Goal: Transaction & Acquisition: Purchase product/service

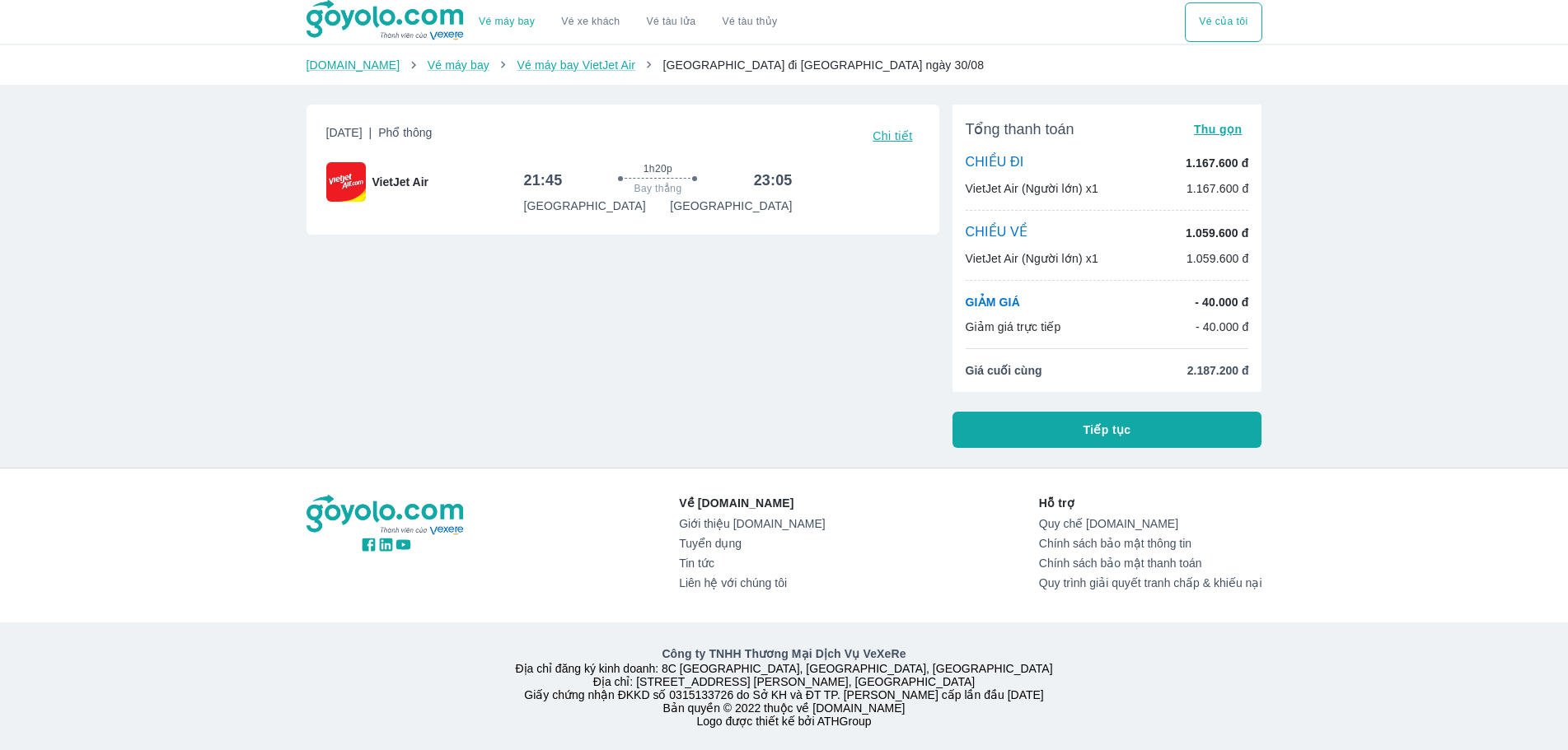
click at [892, 133] on span "Chi tiết" at bounding box center [893, 136] width 40 height 13
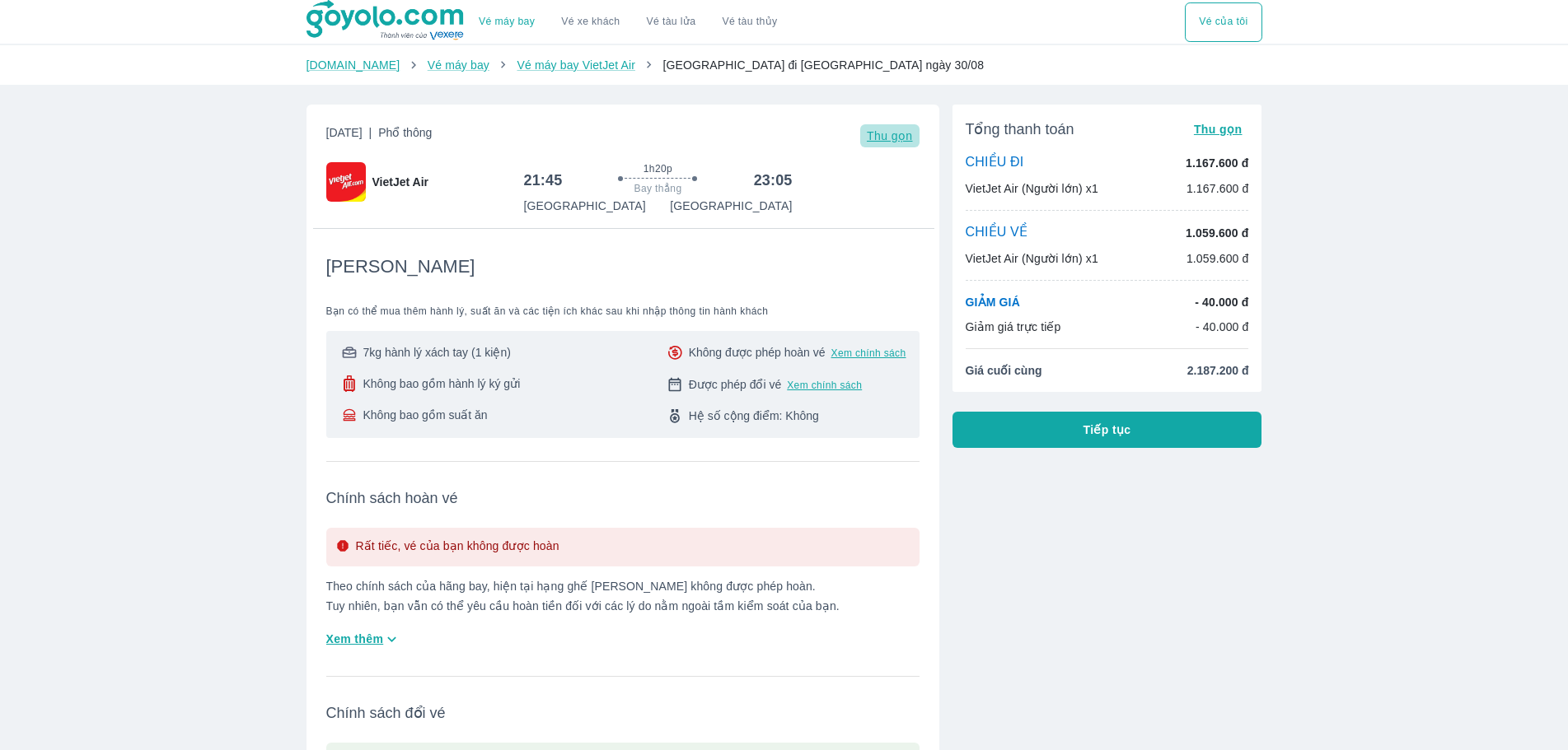
click at [892, 139] on span "Thu gọn" at bounding box center [890, 136] width 46 height 13
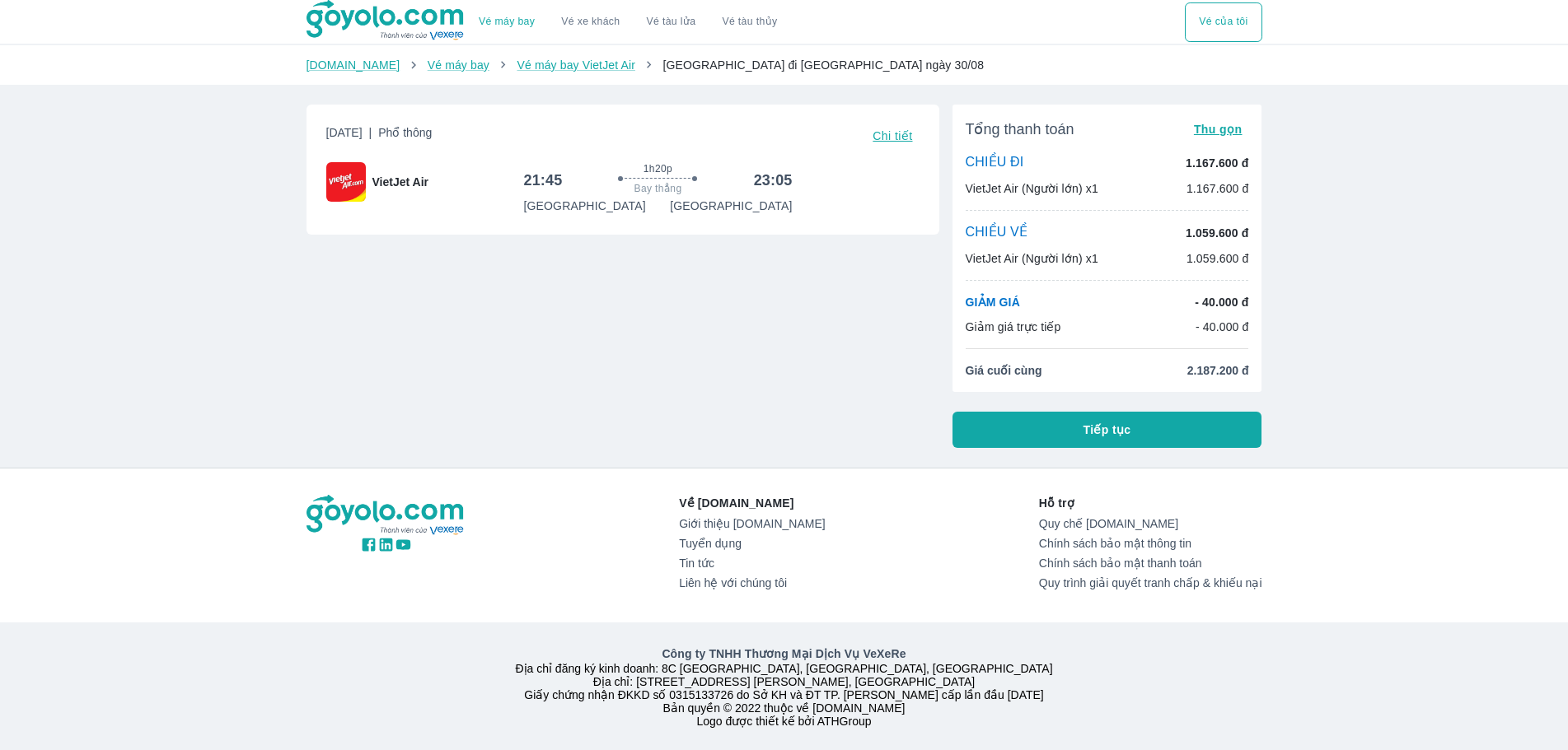
click at [1230, 137] on button "Thu gọn" at bounding box center [1218, 129] width 62 height 23
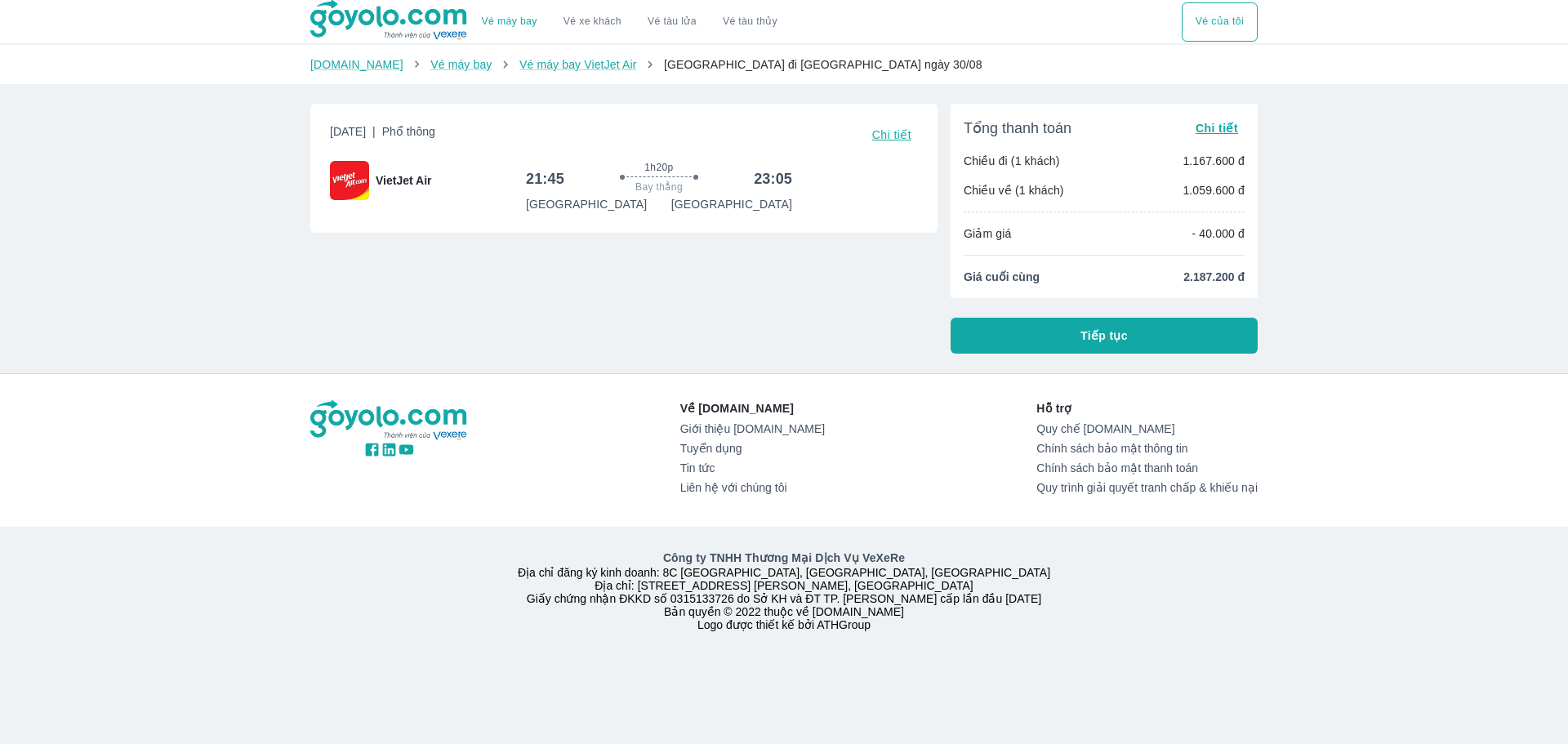
click at [1224, 129] on span "Chi tiết" at bounding box center [1217, 128] width 43 height 13
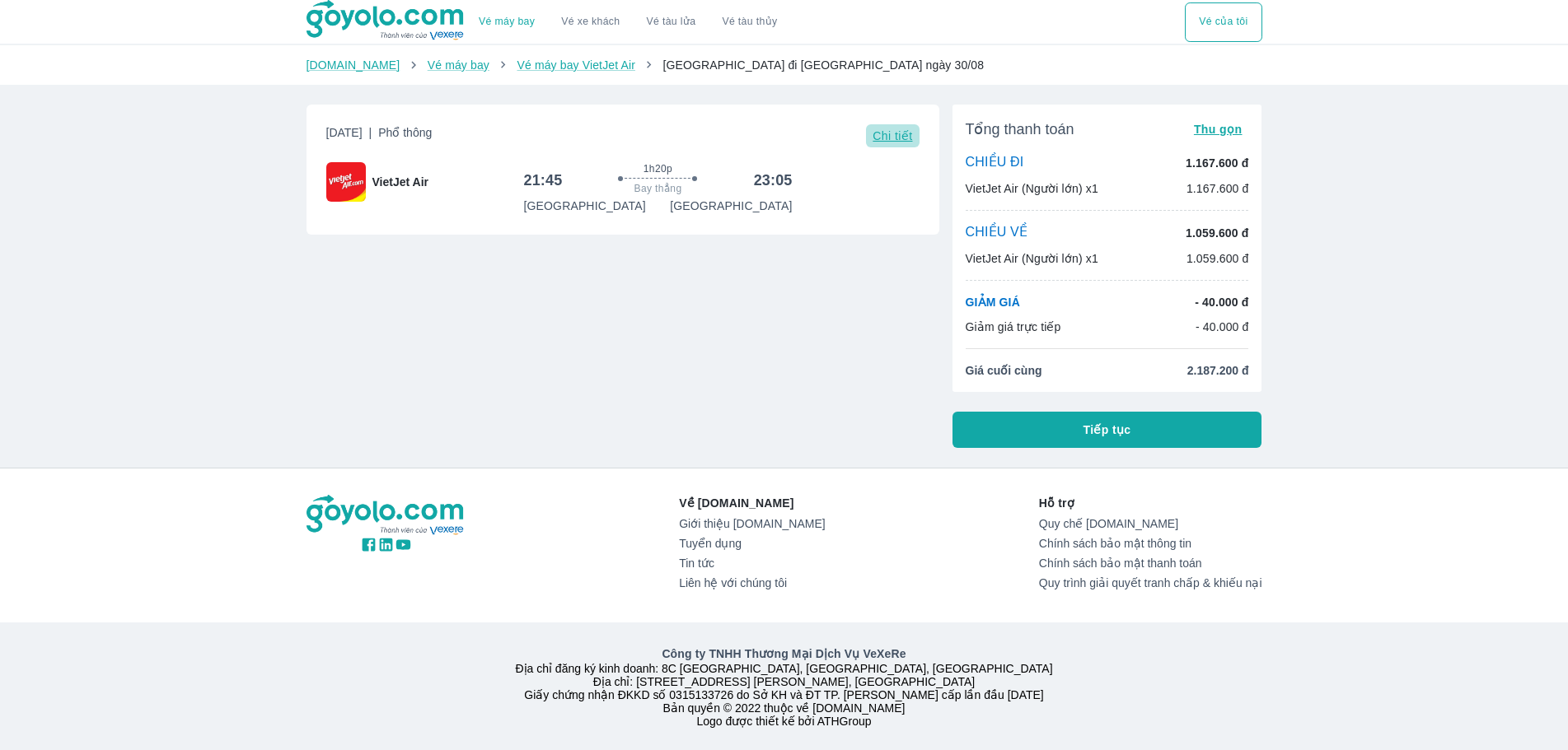
click at [899, 137] on span "Chi tiết" at bounding box center [893, 136] width 40 height 13
click at [1008, 170] on p "CHIỀU ĐI" at bounding box center [995, 163] width 59 height 18
click at [1213, 29] on button "Vé của tôi" at bounding box center [1223, 22] width 77 height 40
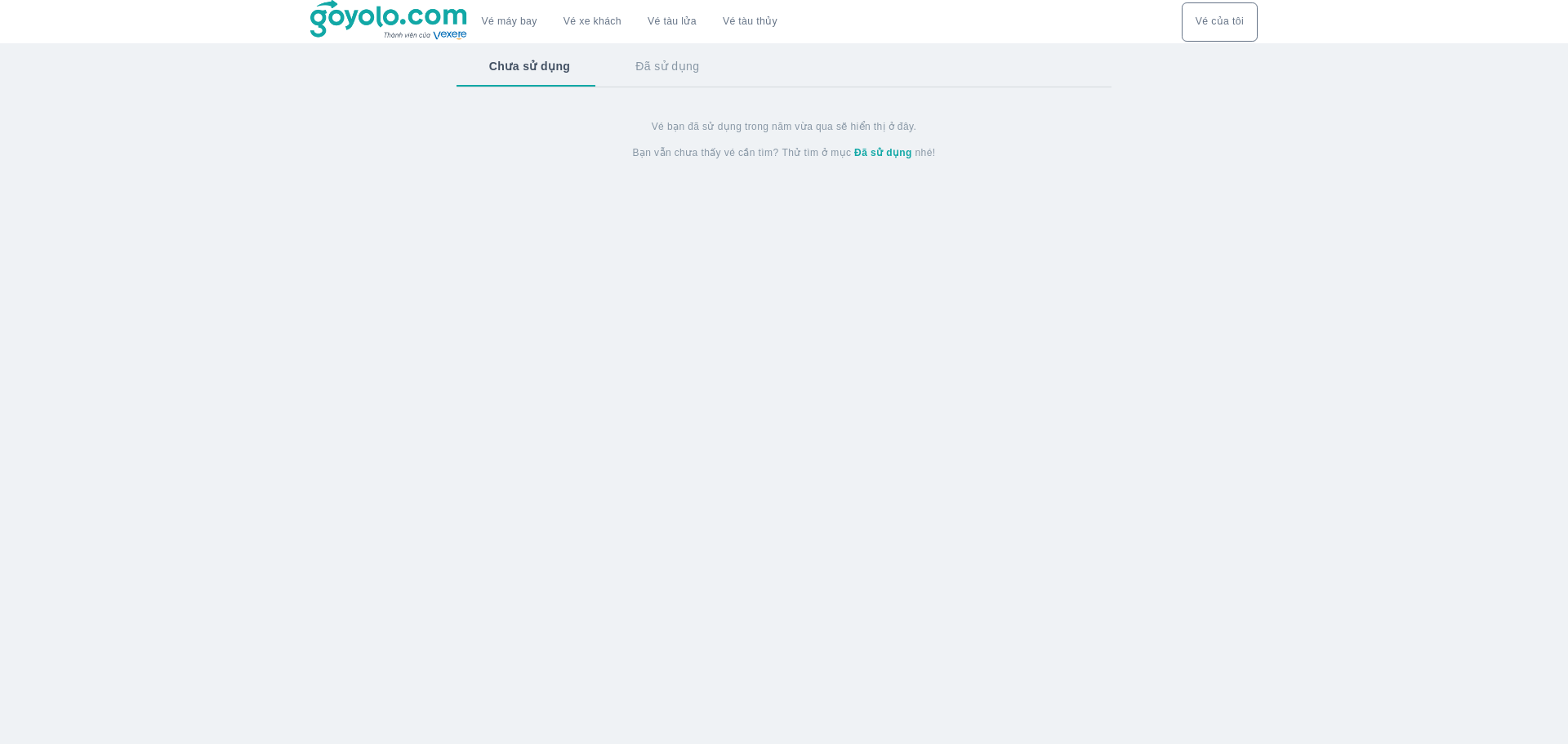
click at [505, 1] on div "Vé máy bay Vé xe khách Vé tàu lửa Vé tàu thủy" at bounding box center [550, 21] width 481 height 43
click at [502, 28] on link "Vé máy bay" at bounding box center [510, 21] width 56 height 12
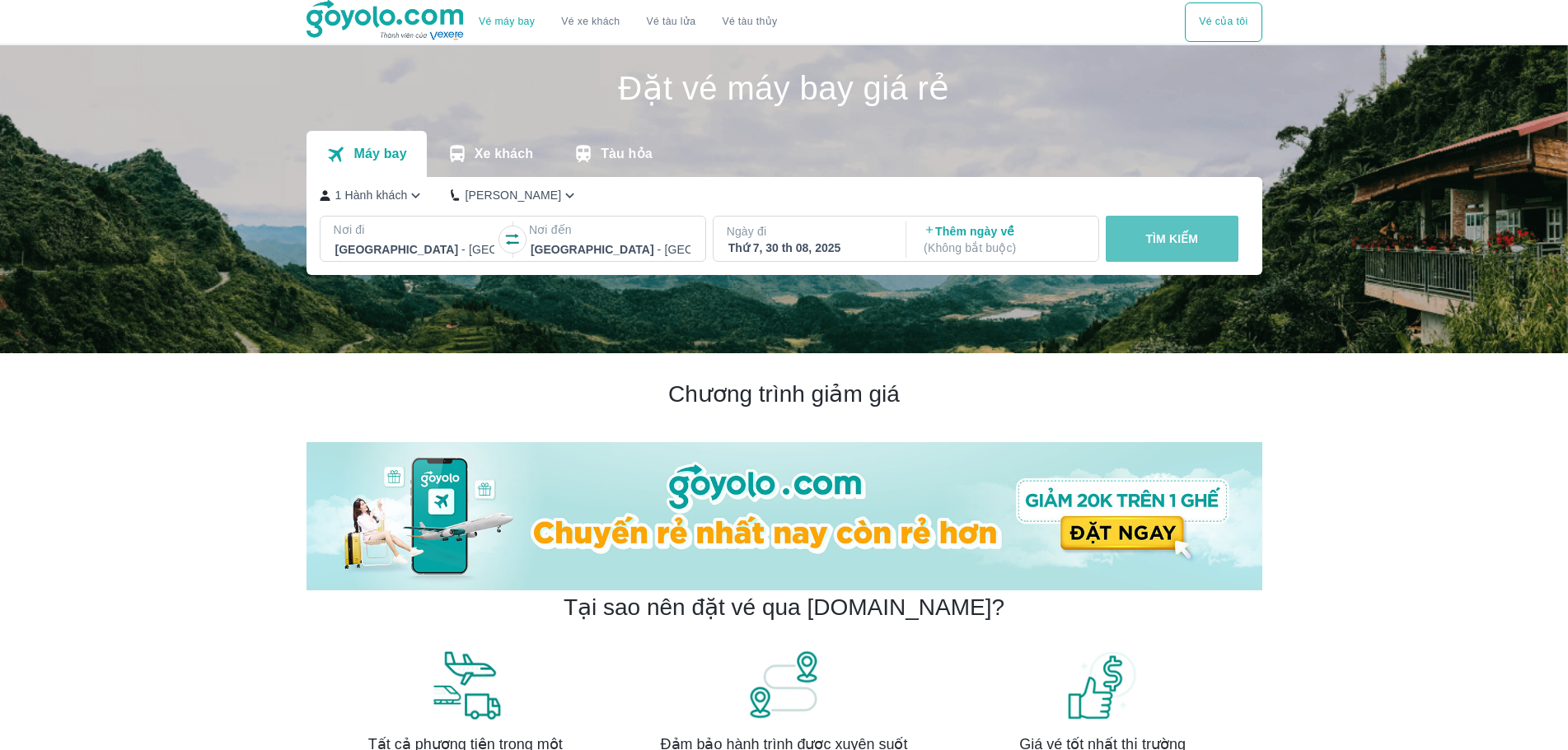
click at [1182, 246] on p "TÌM KIẾM" at bounding box center [1172, 239] width 53 height 17
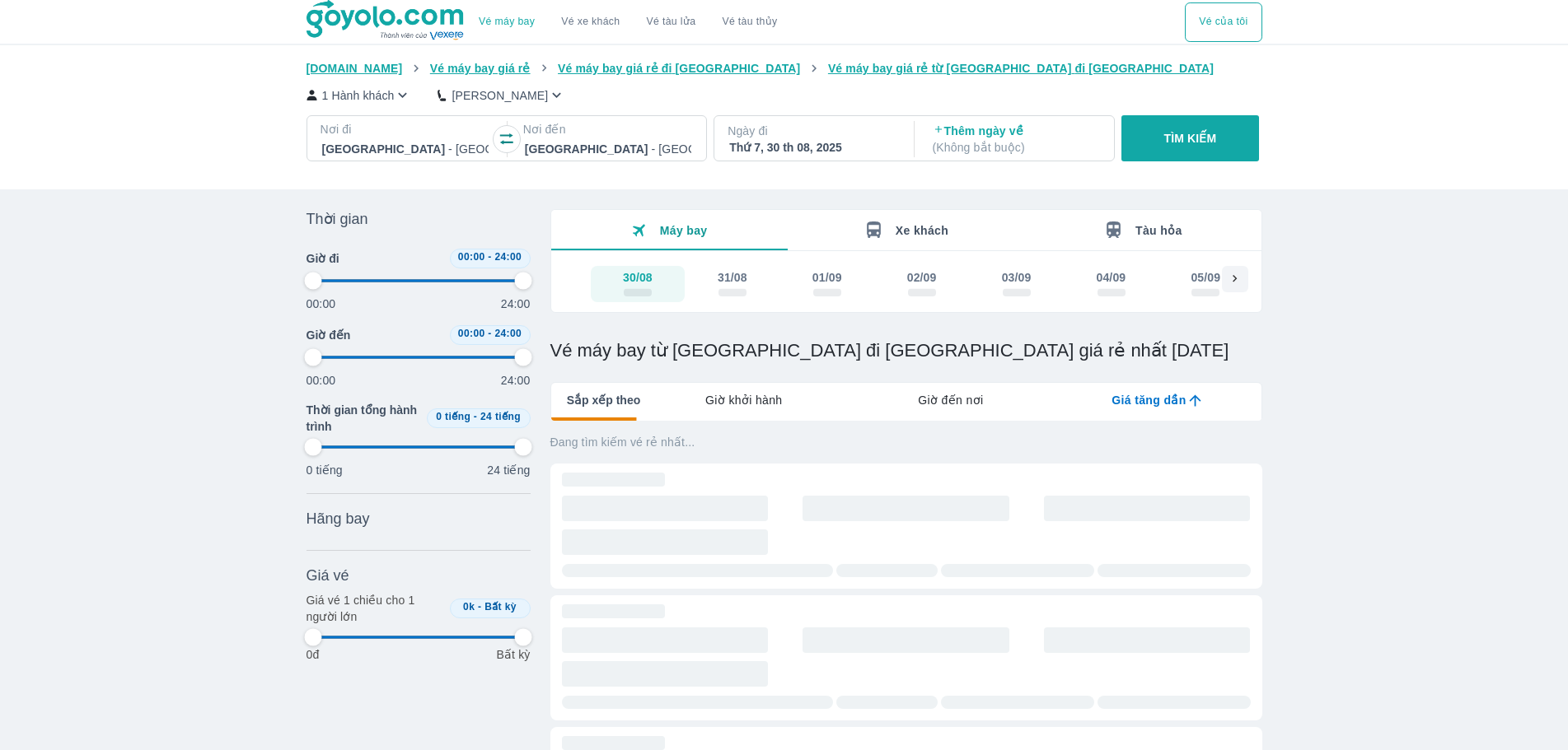
type input "97.9166666666667"
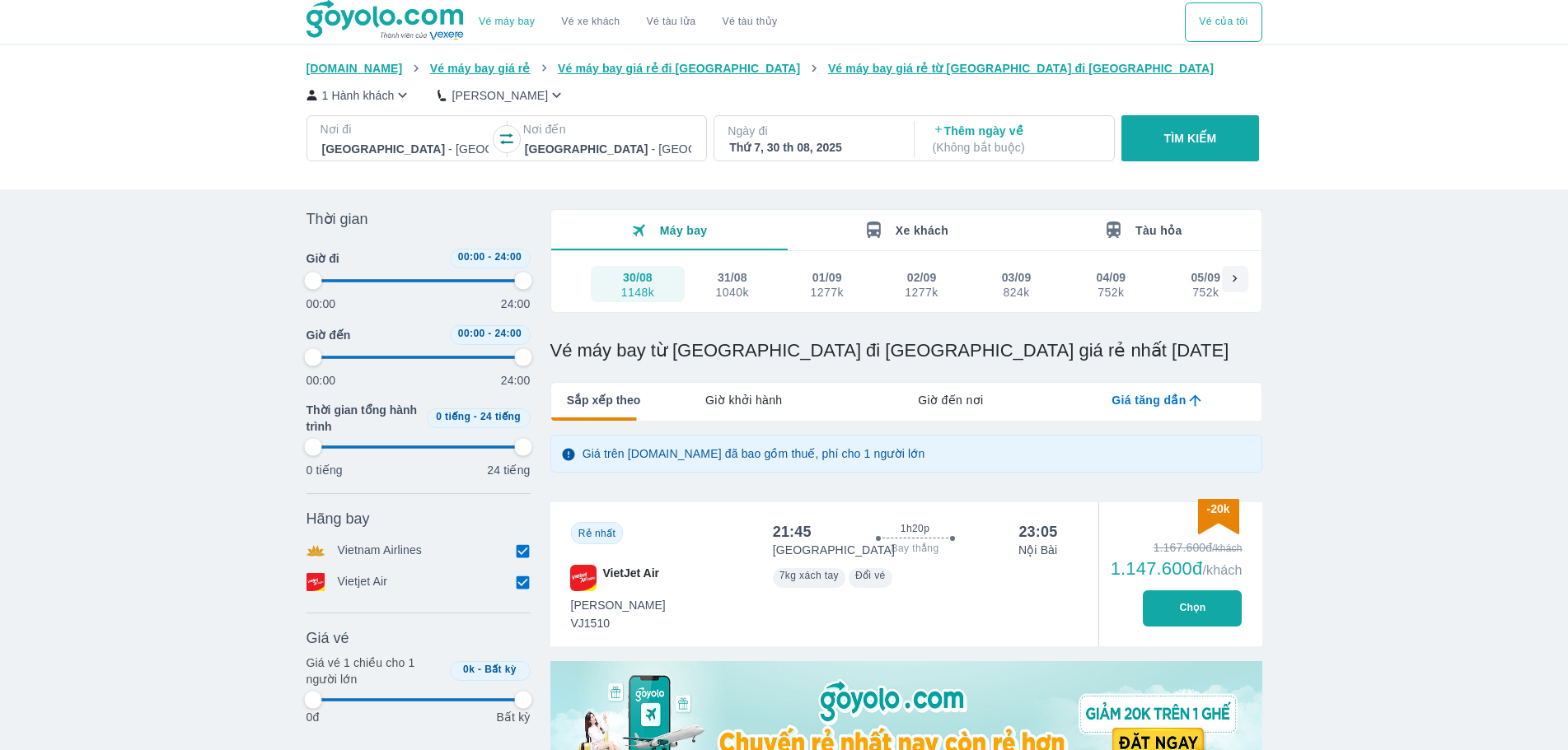
type input "97.9166666666667"
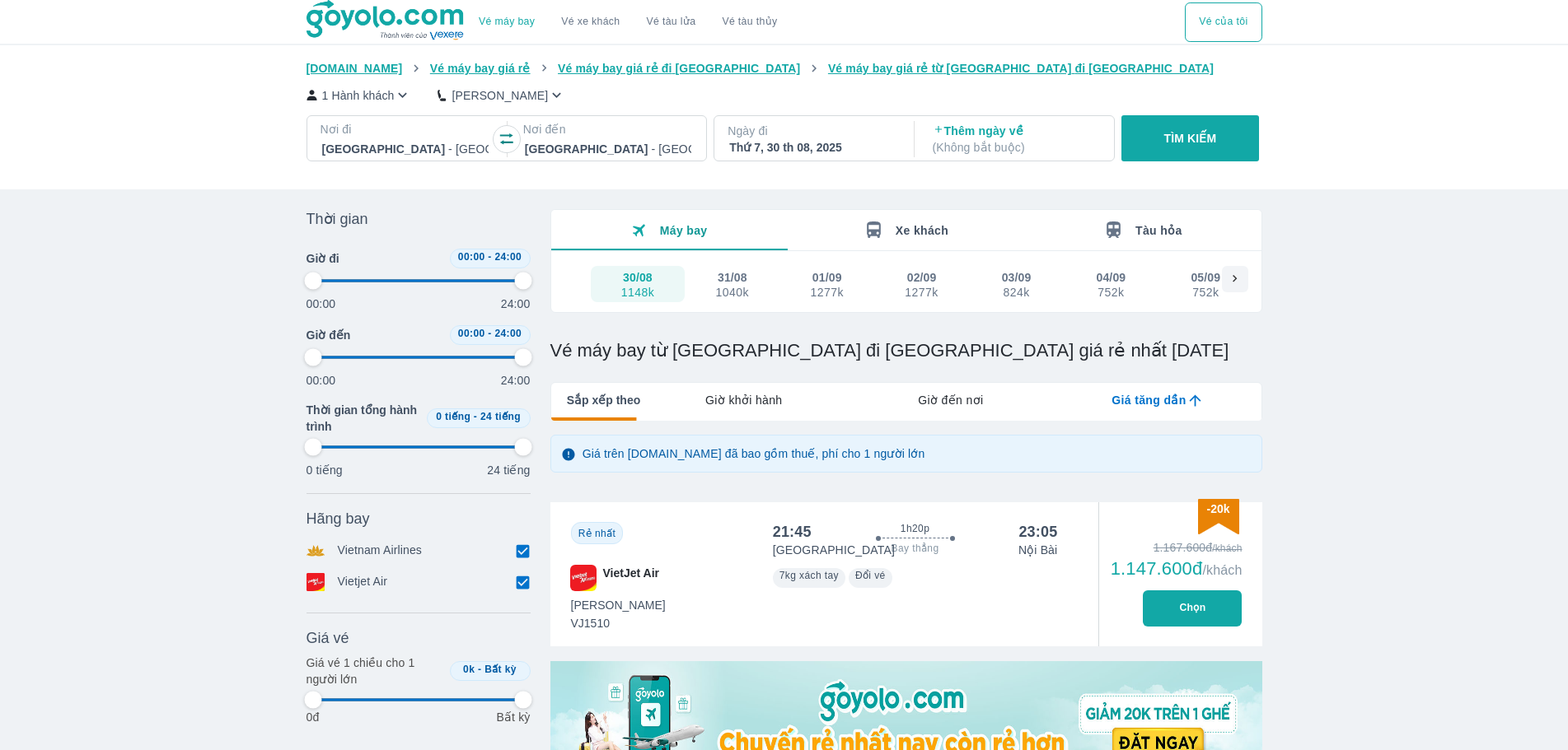
type input "97.9166666666667"
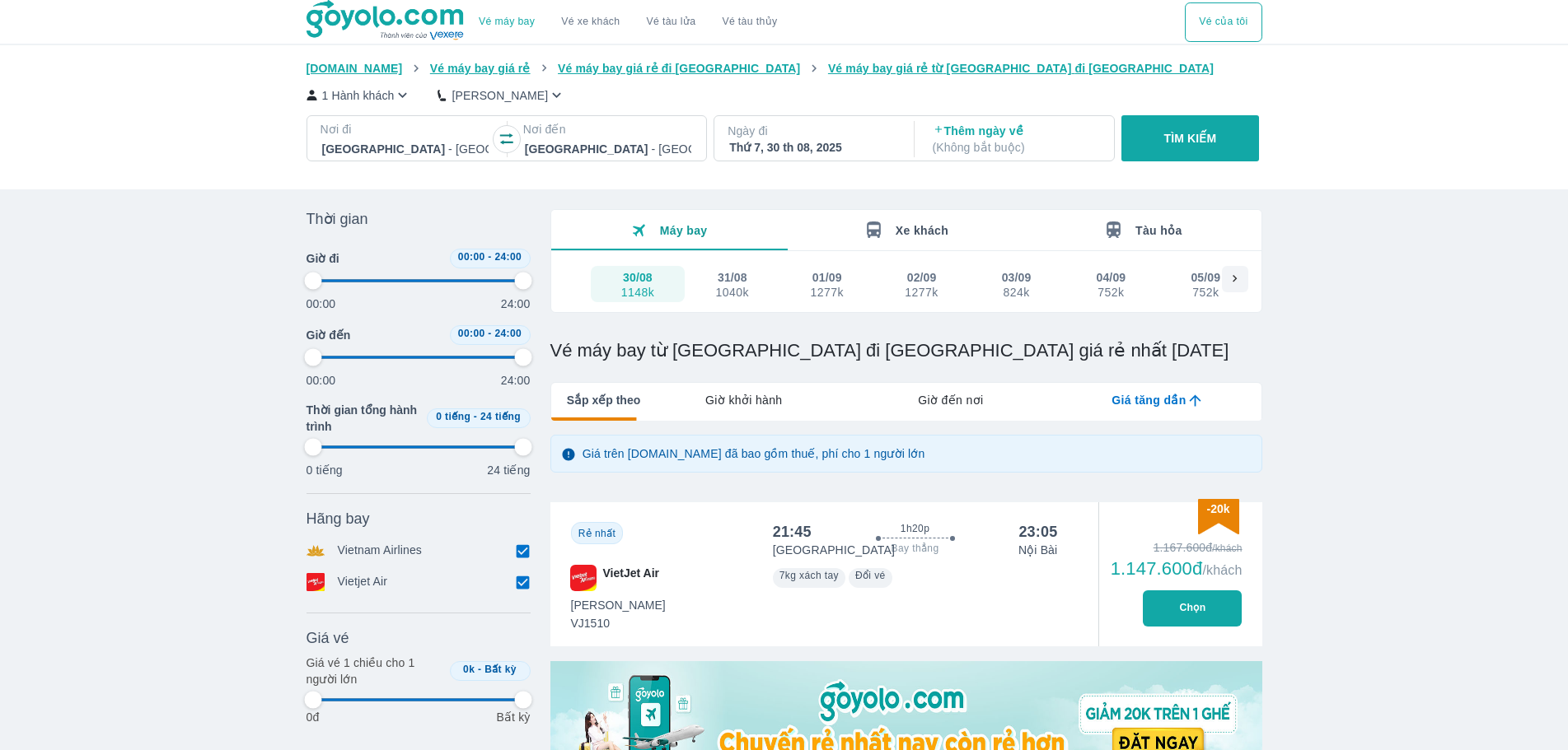
type input "97.9166666666667"
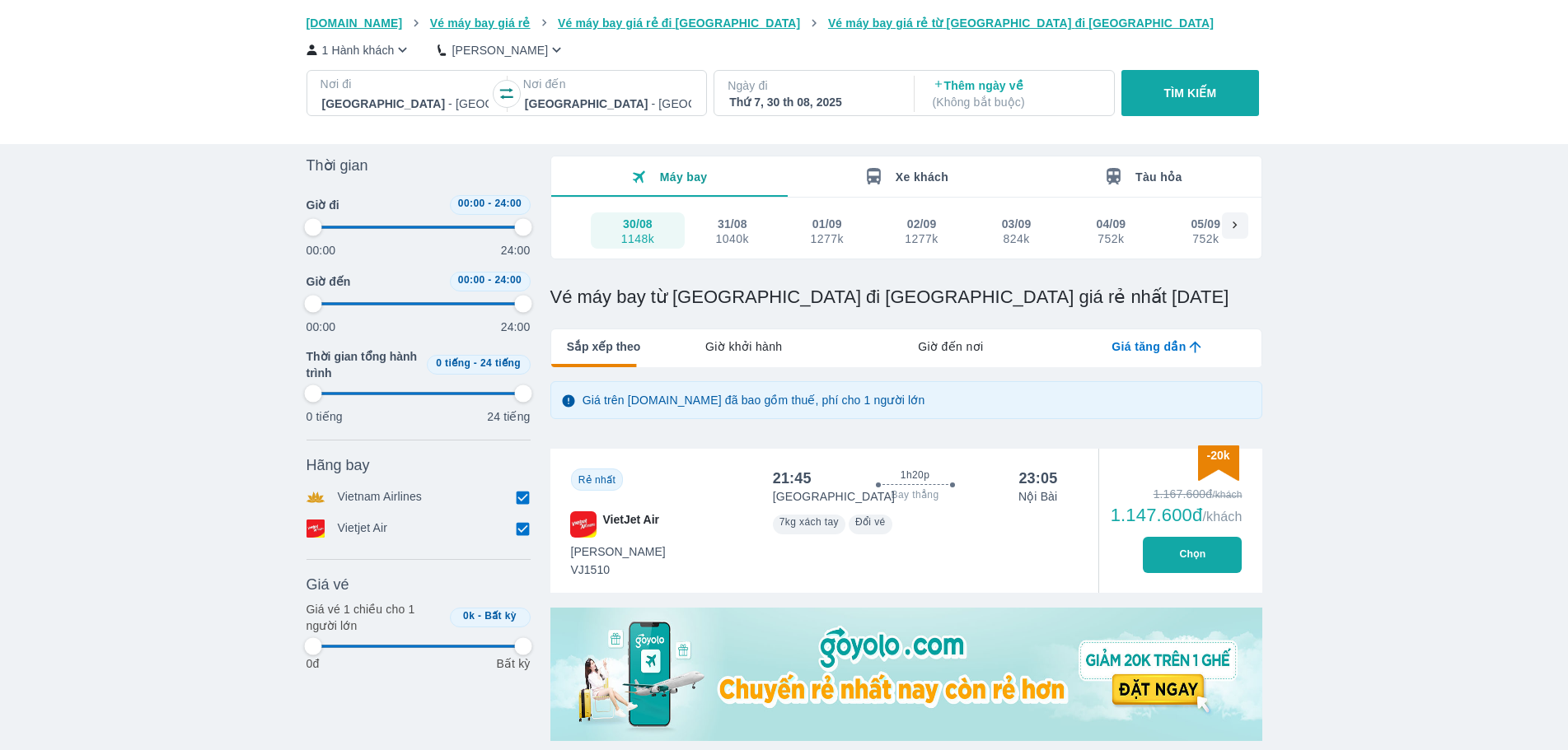
scroll to position [165, 0]
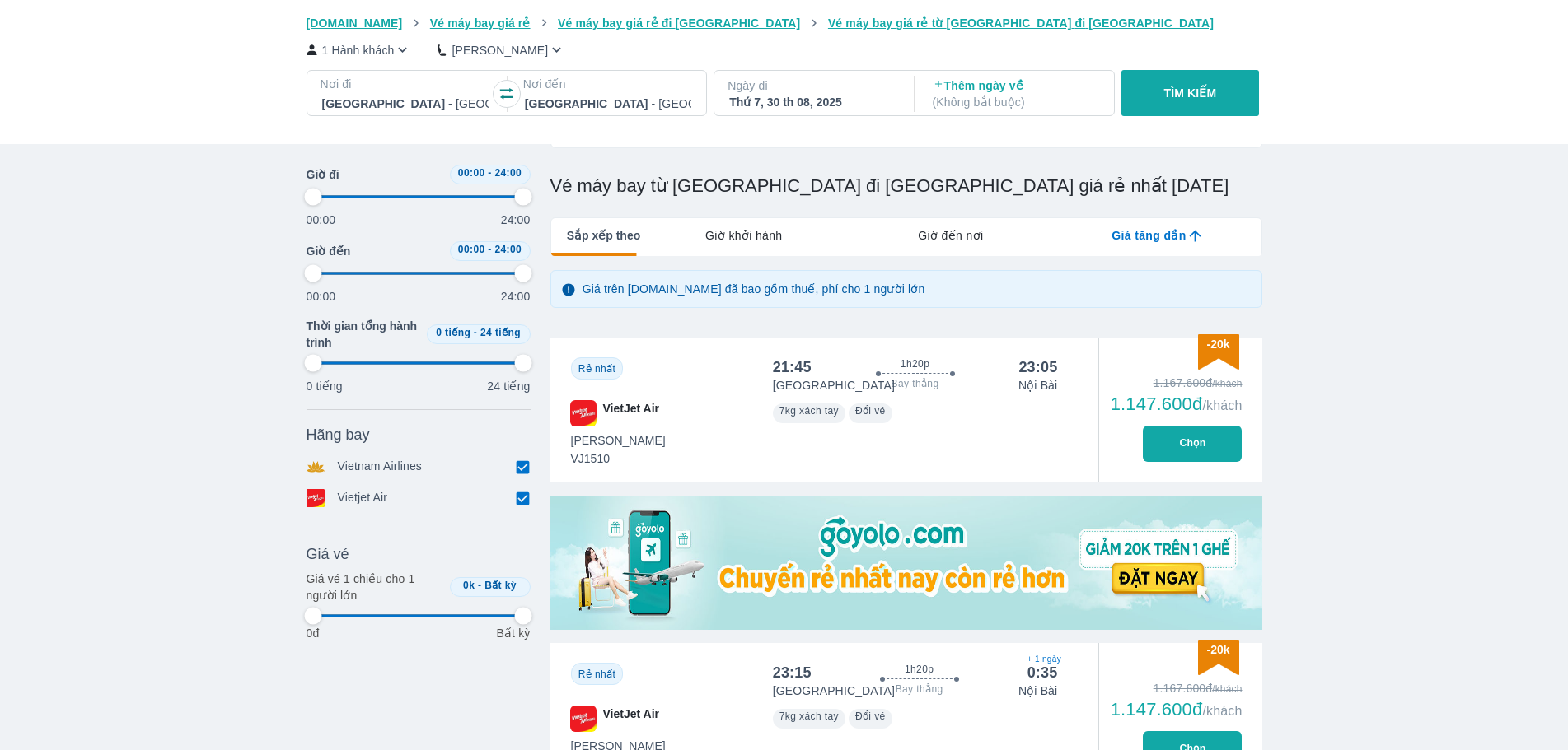
type input "97.9166666666667"
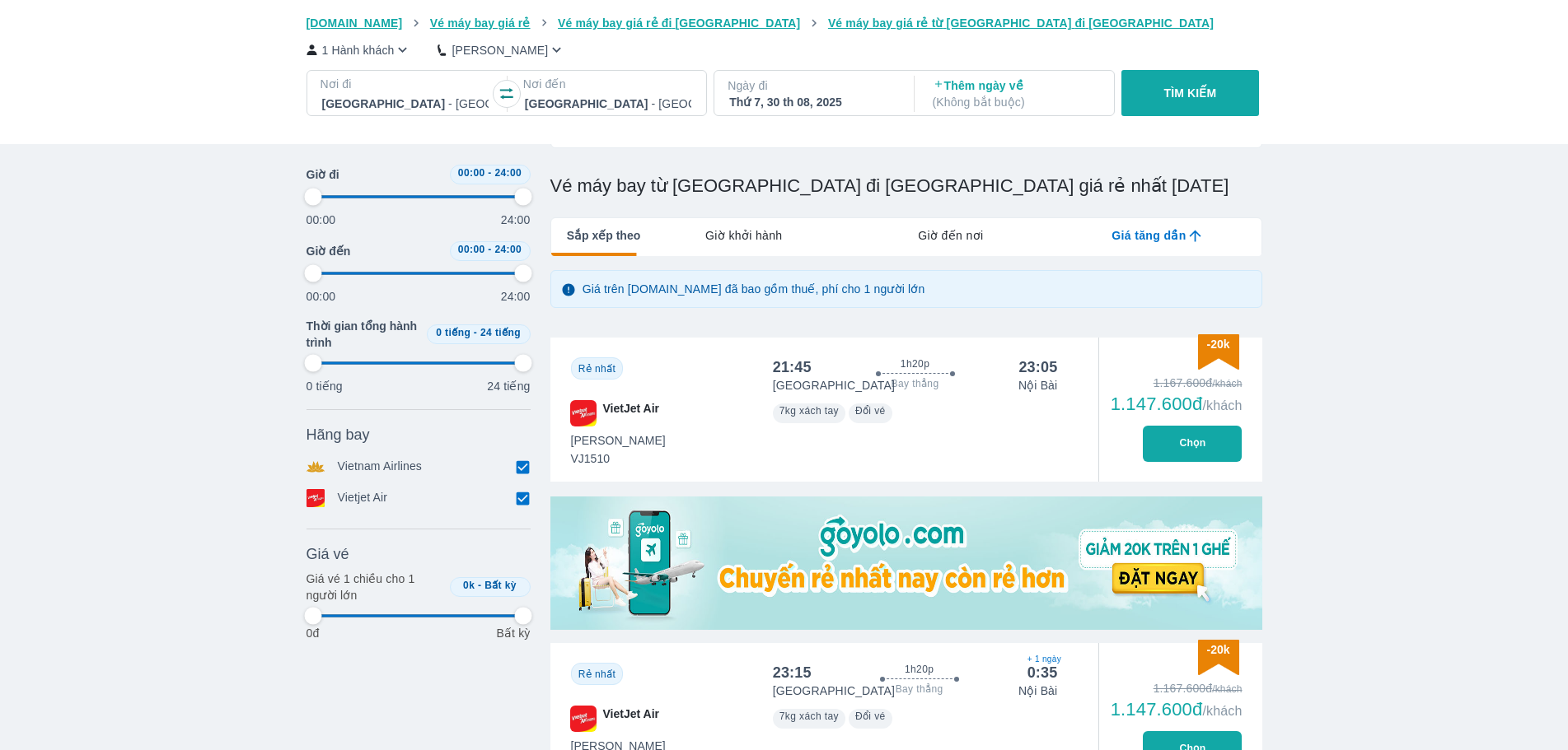
type input "97.9166666666667"
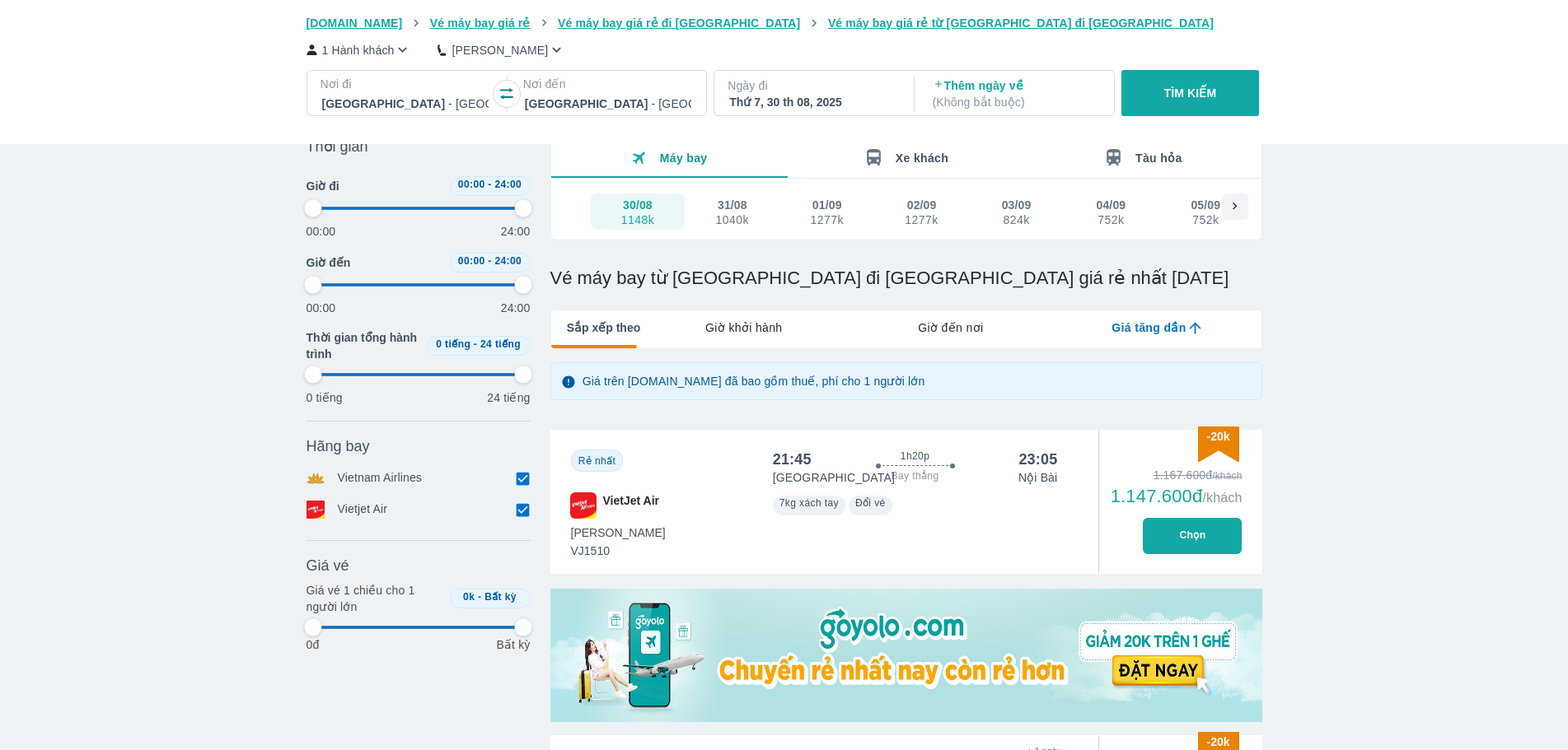
scroll to position [0, 0]
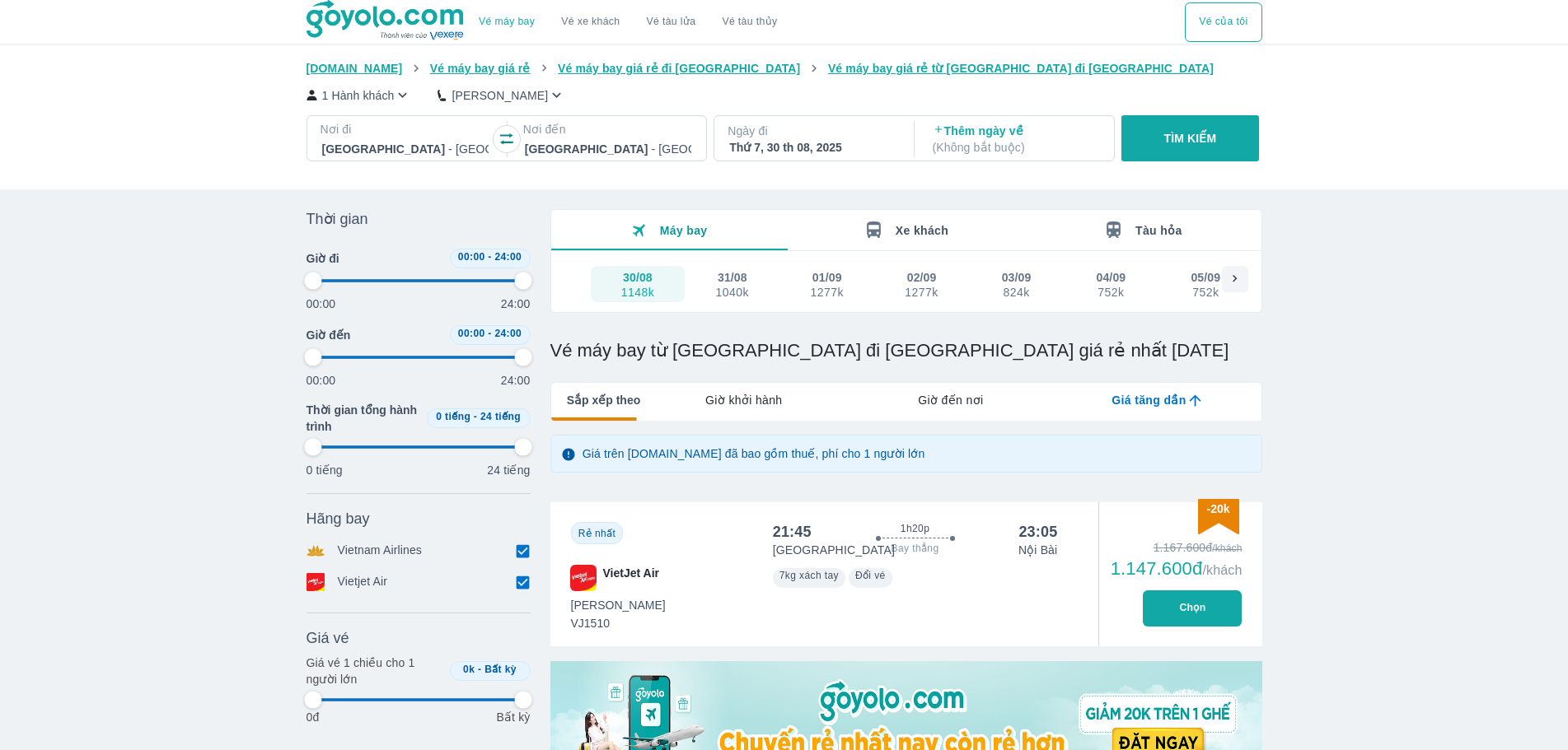
type input "97.9166666666667"
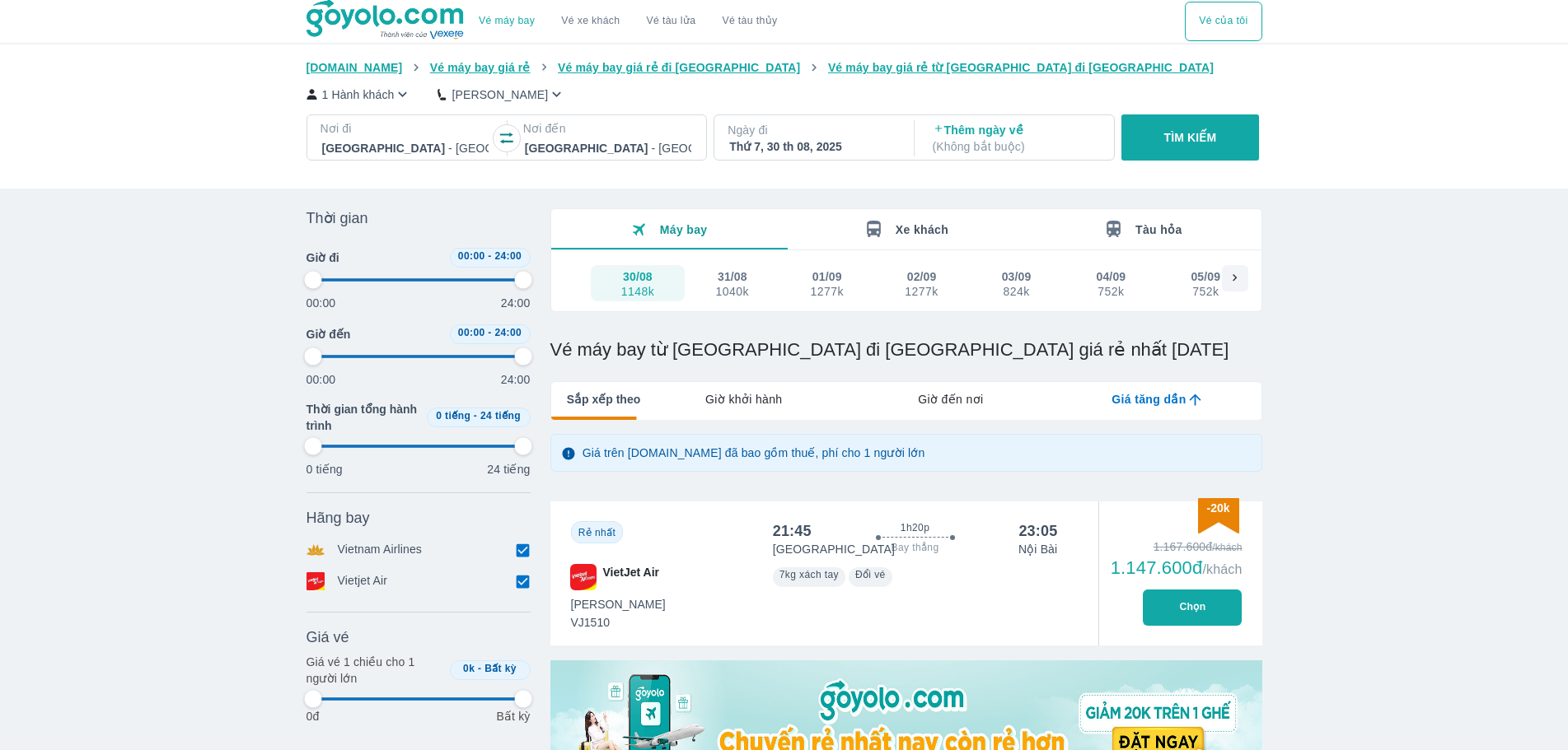
type input "97.9166666666667"
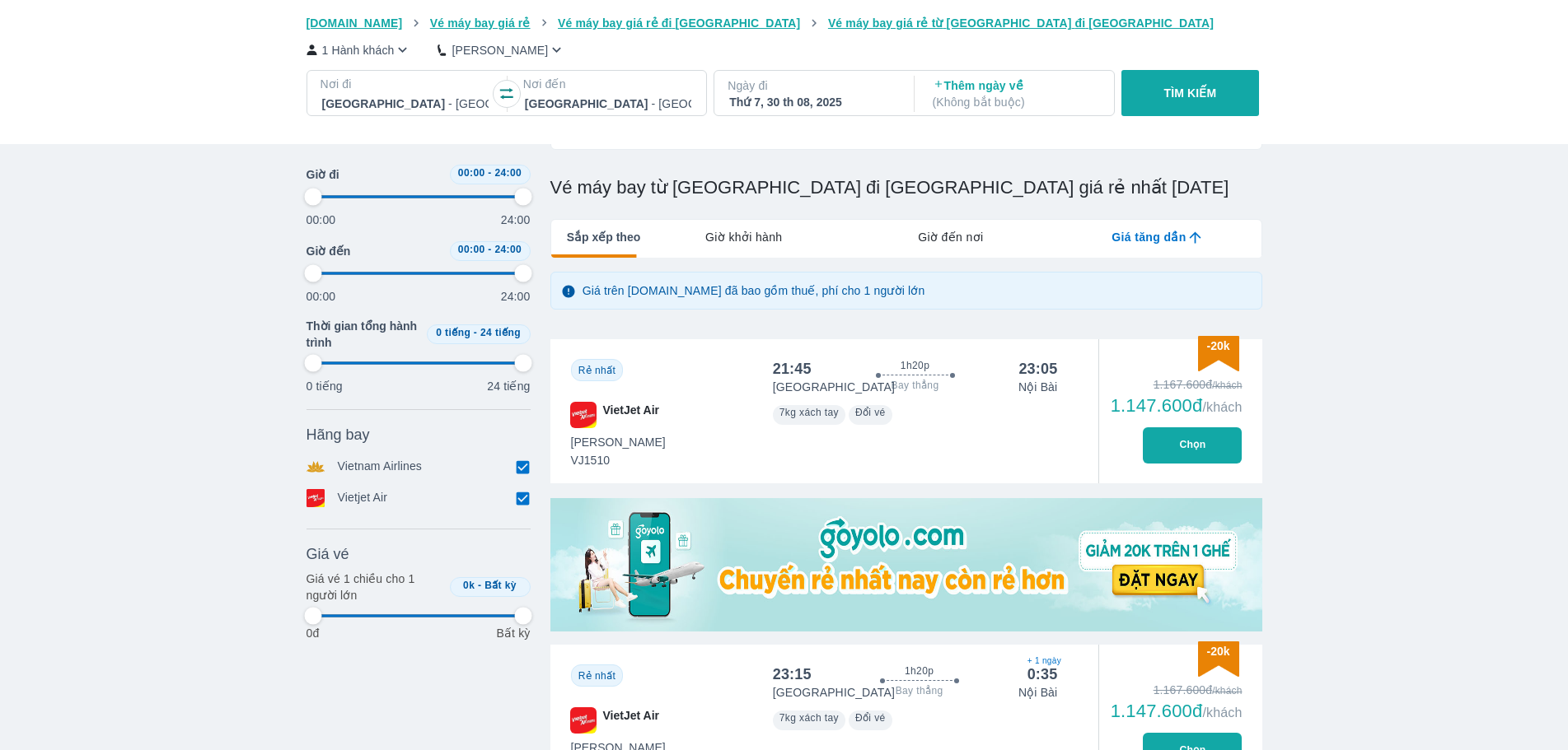
scroll to position [165, 0]
type input "97.9166666666667"
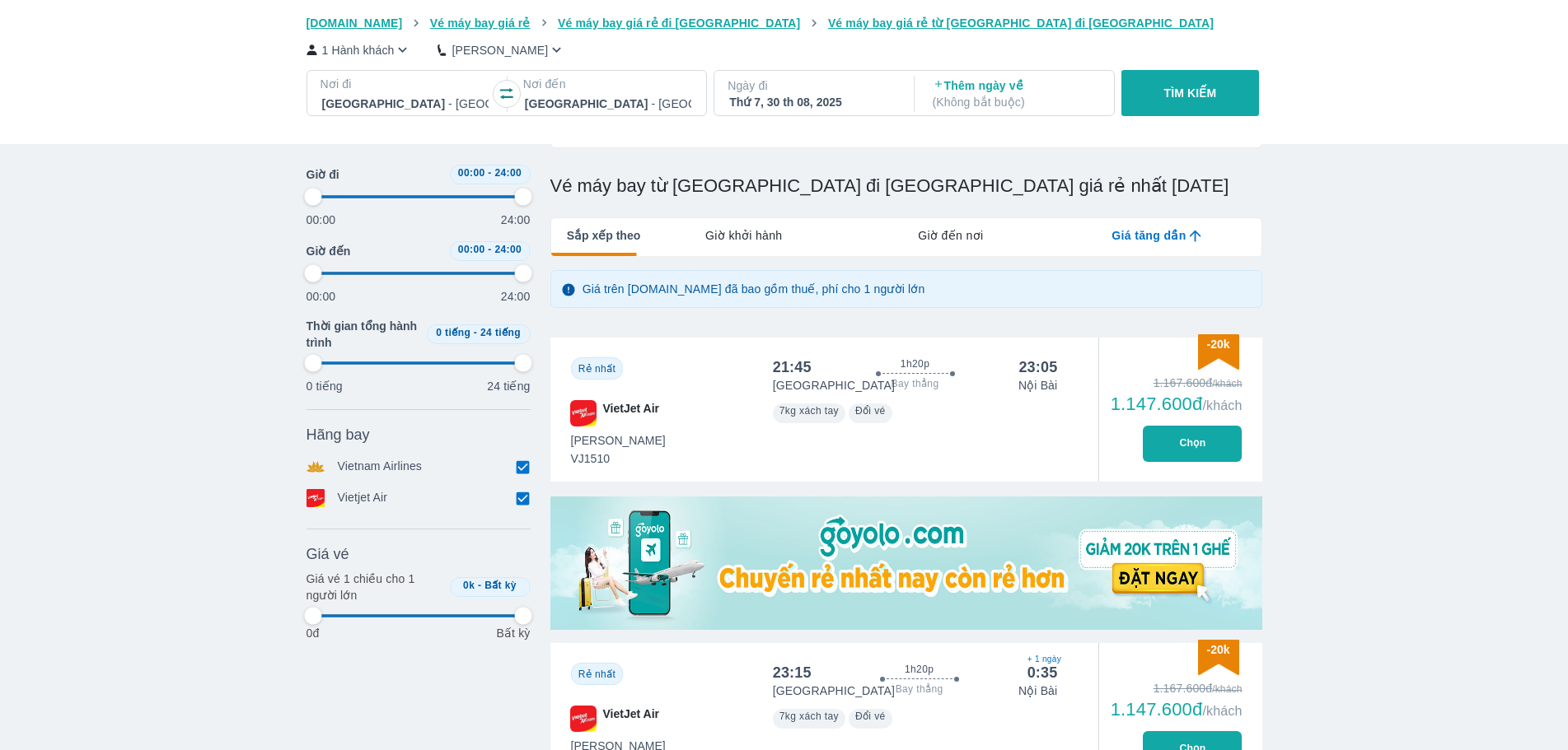
type input "97.9166666666667"
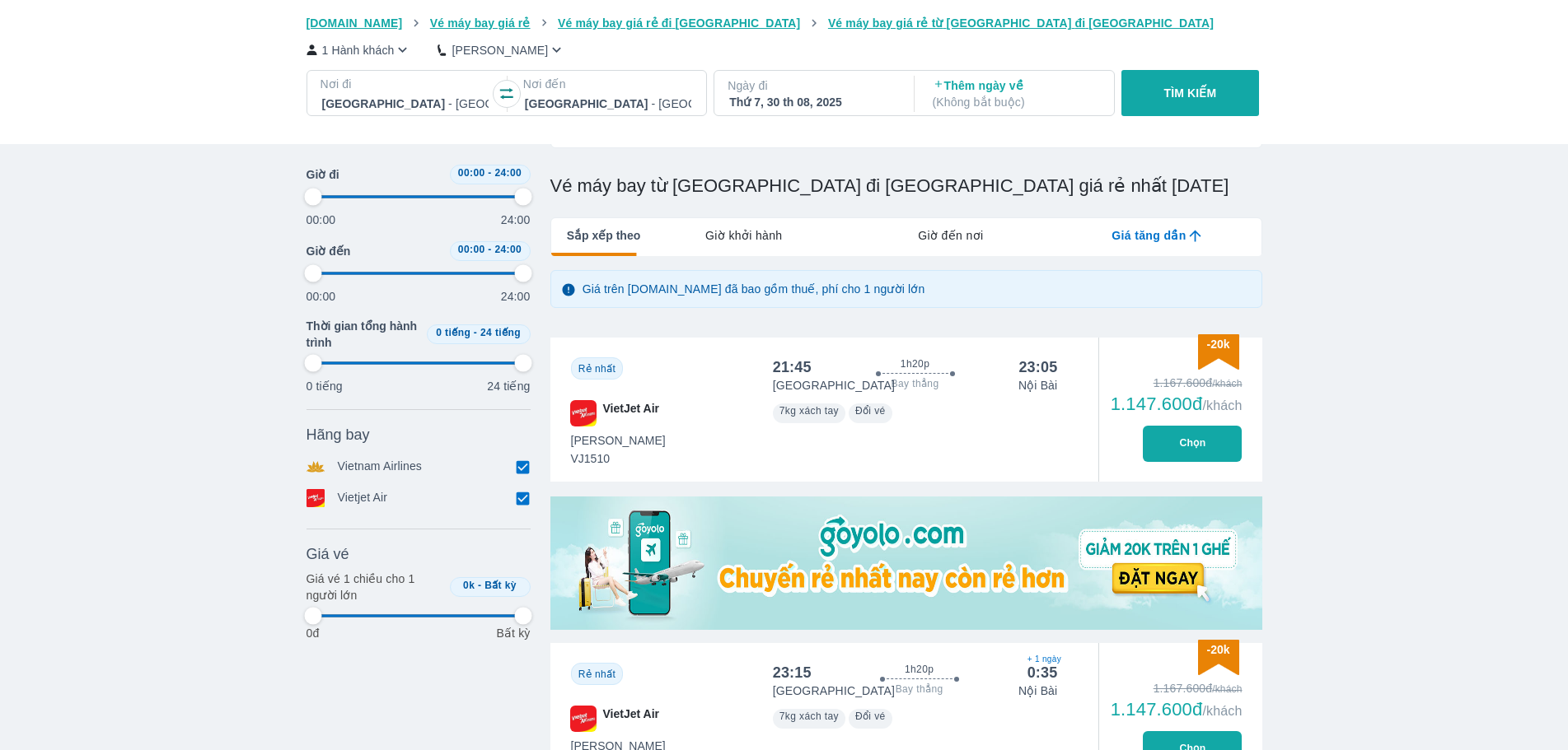
type input "97.9166666666667"
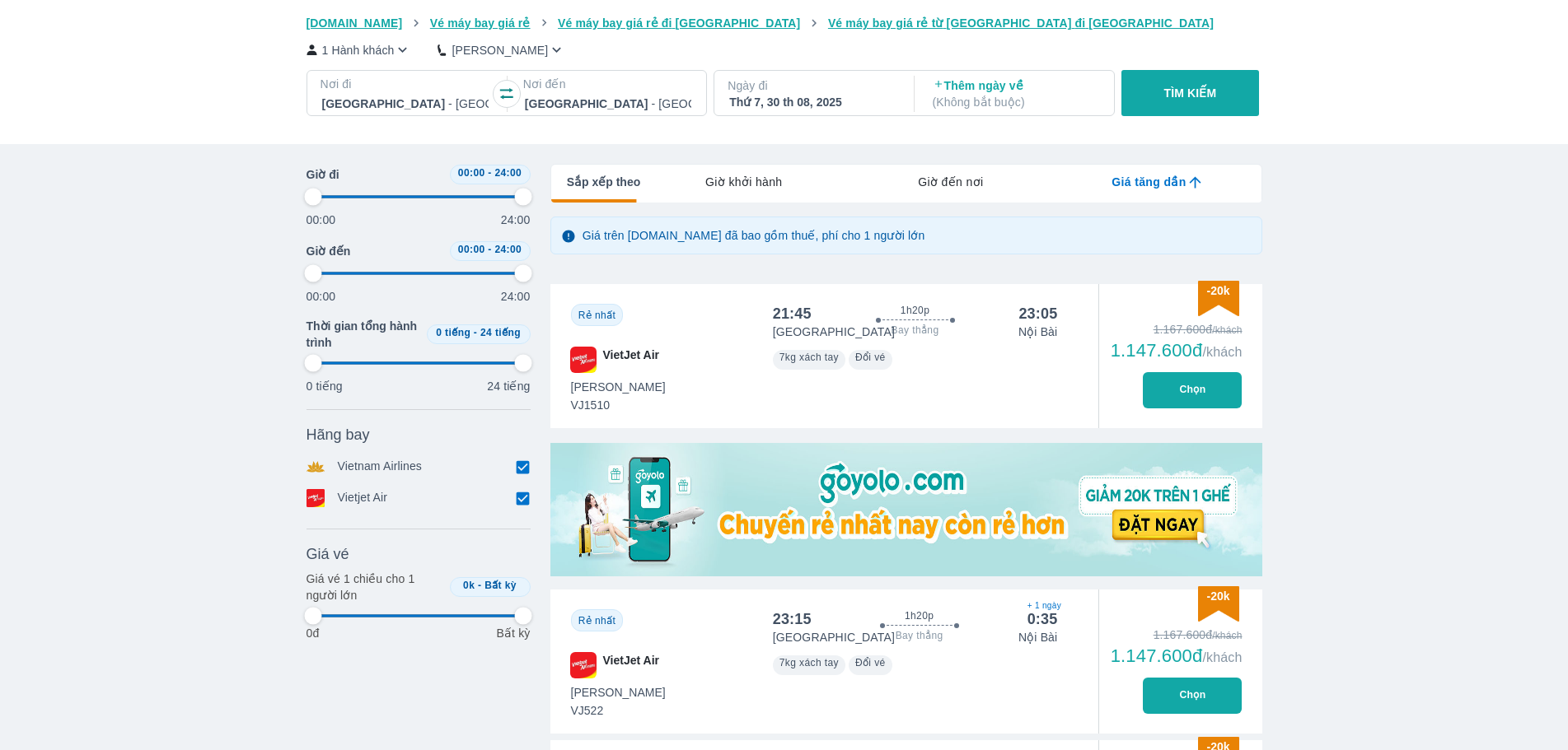
type input "97.9166666666667"
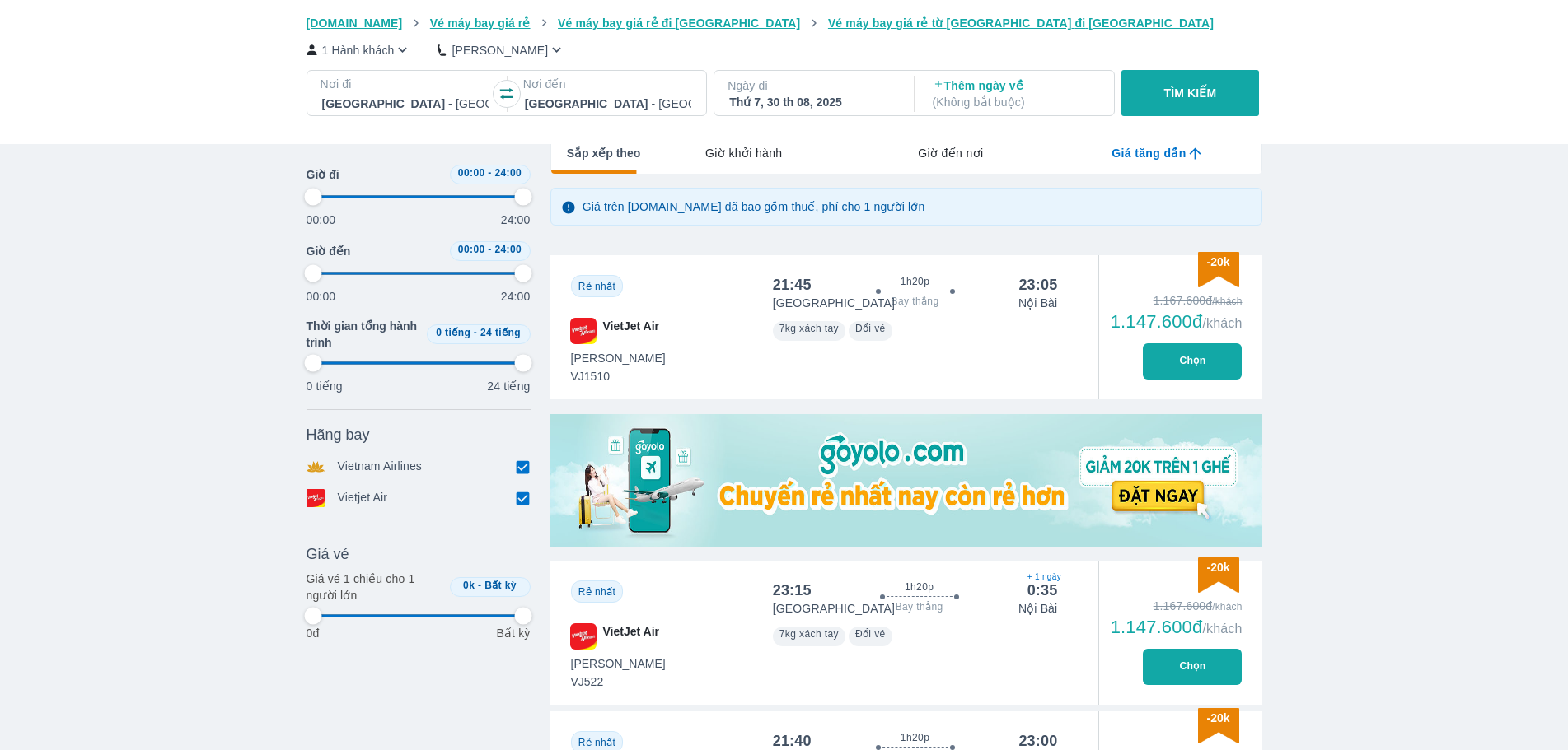
type input "97.9166666666667"
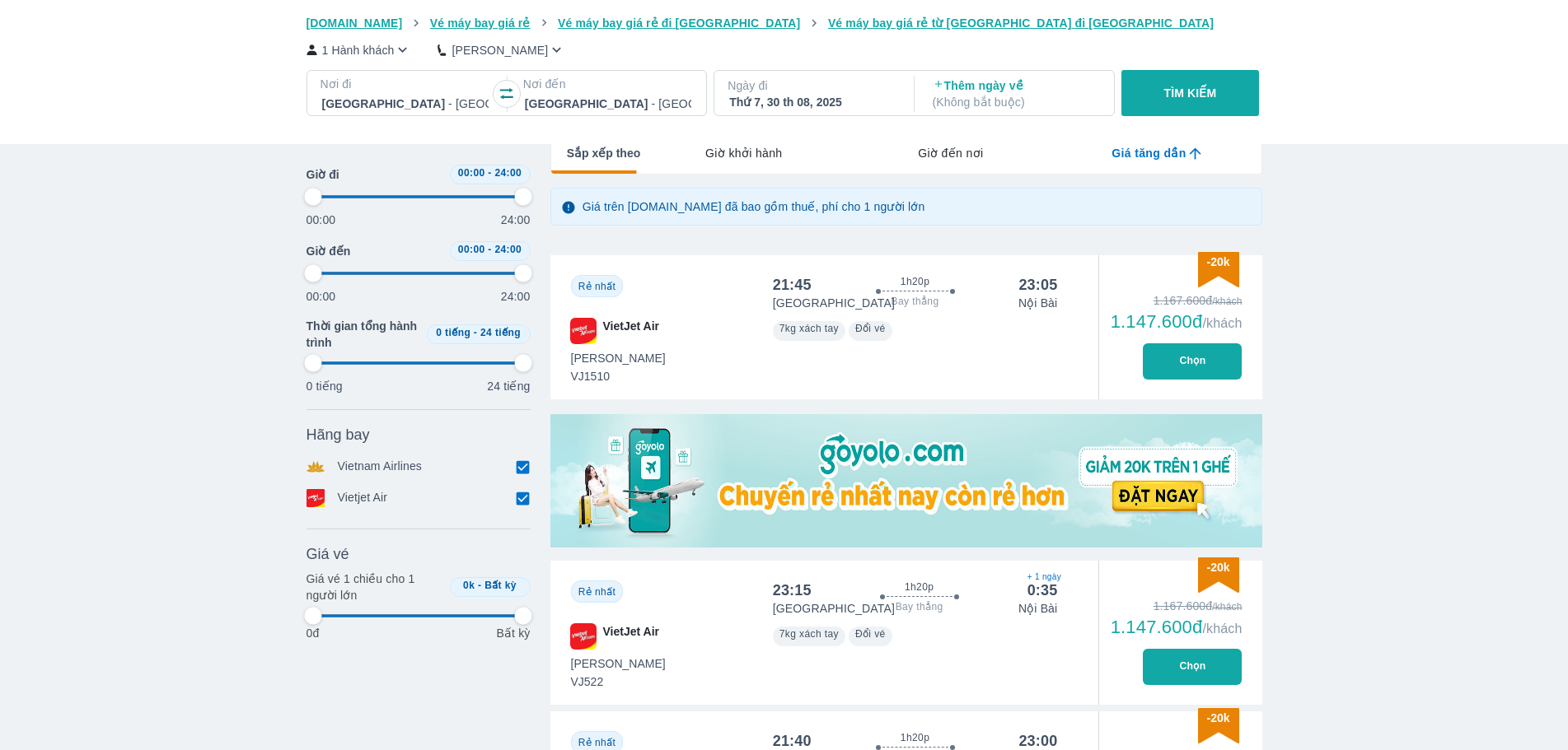
type input "97.9166666666667"
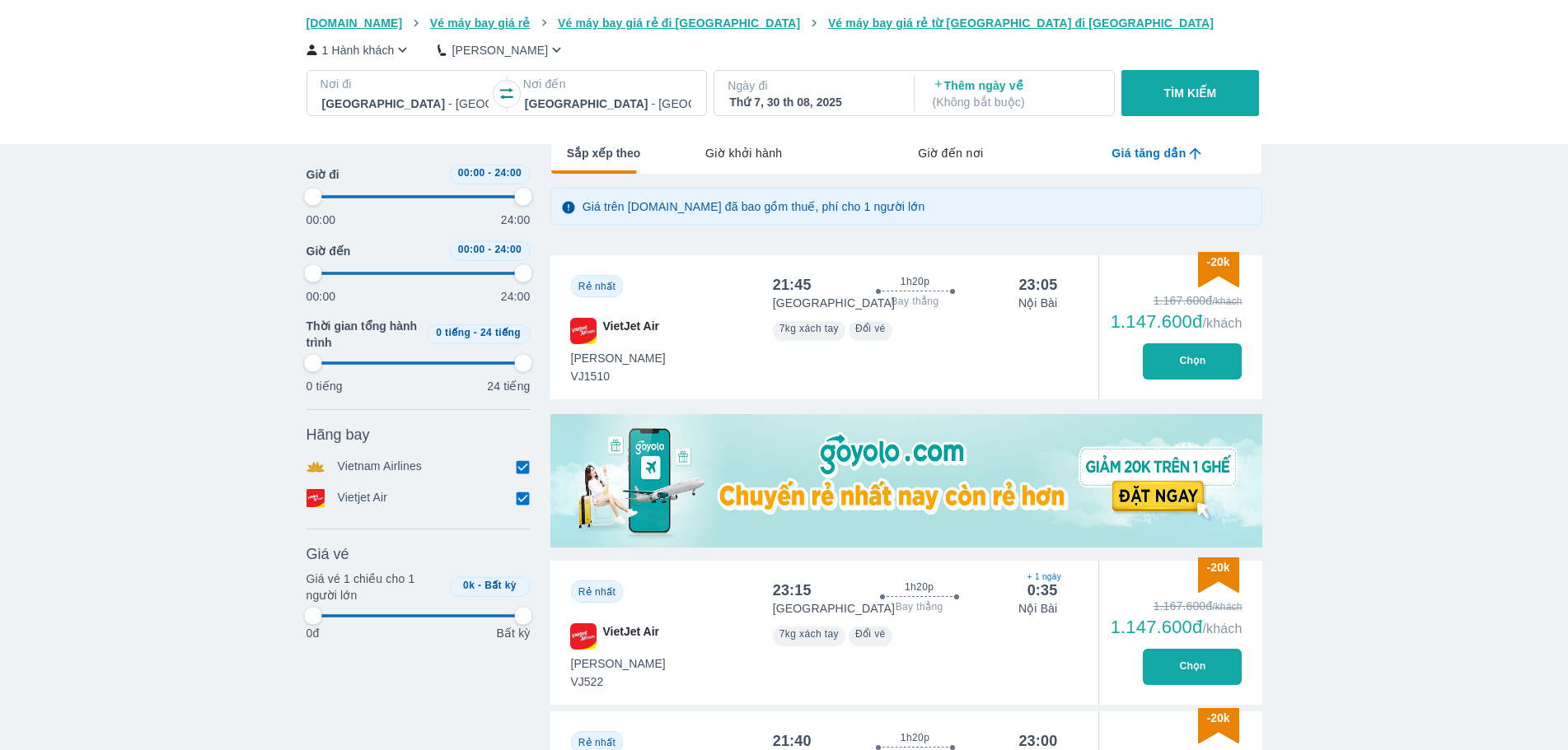
type input "97.9166666666667"
click at [1187, 364] on button "Chọn" at bounding box center [1192, 361] width 99 height 36
type input "97.9166666666667"
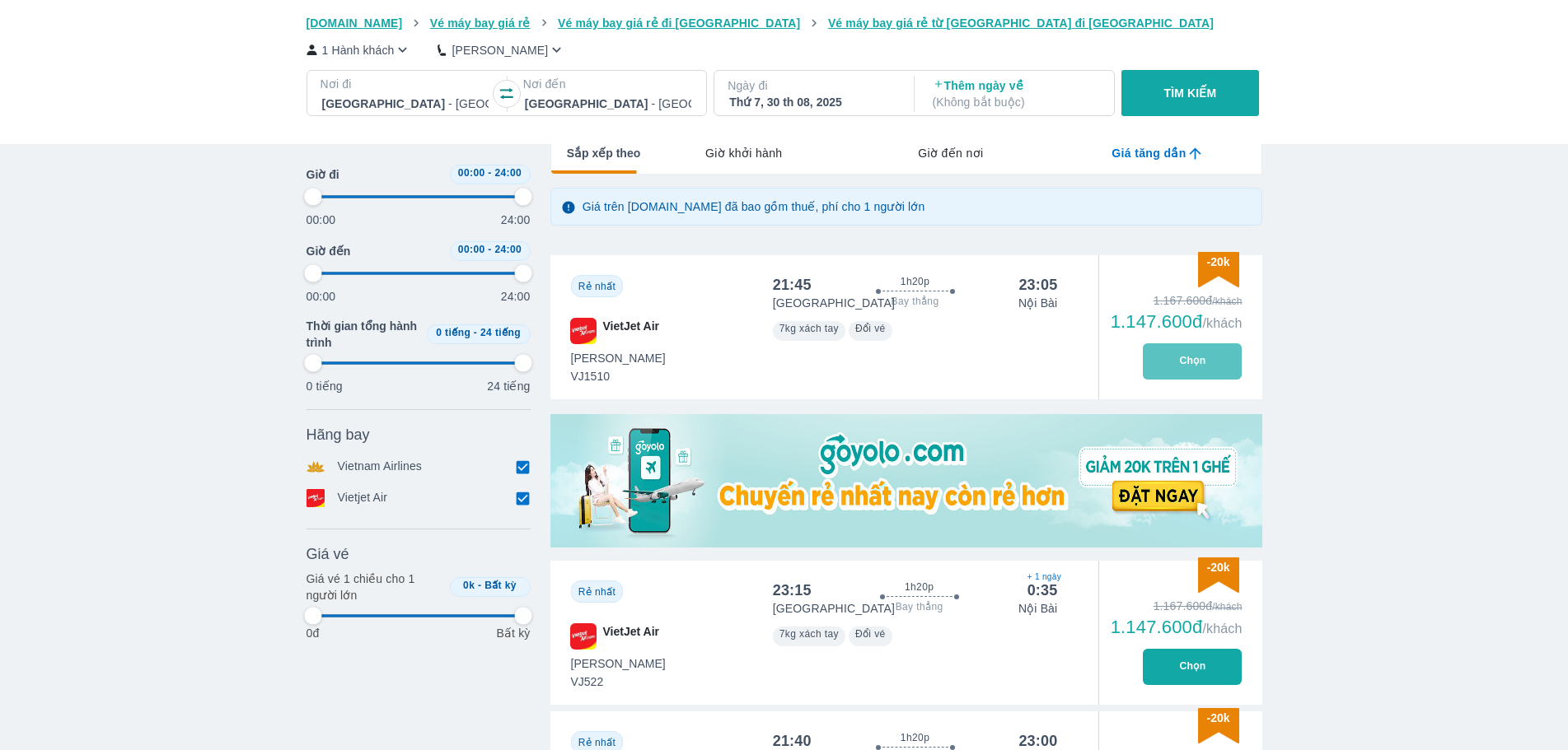
type input "97.9166666666667"
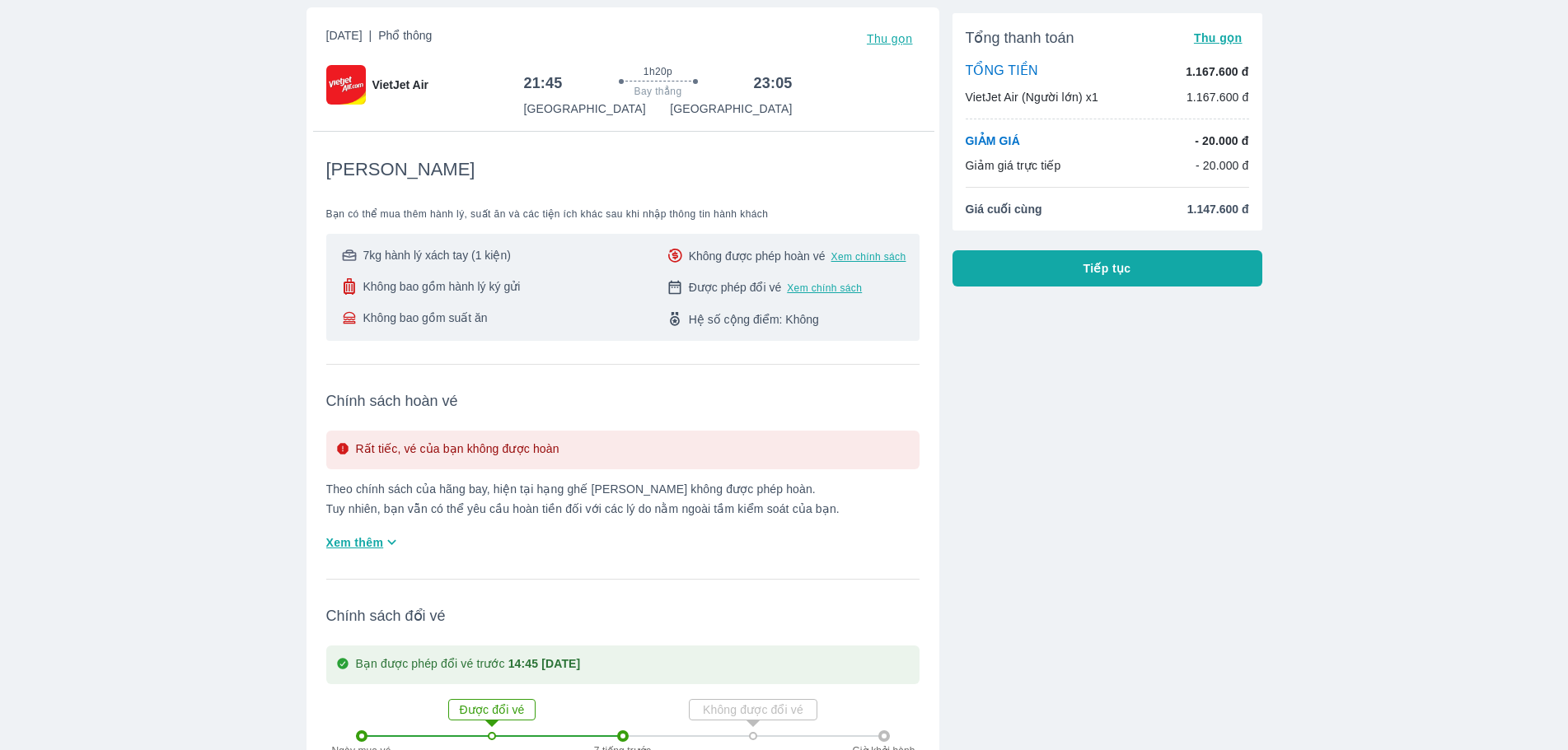
scroll to position [15, 0]
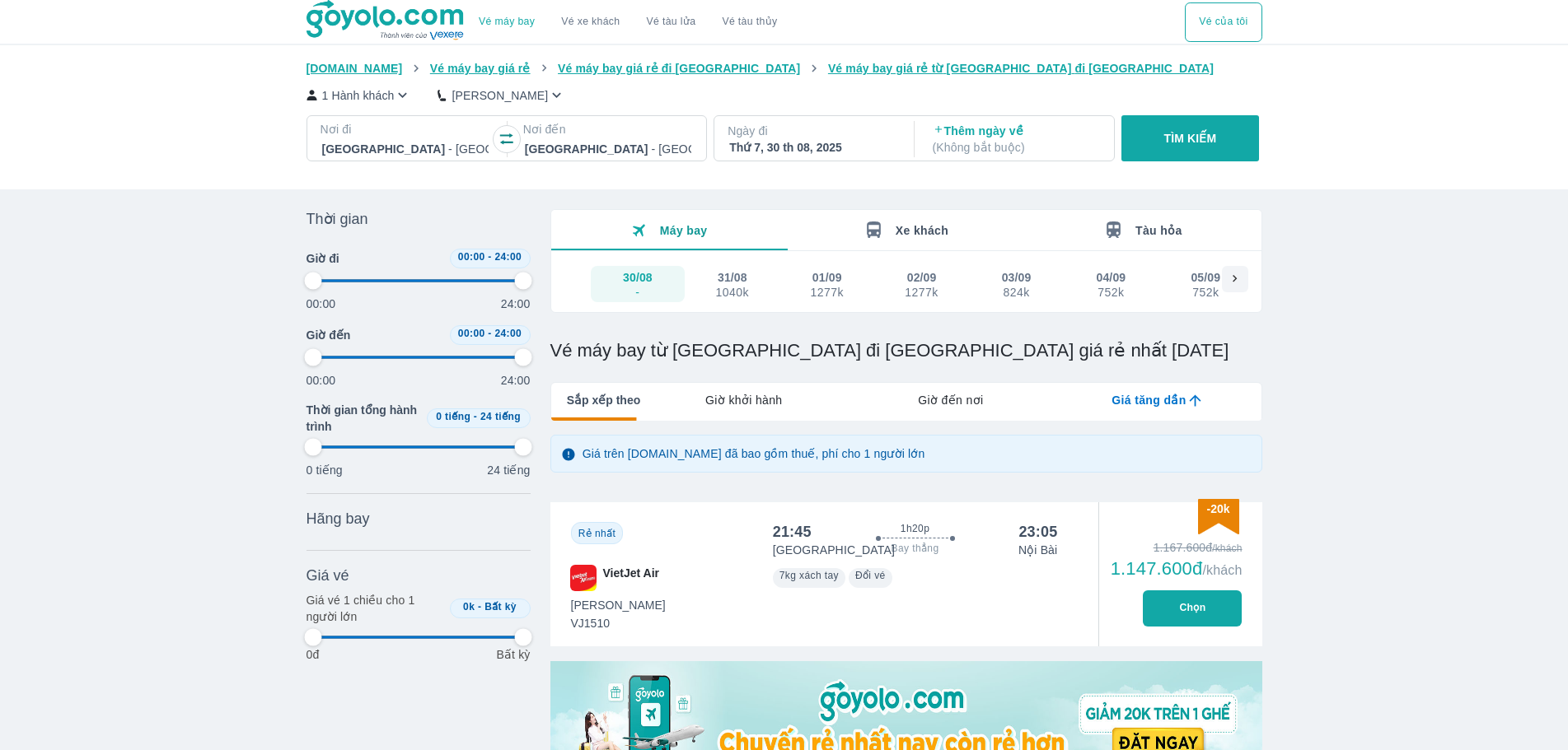
type input "97.9166666666667"
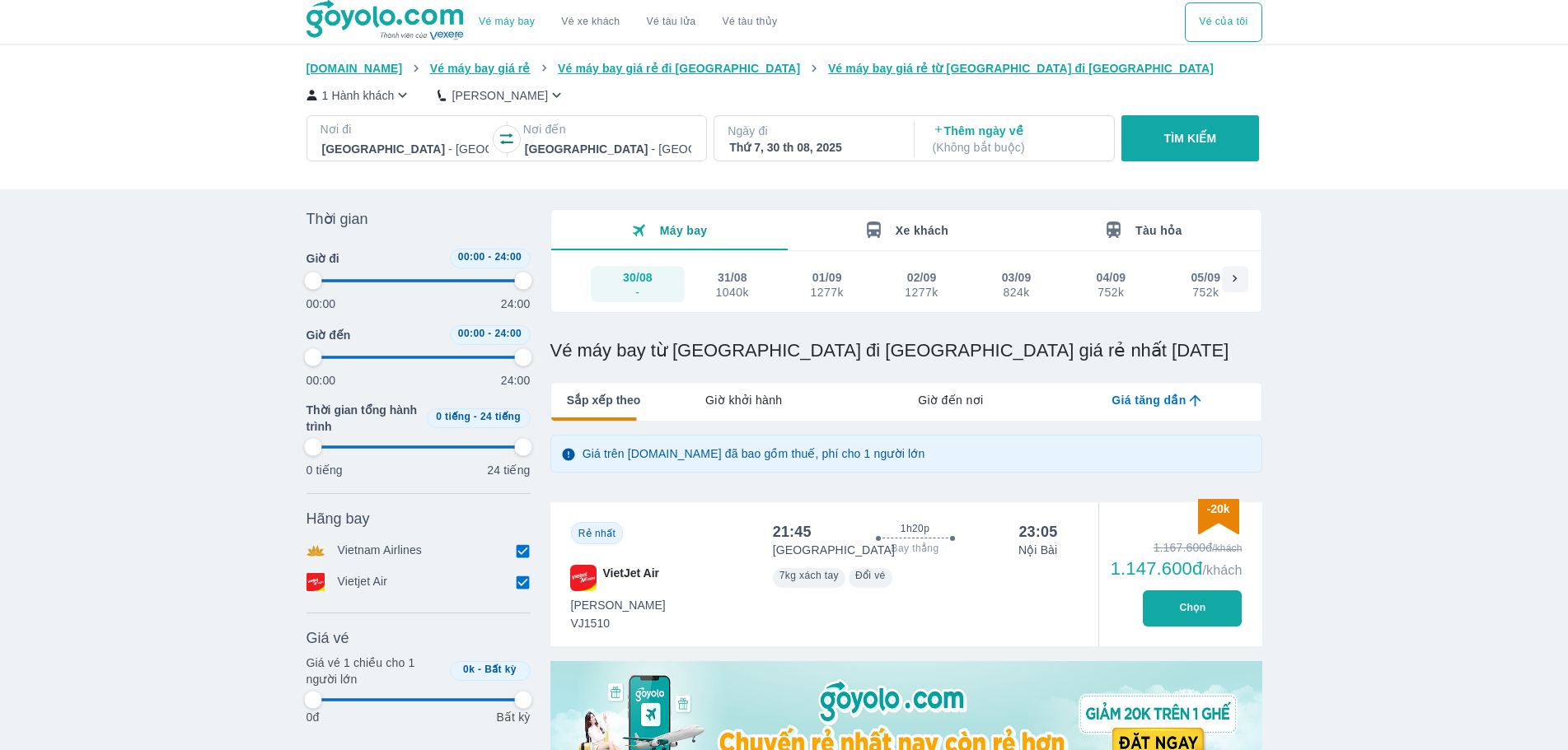
type input "97.9166666666667"
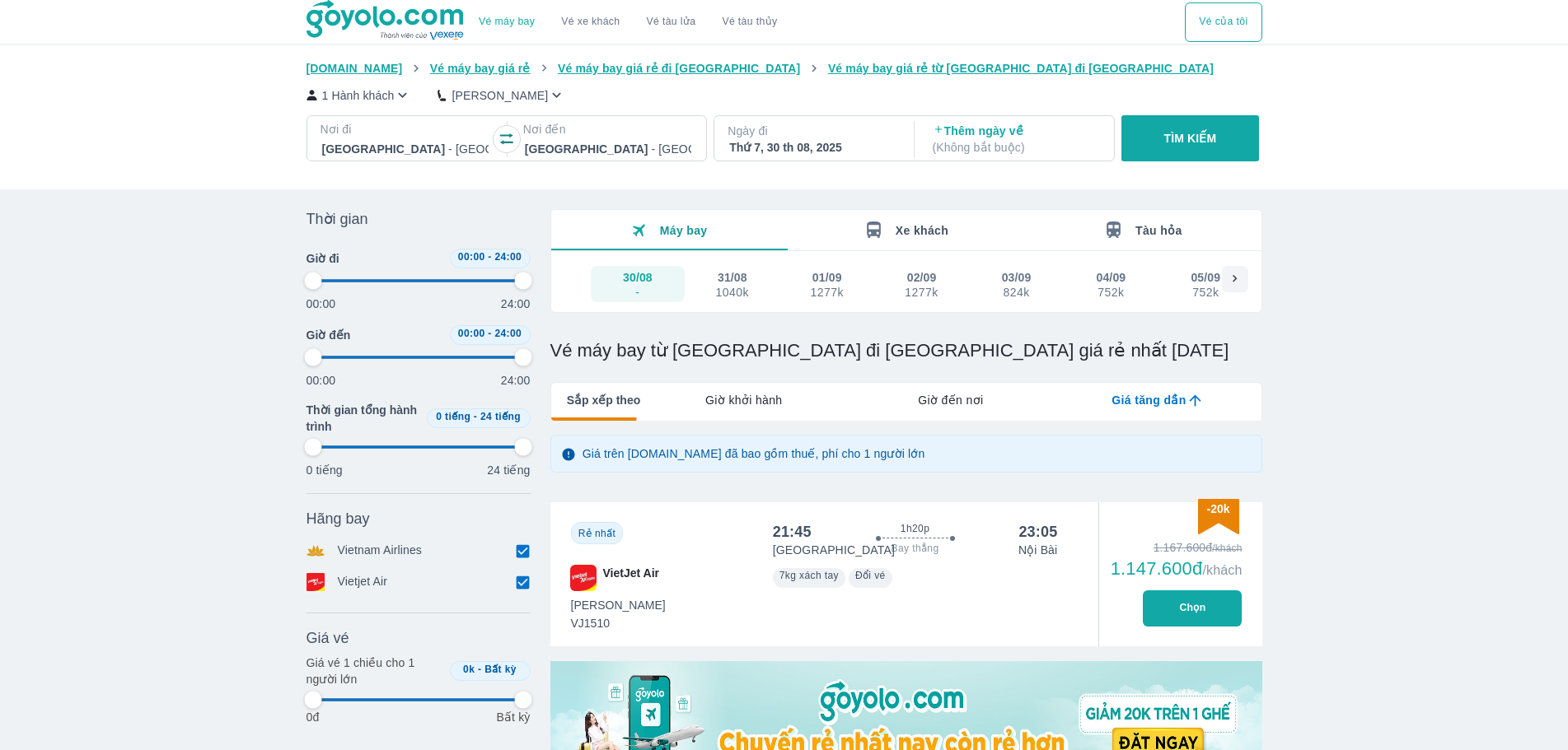
type input "97.9166666666667"
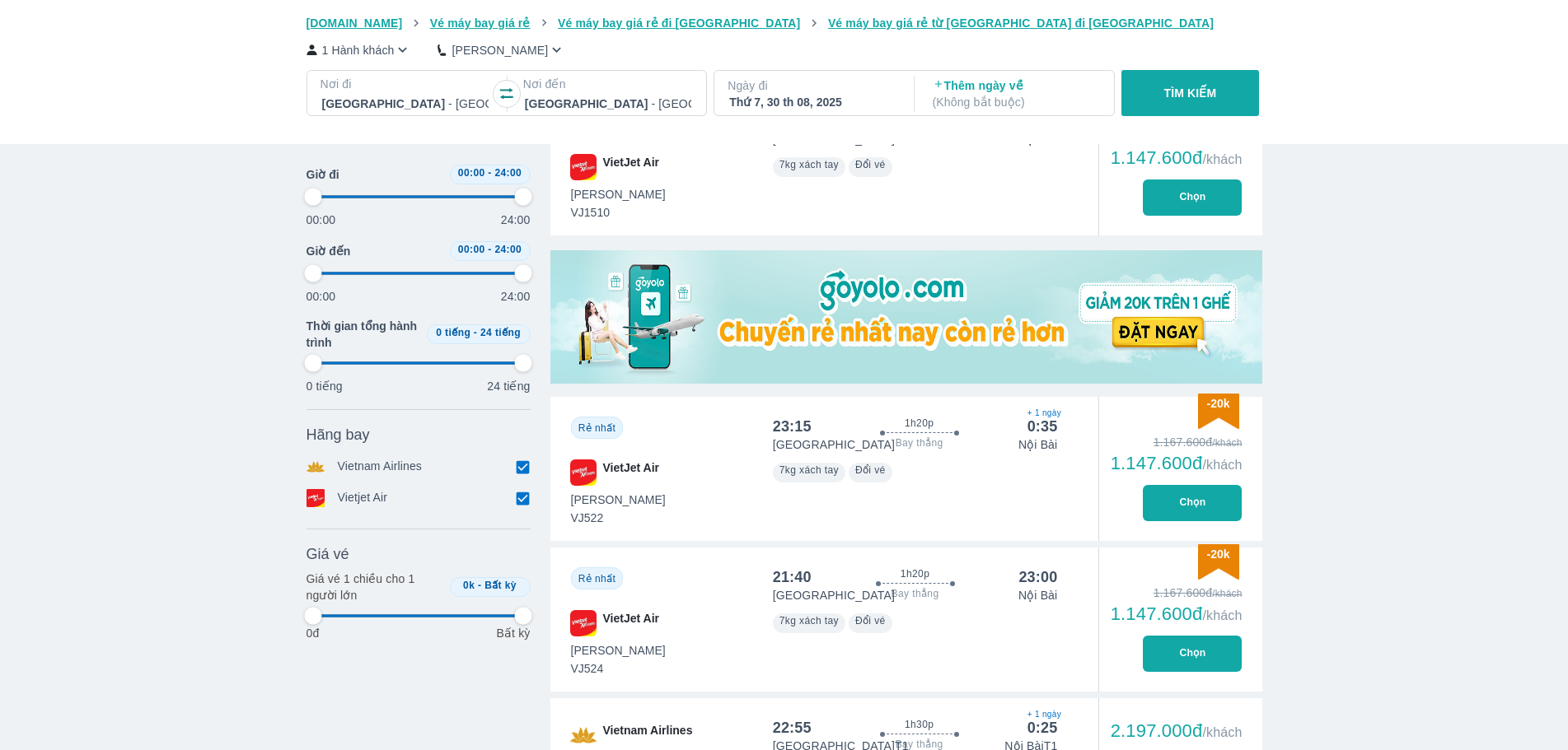
type input "97.9166666666667"
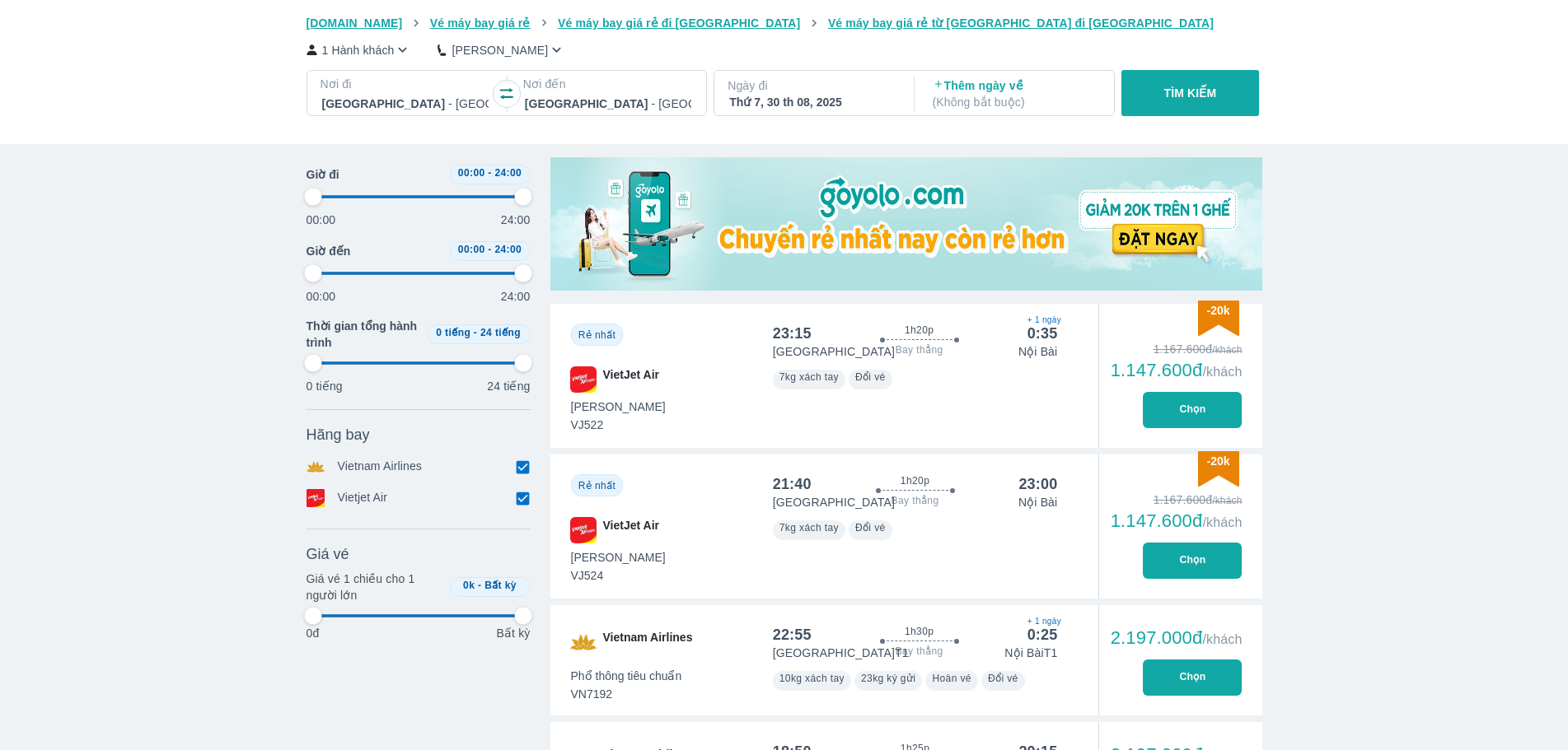
type input "97.9166666666667"
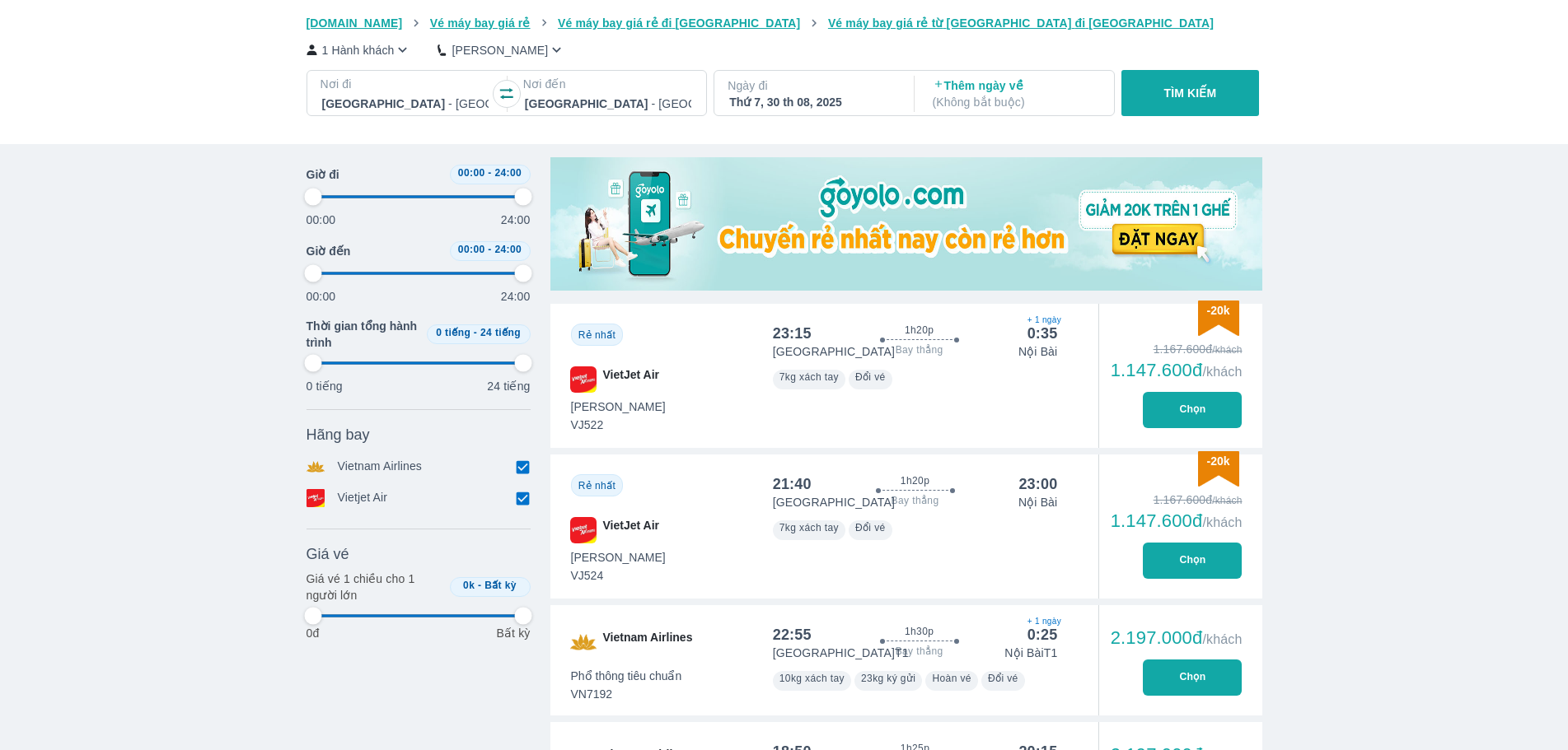
type input "97.9166666666667"
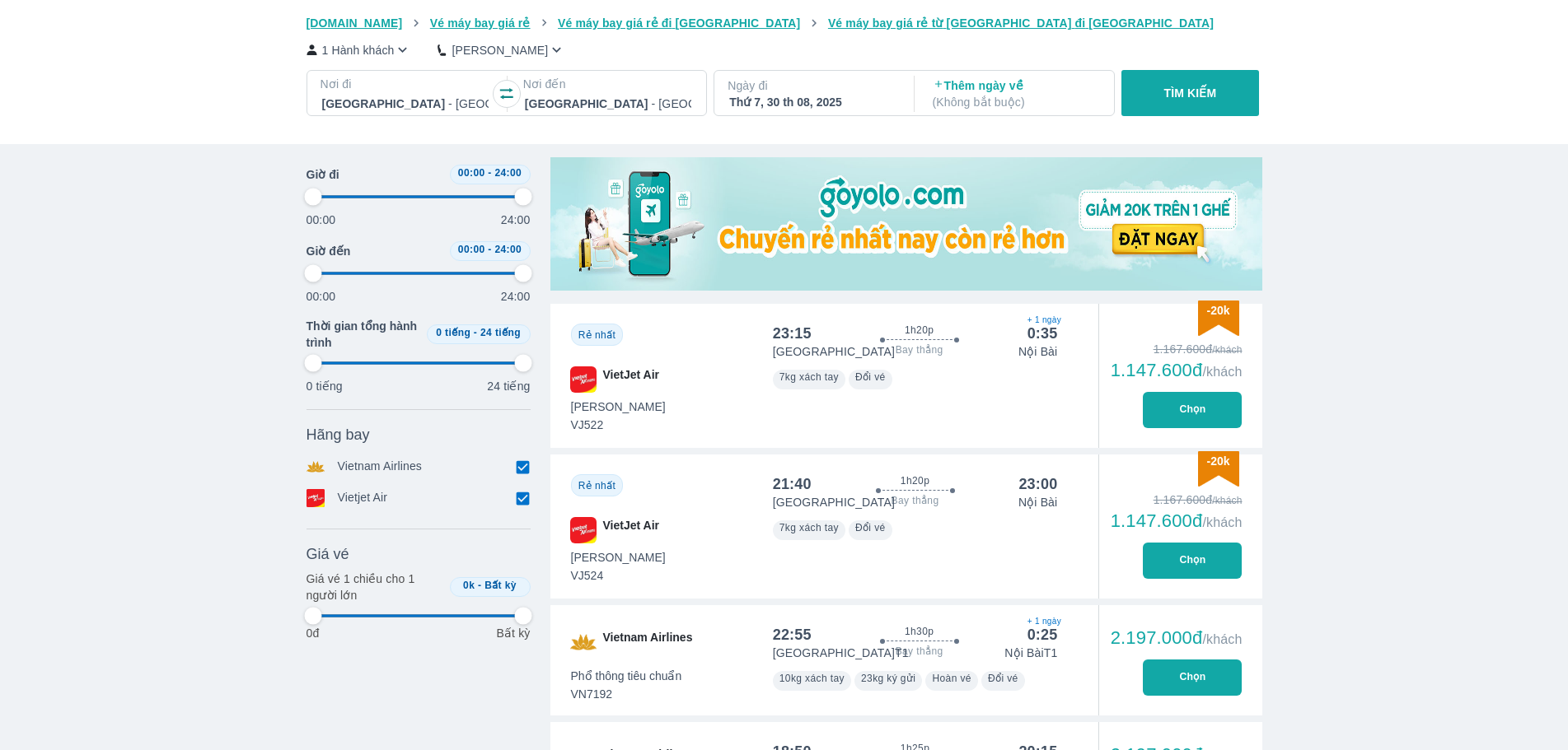
type input "97.9166666666667"
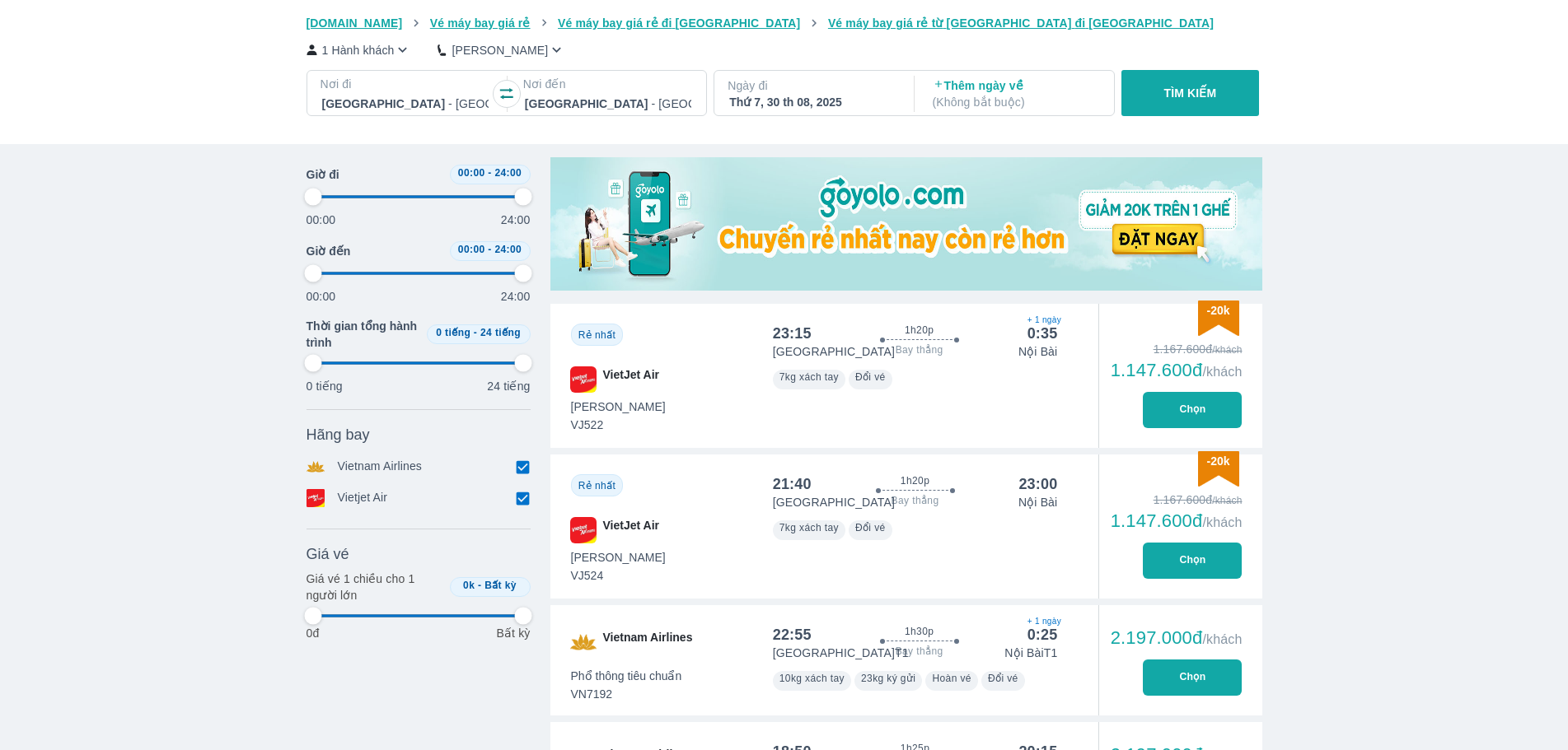
type input "97.9166666666667"
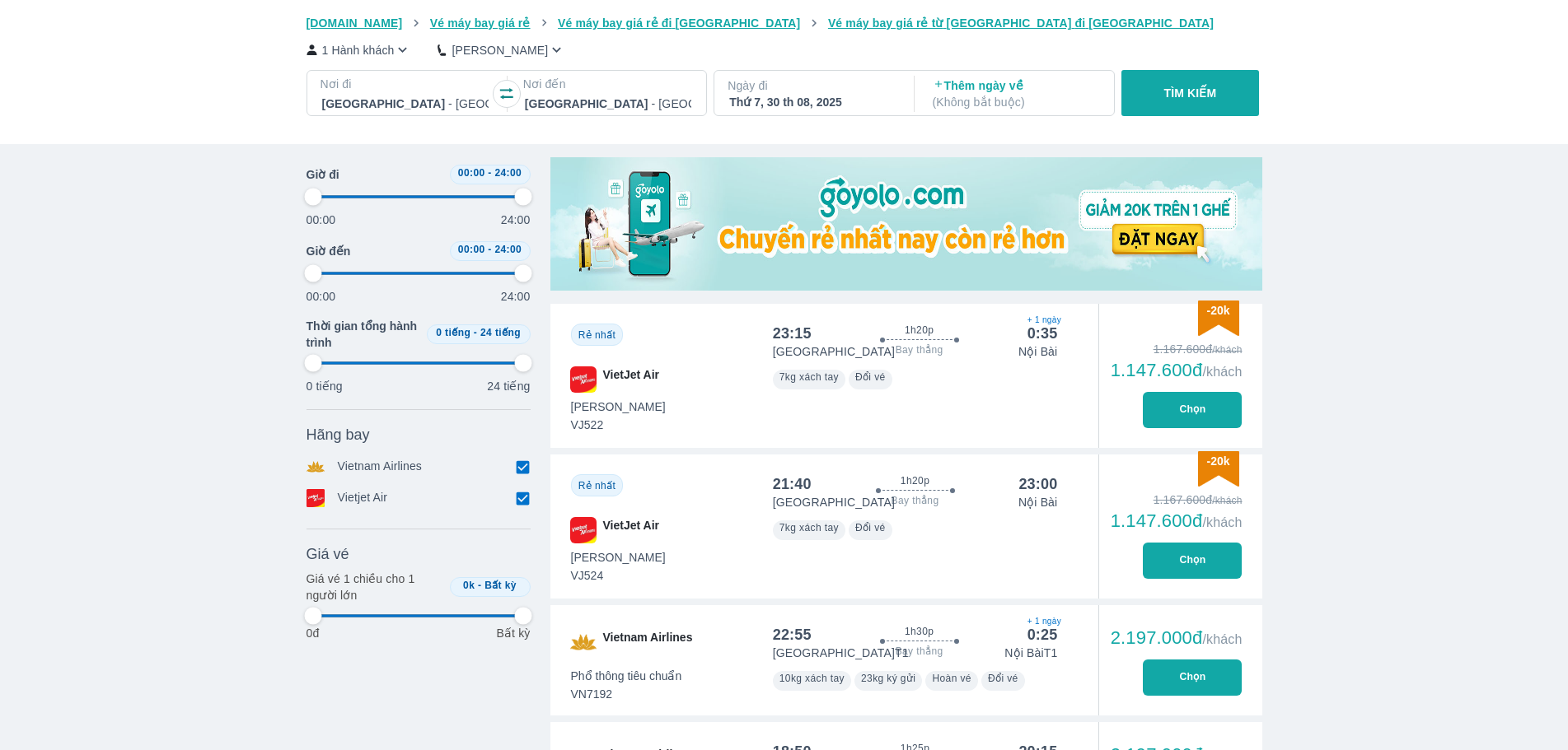
type input "97.9166666666667"
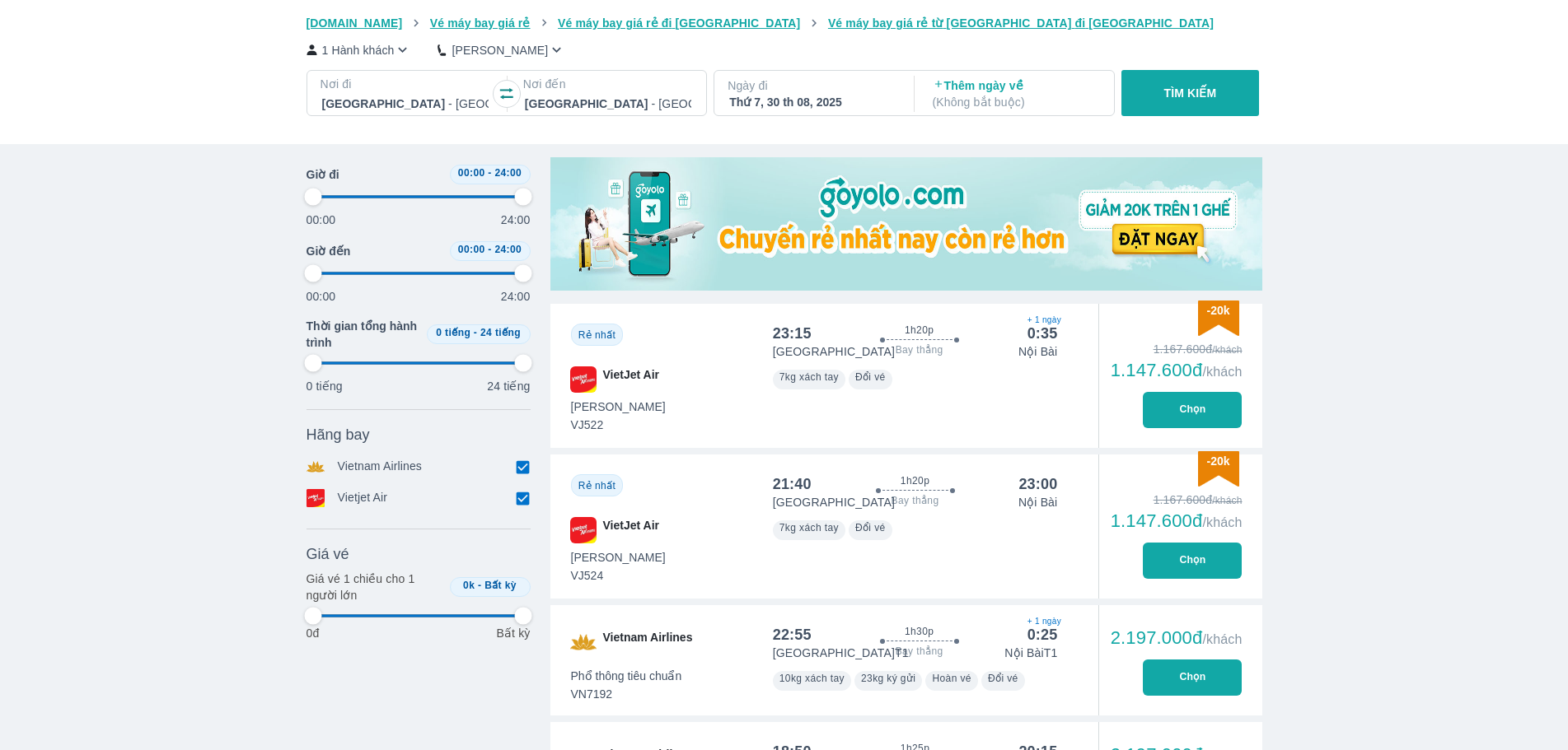
type input "97.9166666666667"
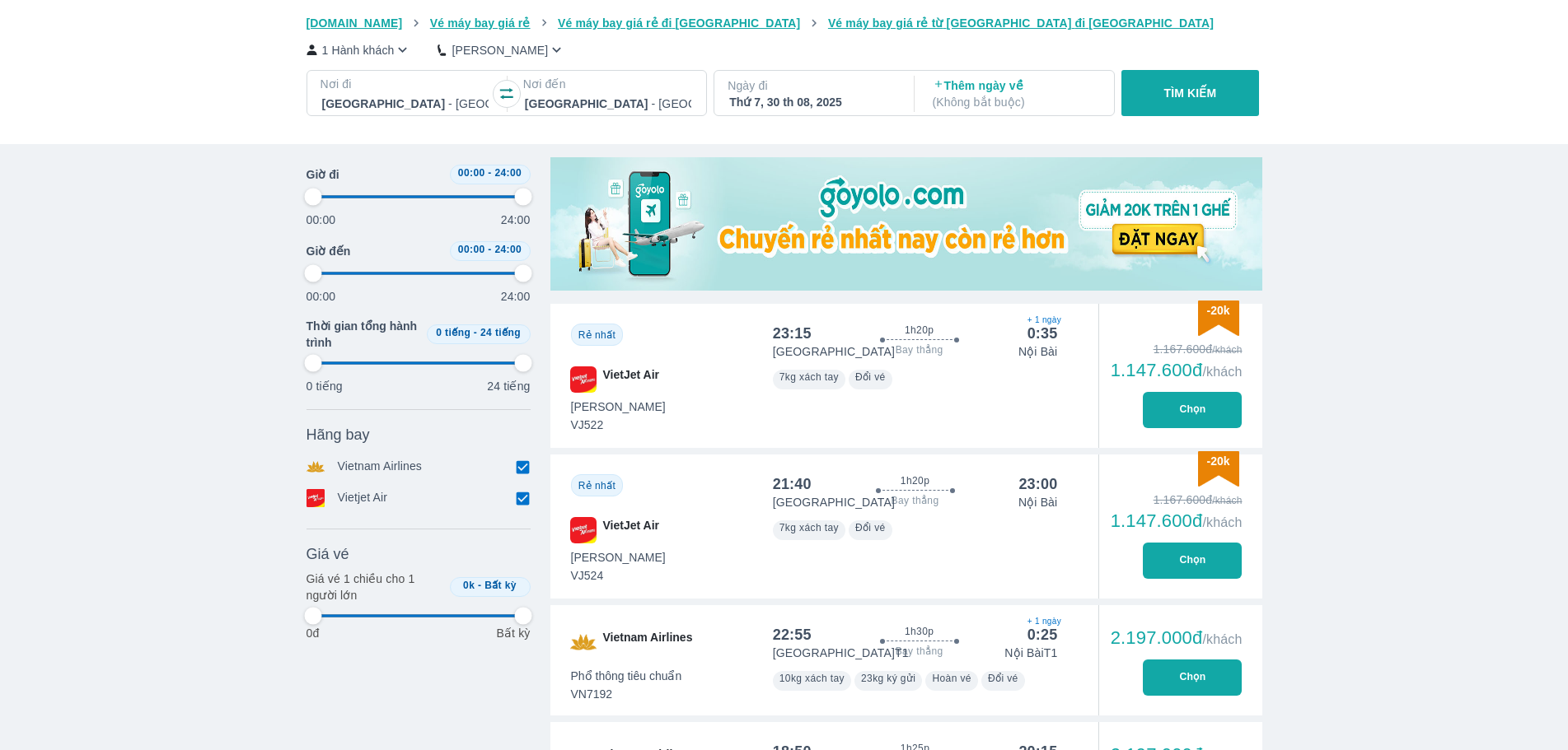
type input "97.9166666666667"
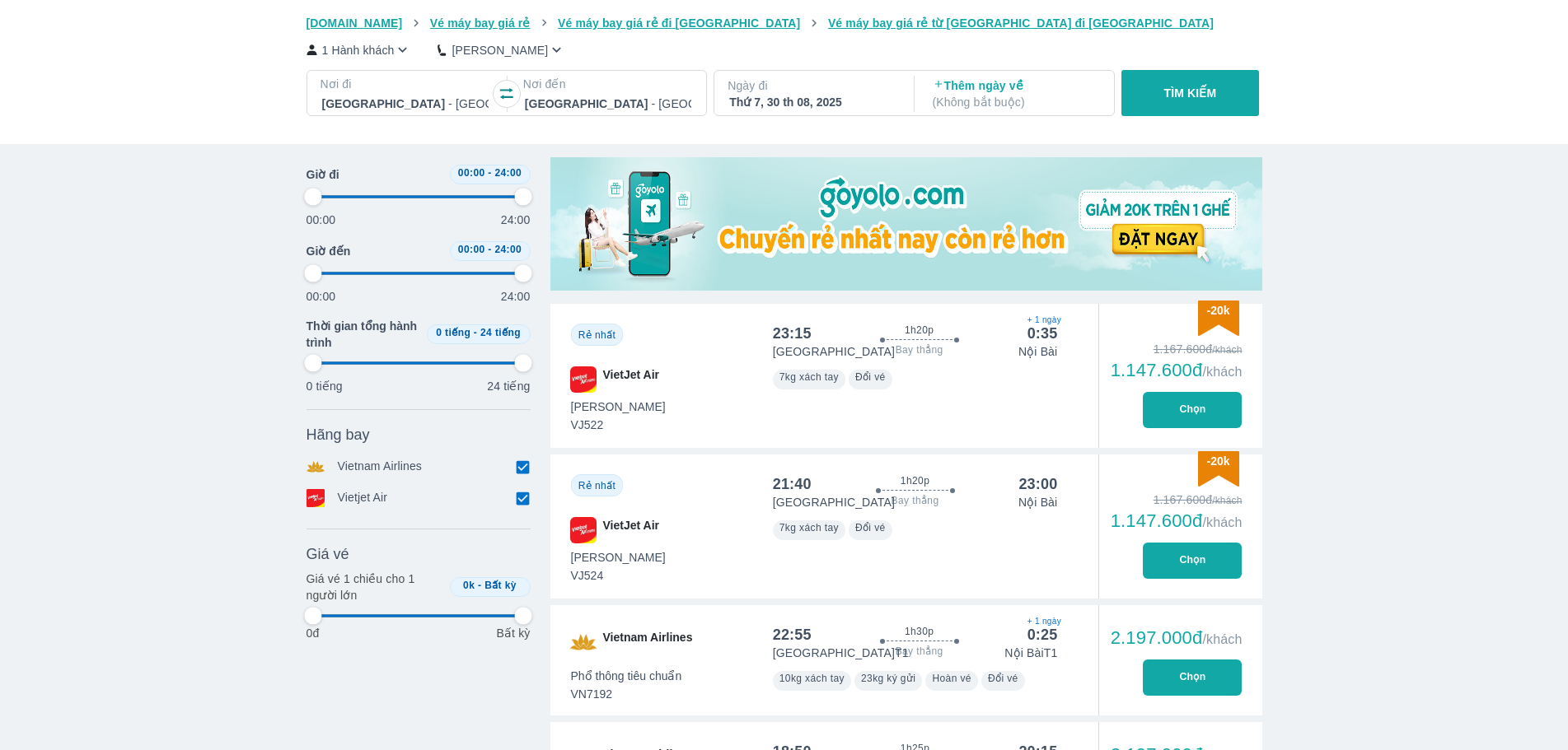
type input "97.9166666666667"
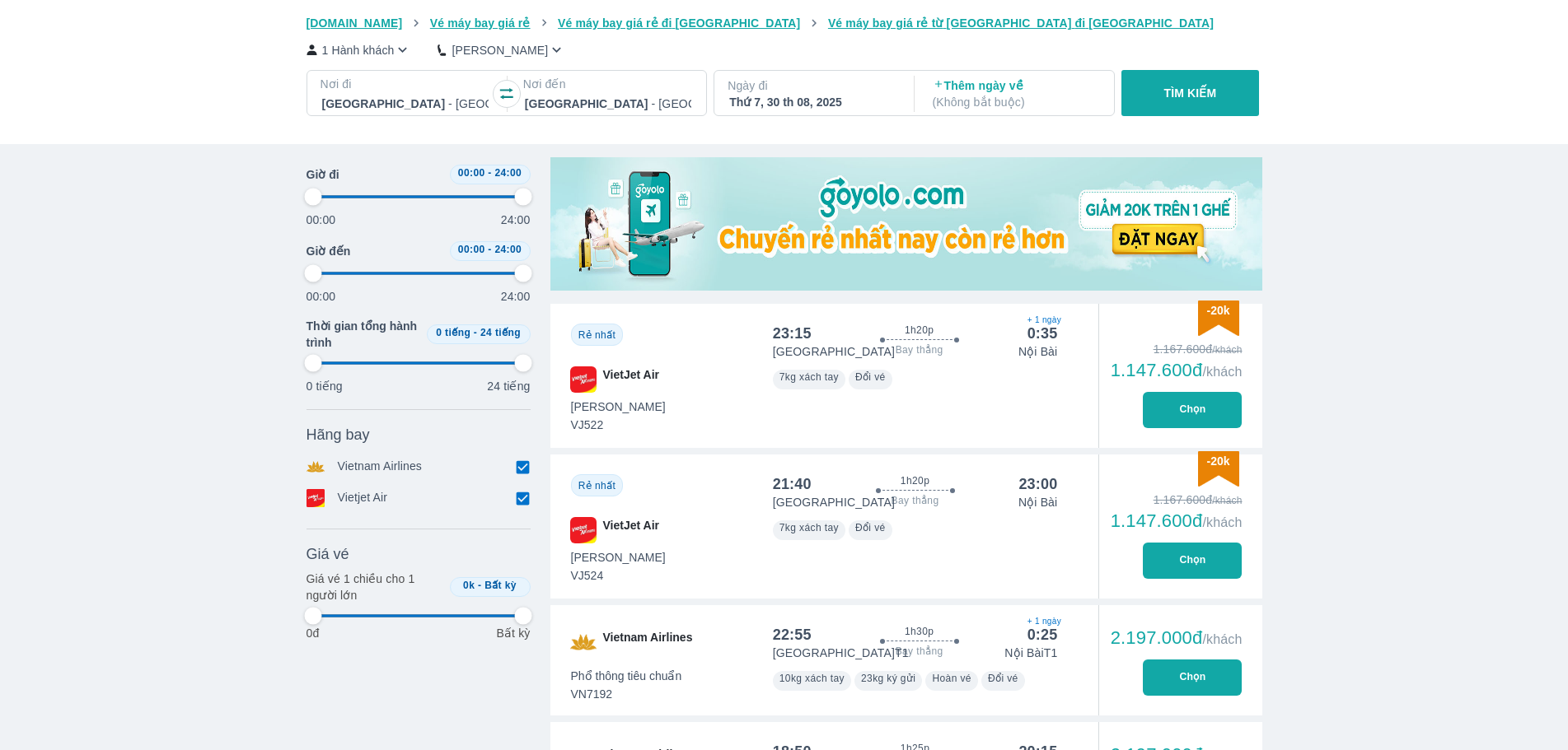
type input "97.9166666666667"
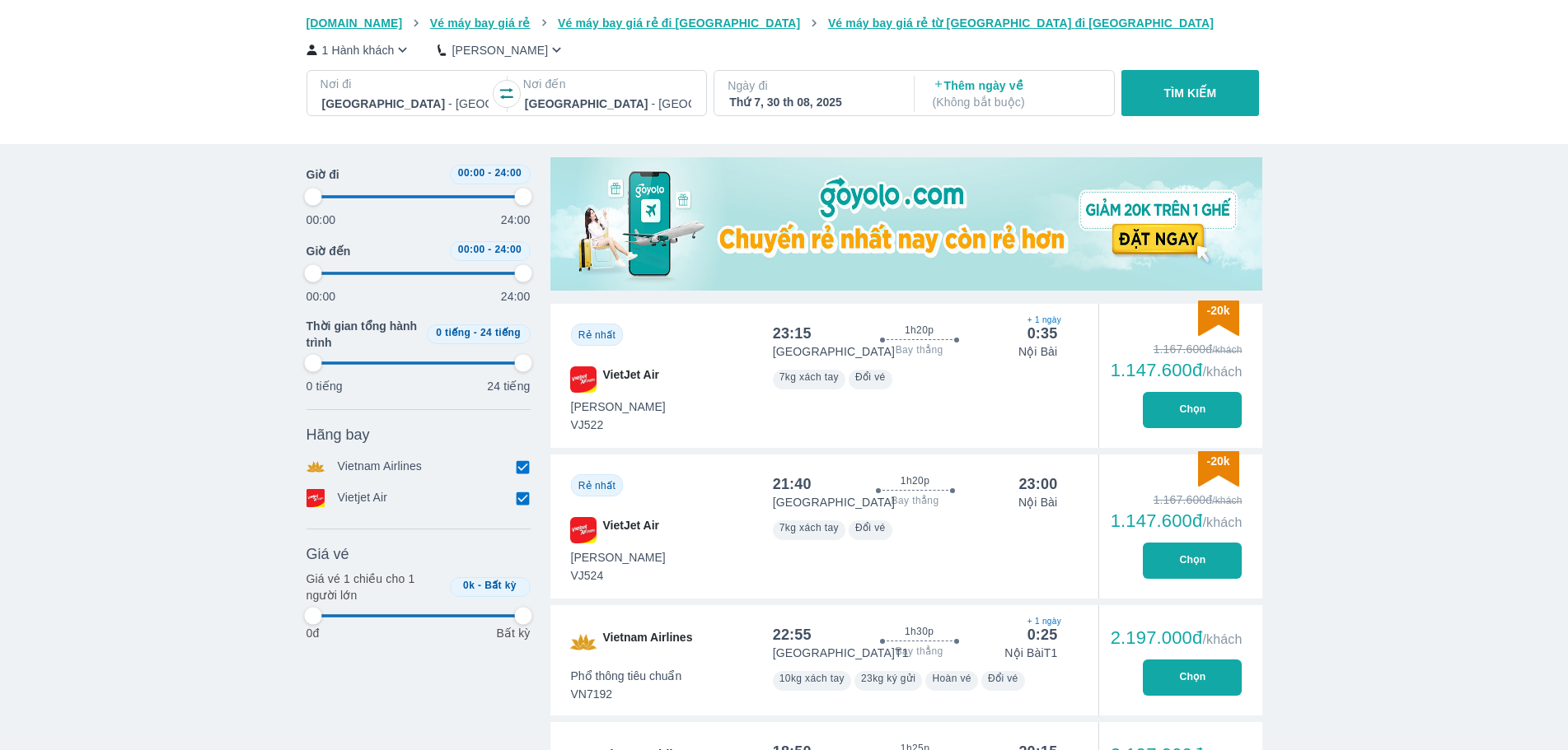
type input "97.9166666666667"
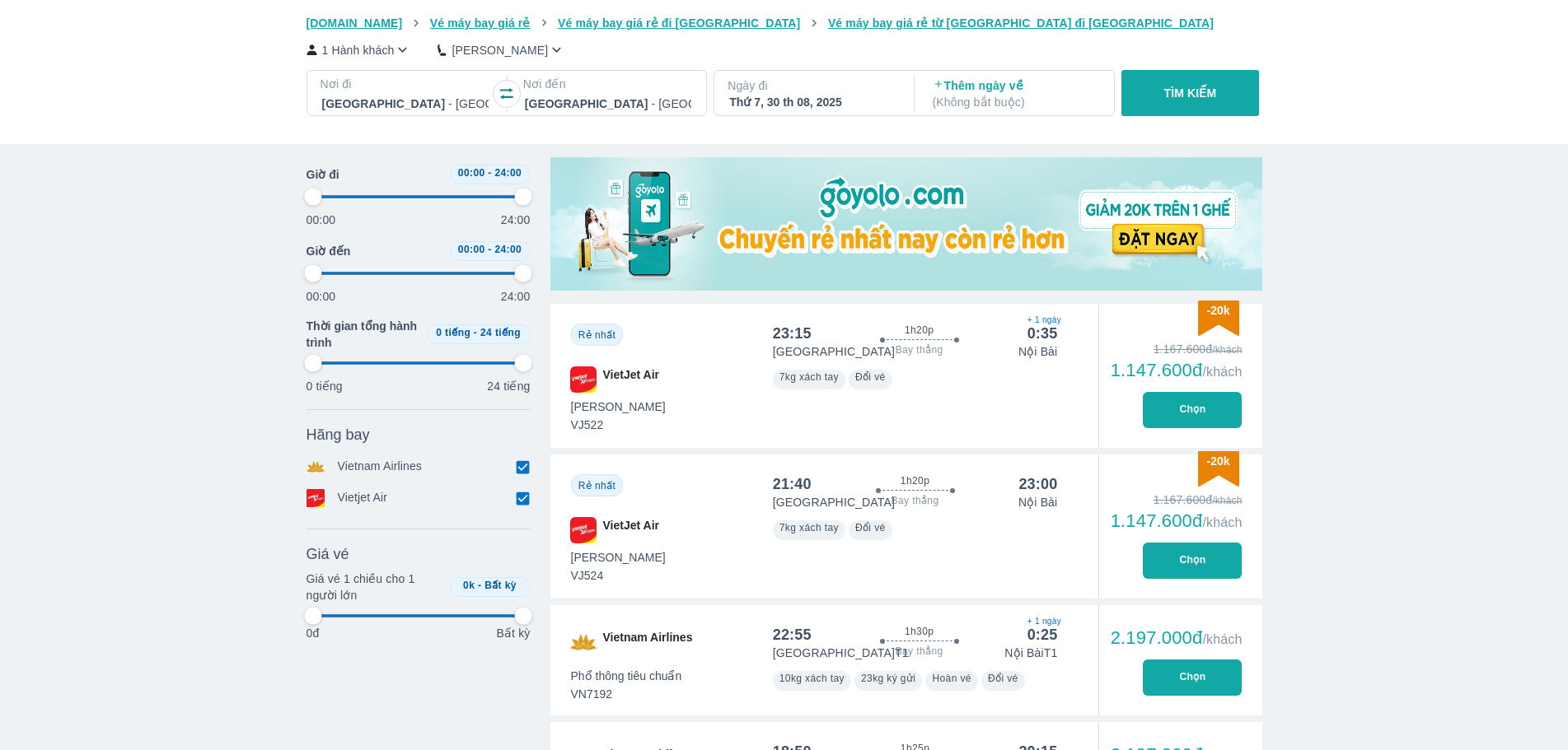
type input "97.9166666666667"
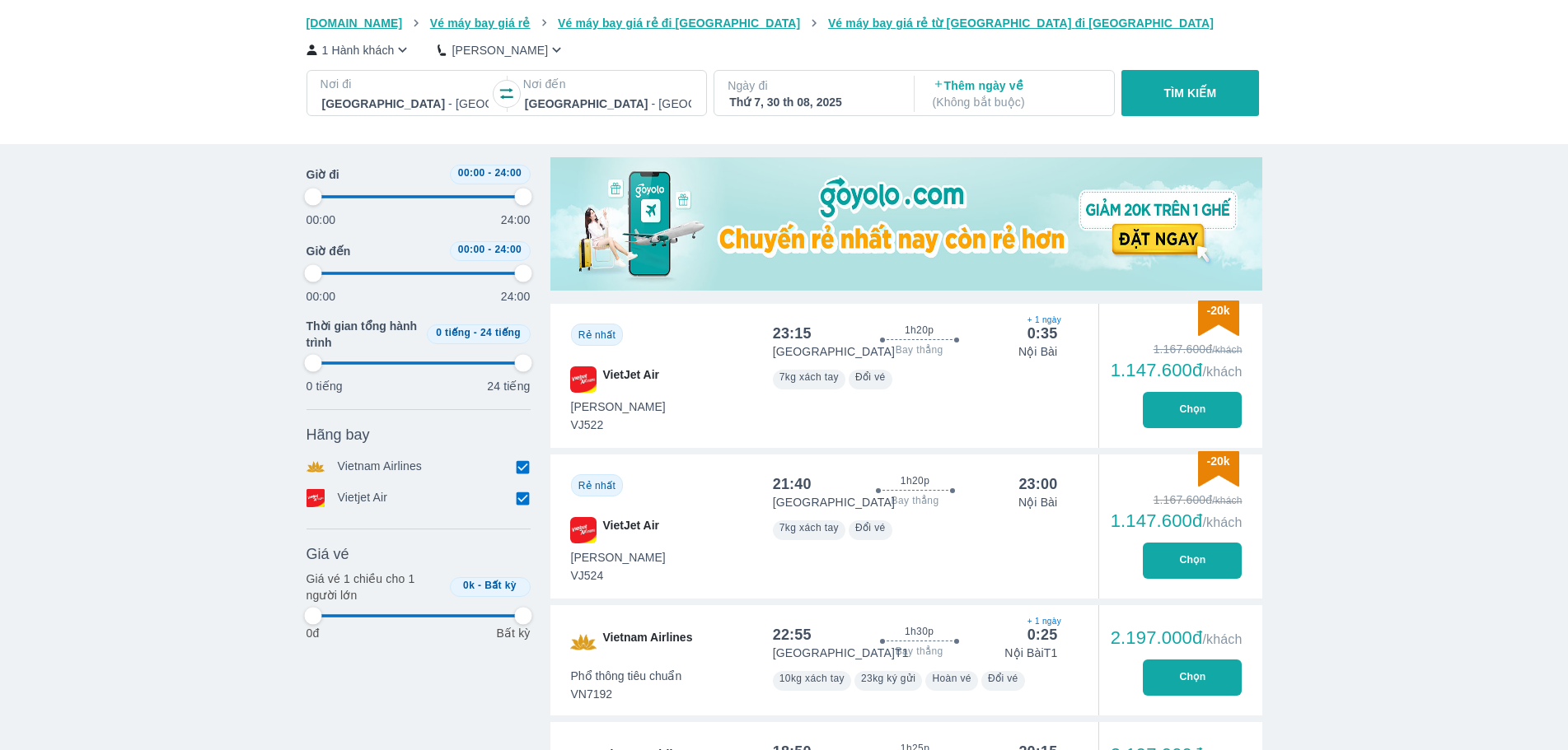
type input "97.9166666666667"
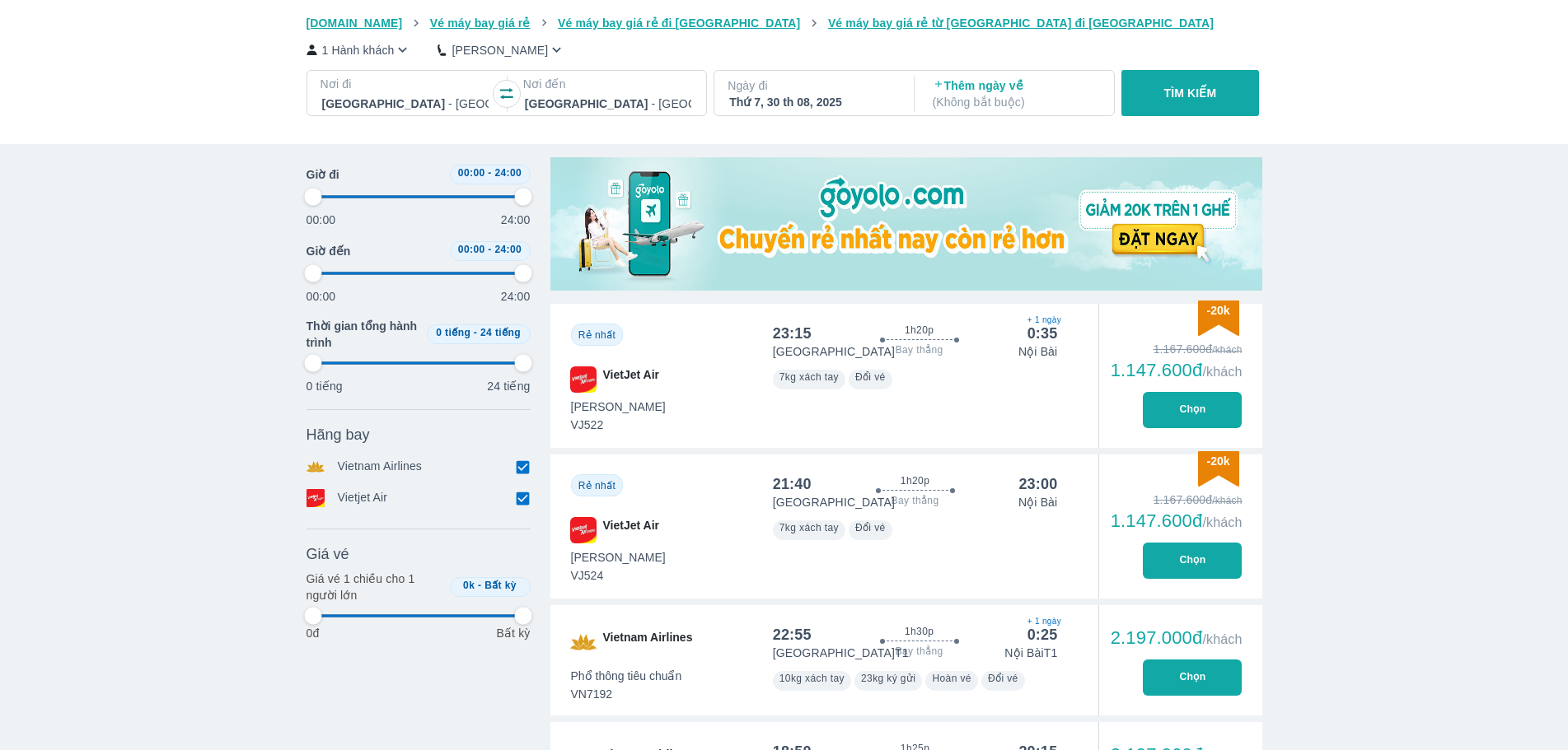
type input "97.9166666666667"
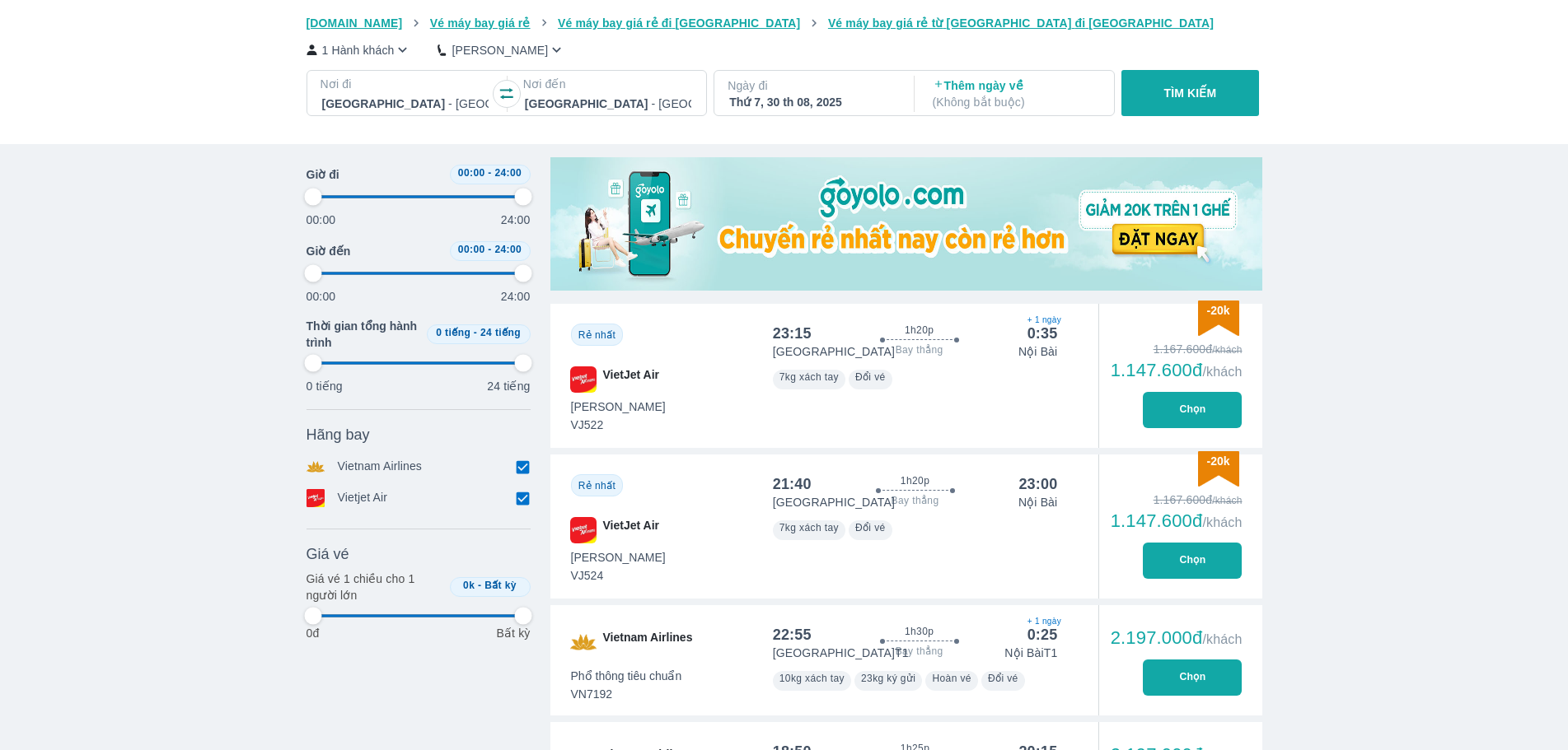
type input "97.9166666666667"
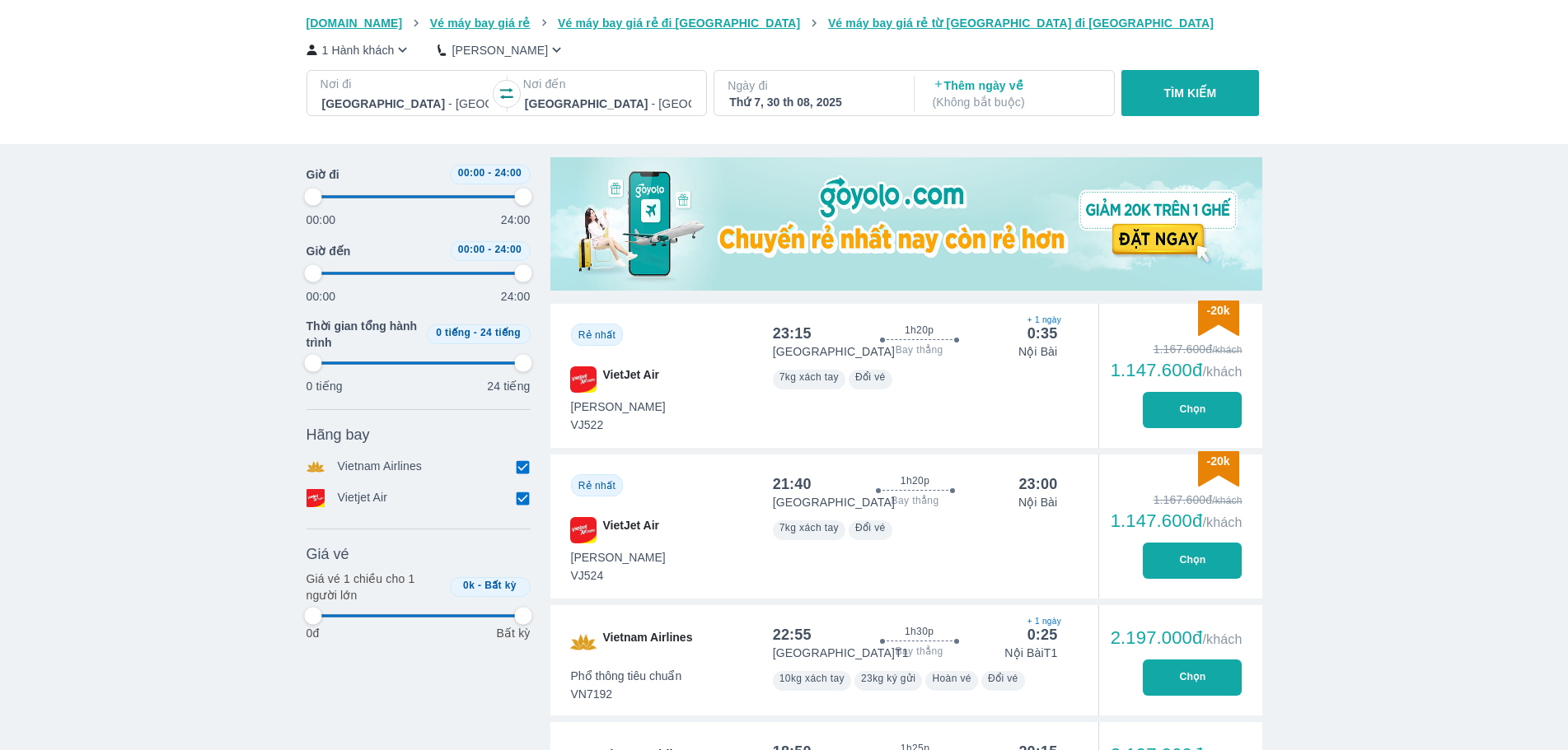
type input "97.9166666666667"
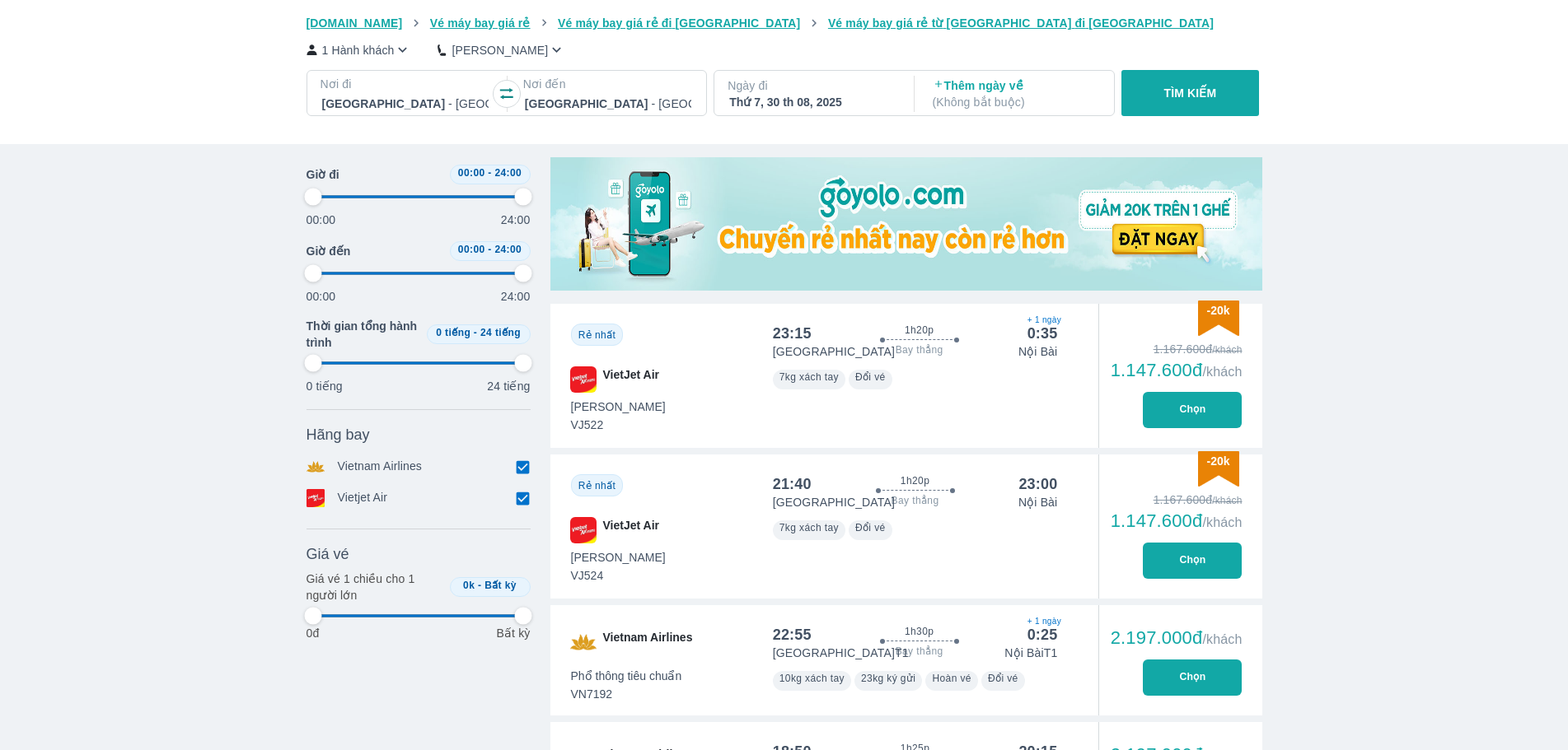
type input "97.9166666666667"
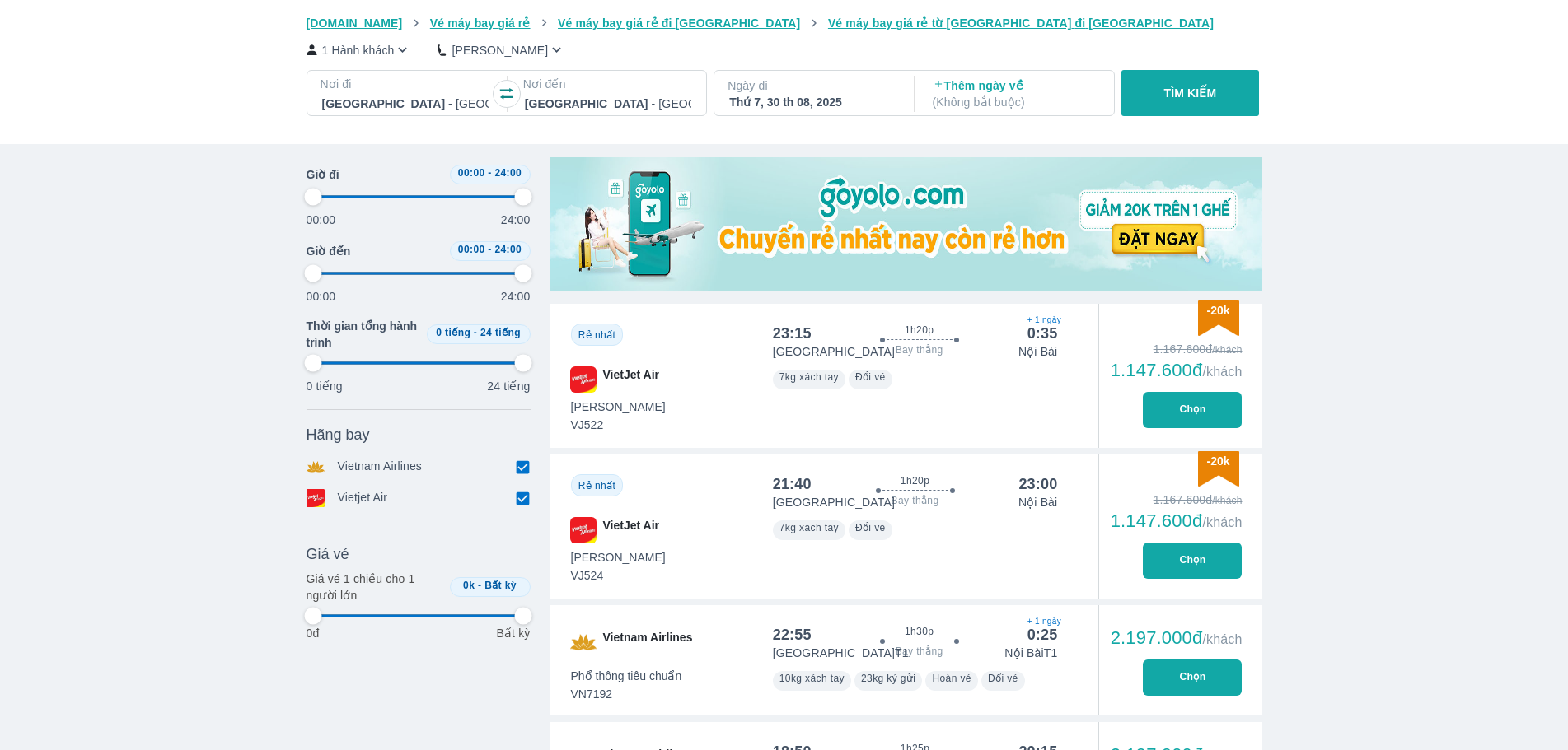
type input "97.9166666666667"
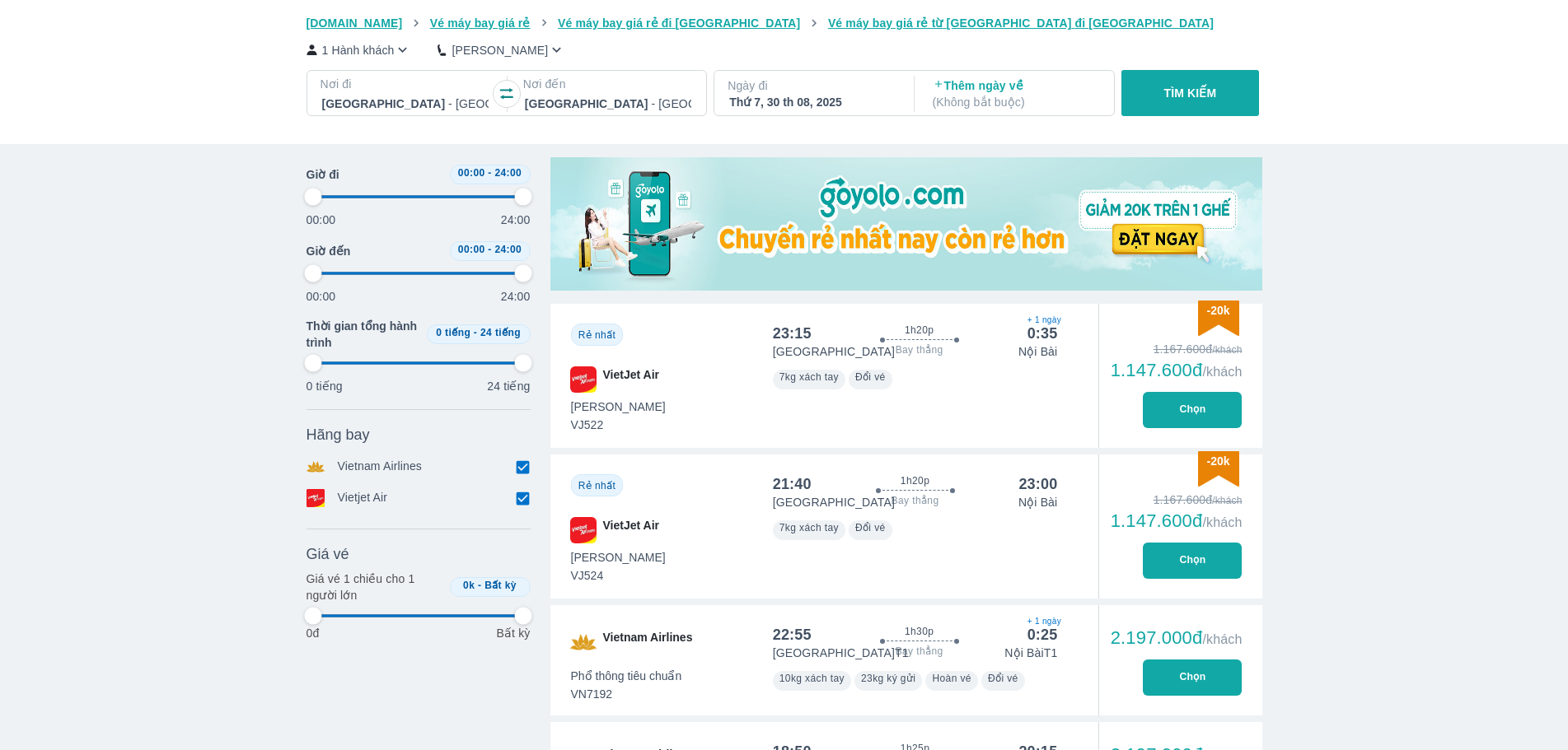
type input "97.9166666666667"
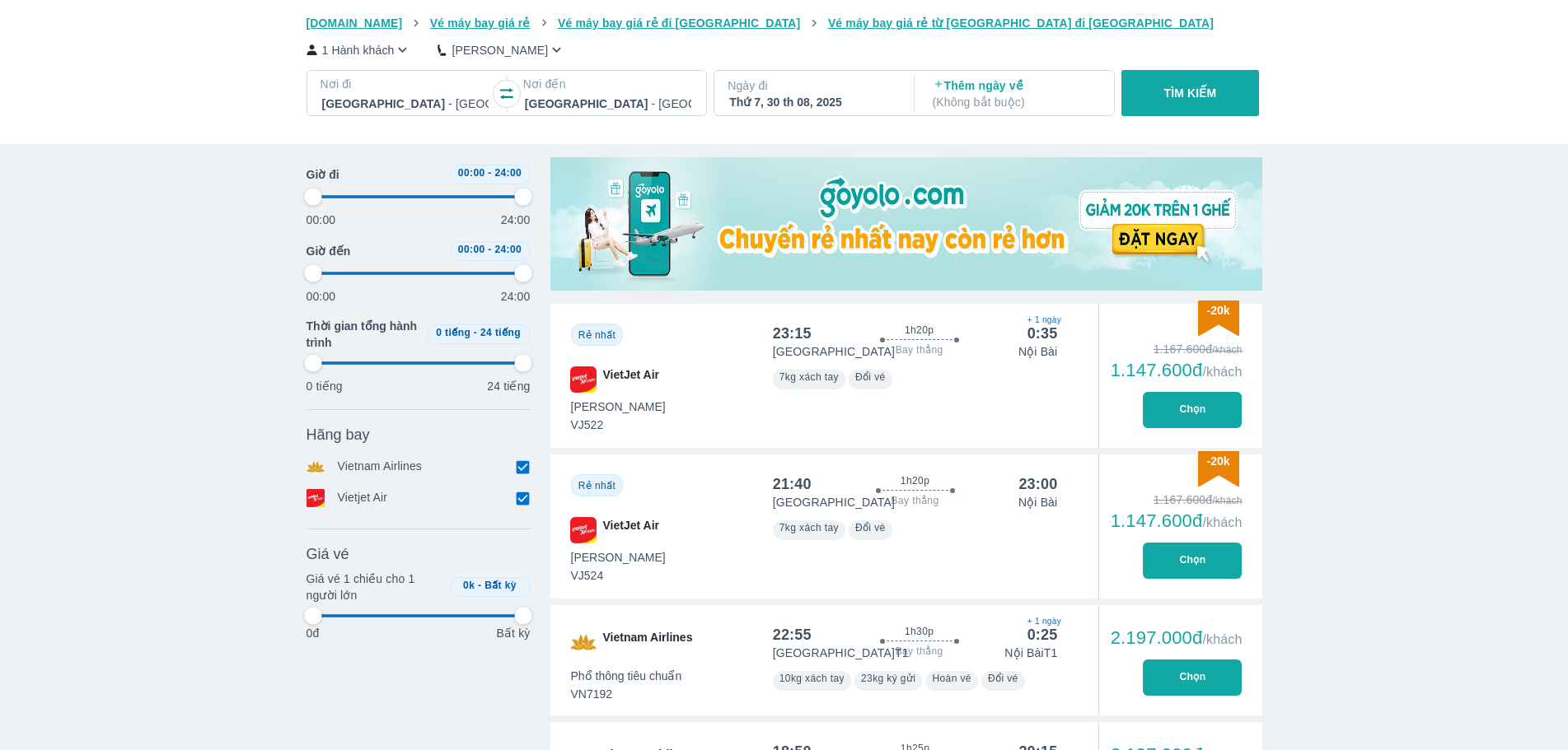
type input "97.9166666666667"
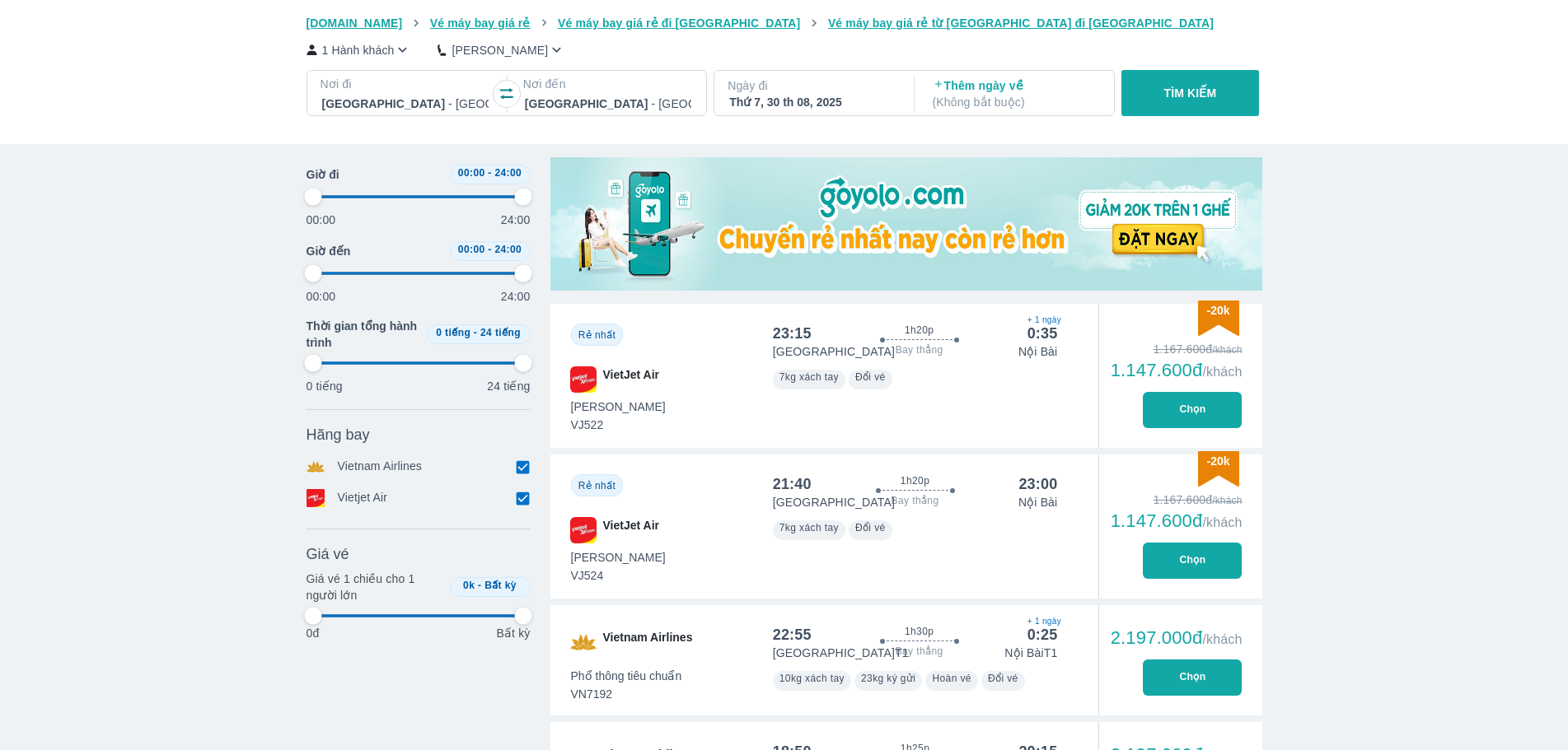
type input "97.9166666666667"
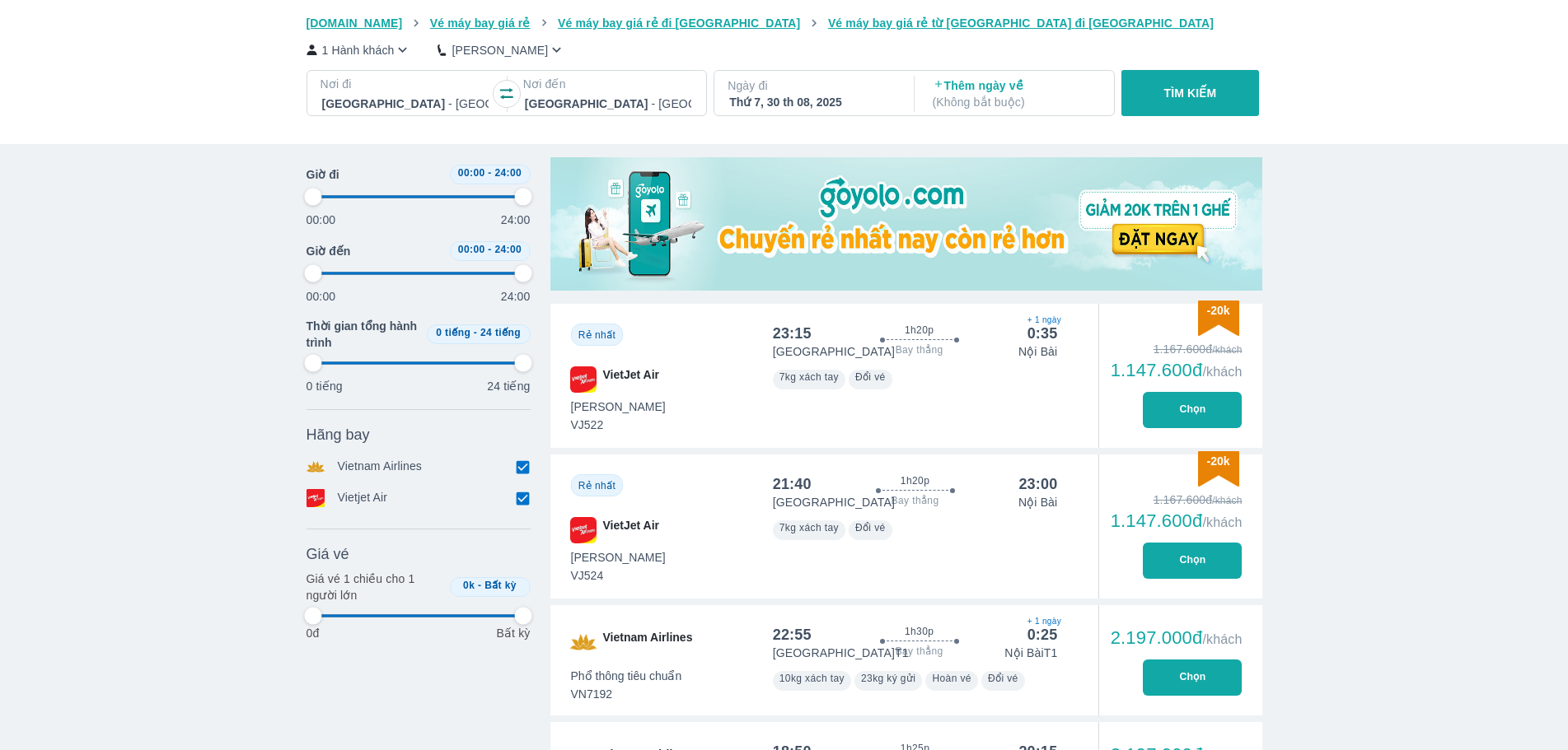
type input "97.9166666666667"
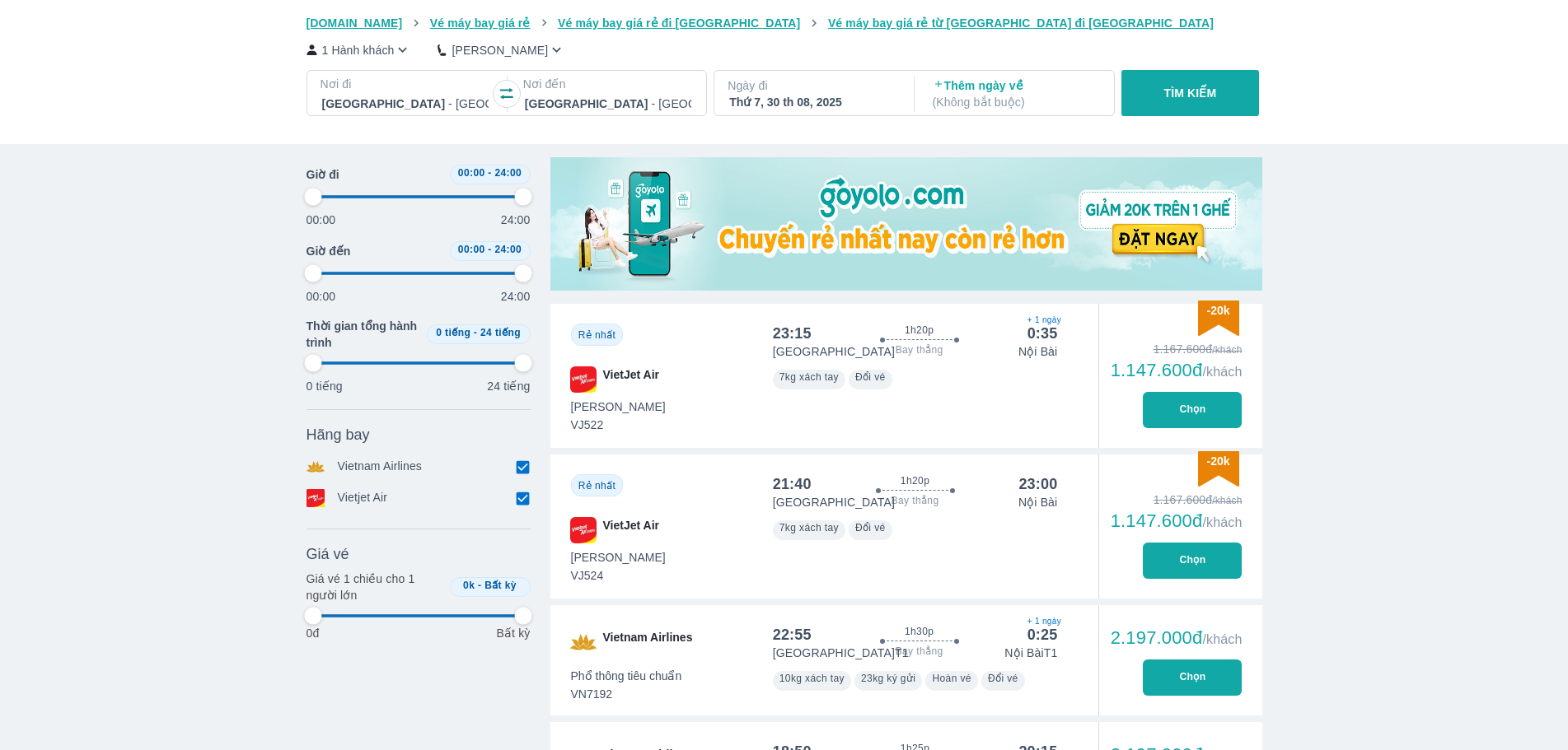
type input "97.9166666666667"
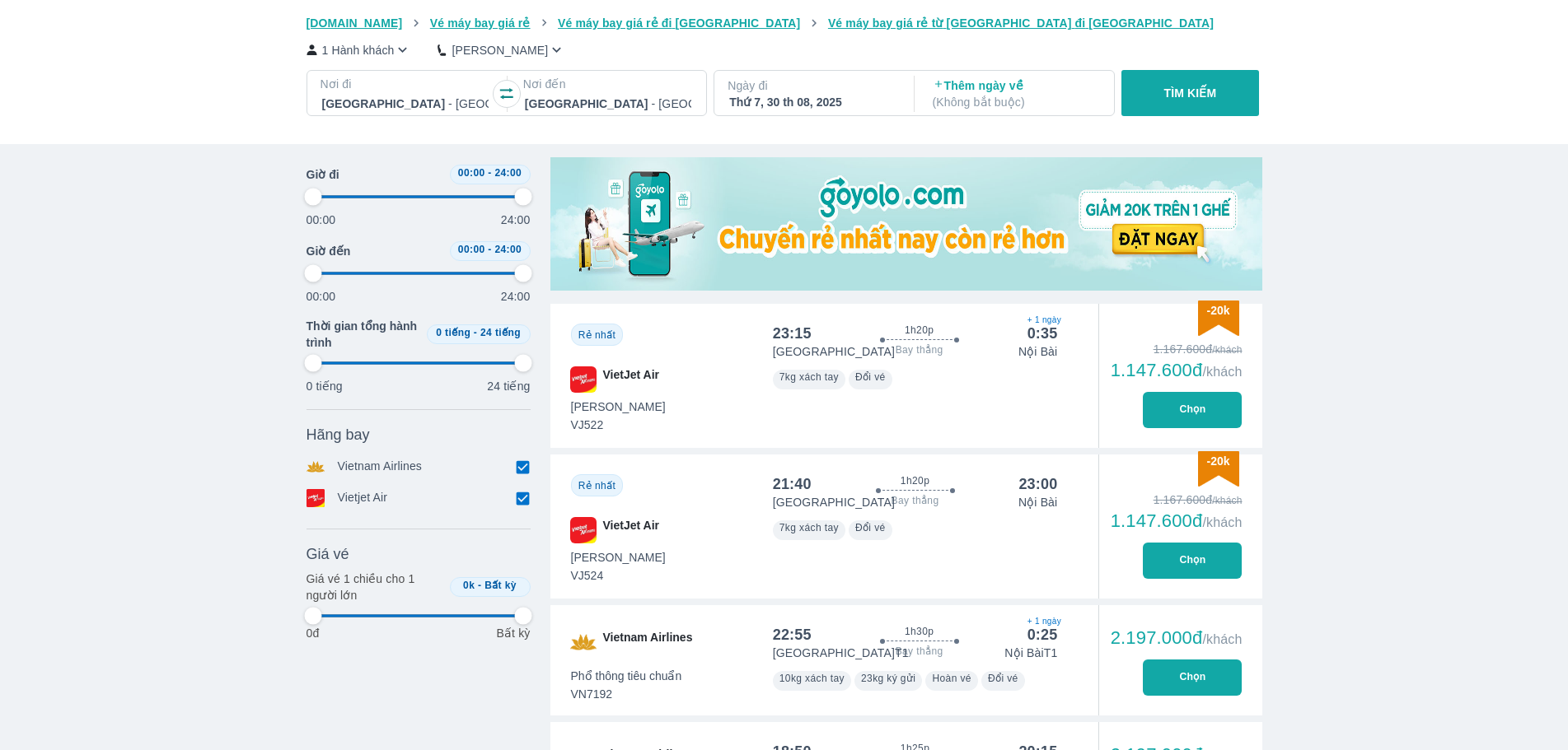
type input "97.9166666666667"
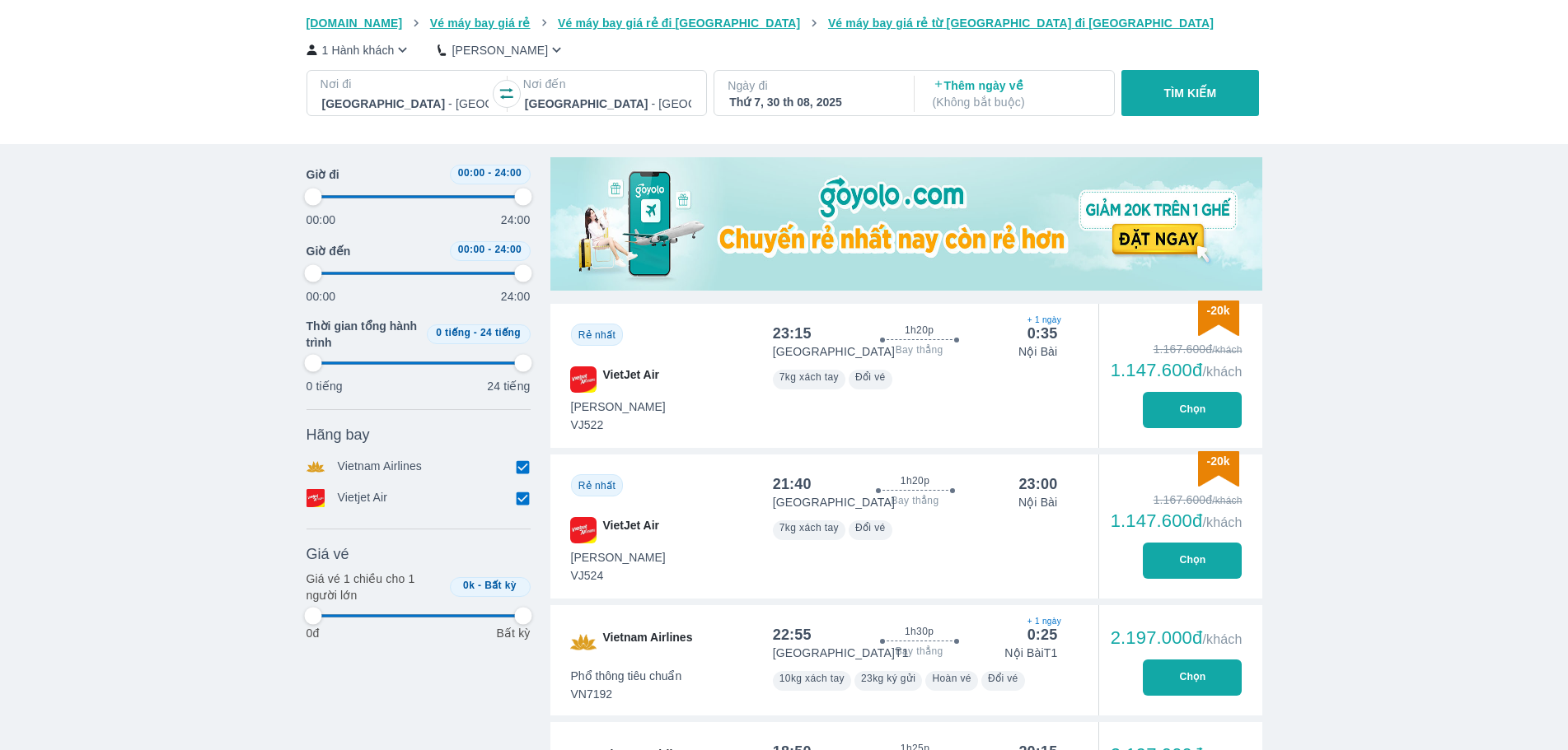
type input "97.9166666666667"
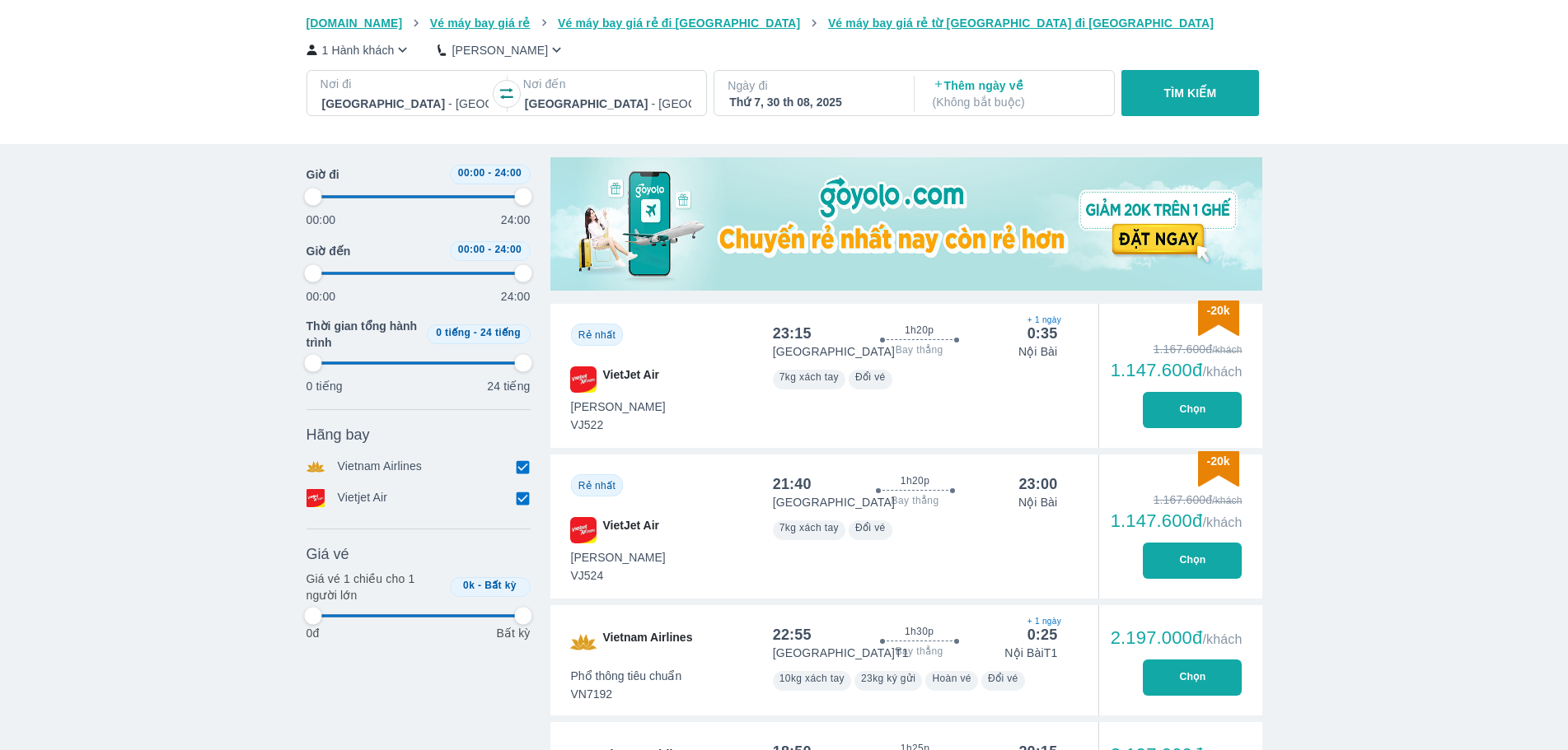
type input "97.9166666666667"
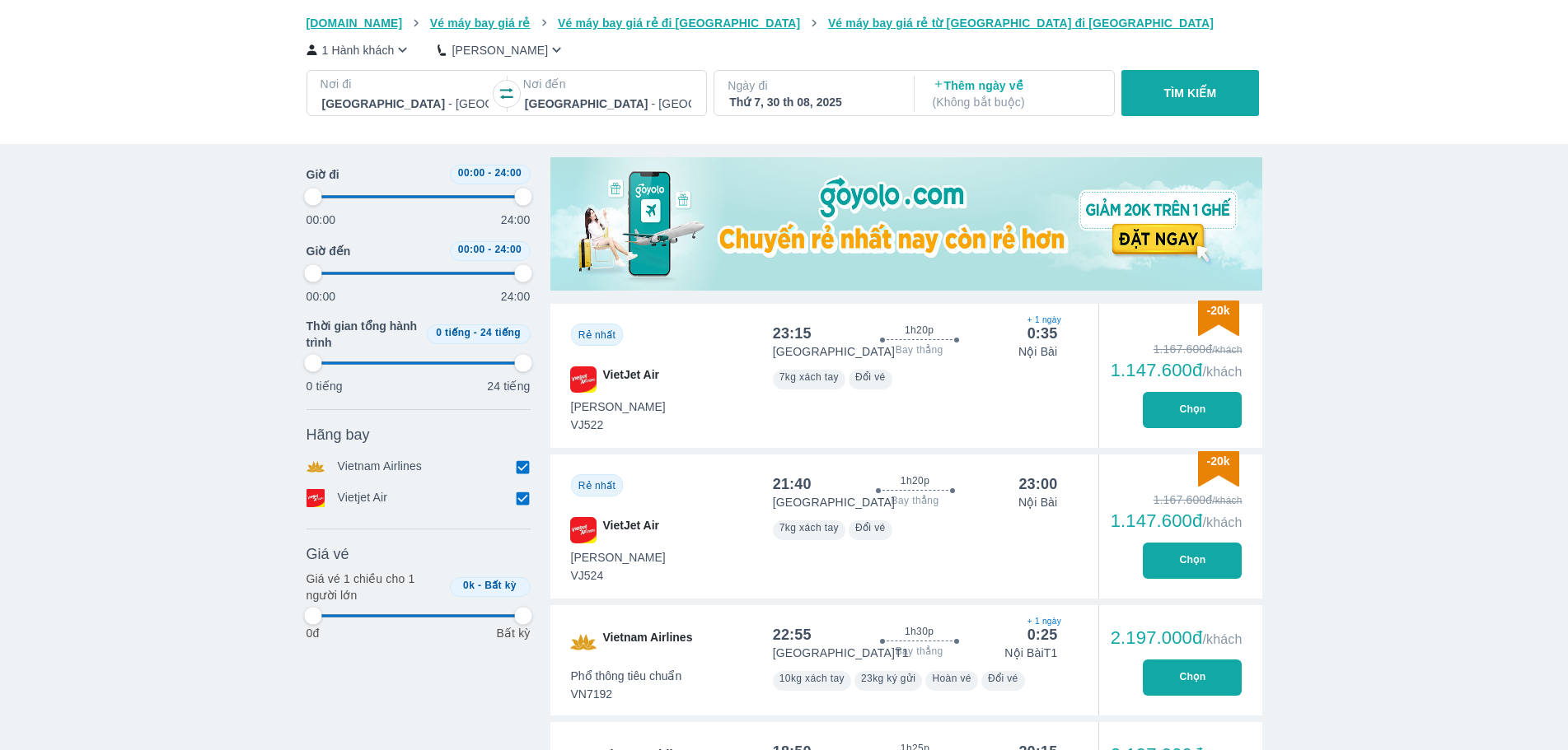
type input "97.9166666666667"
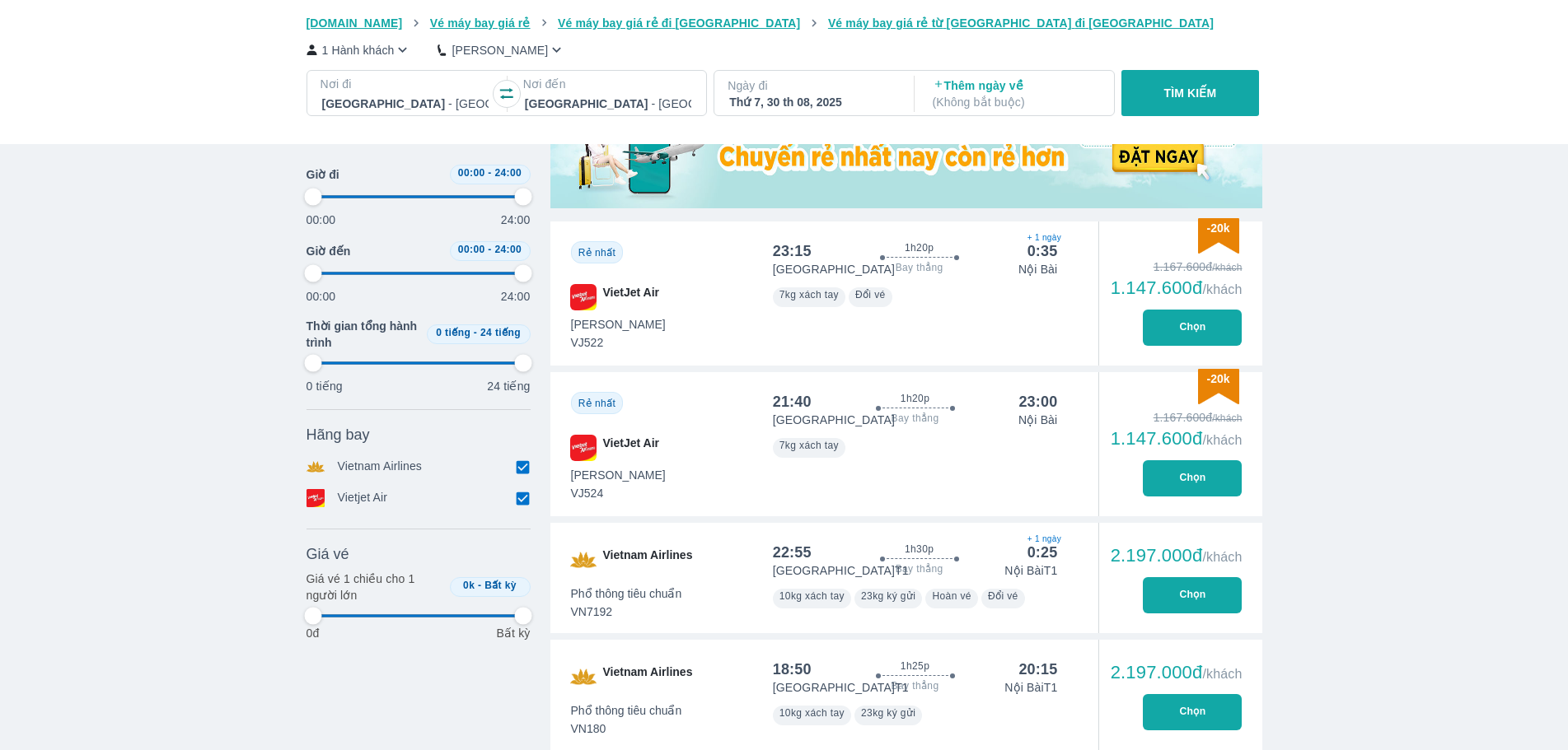
scroll to position [669, 0]
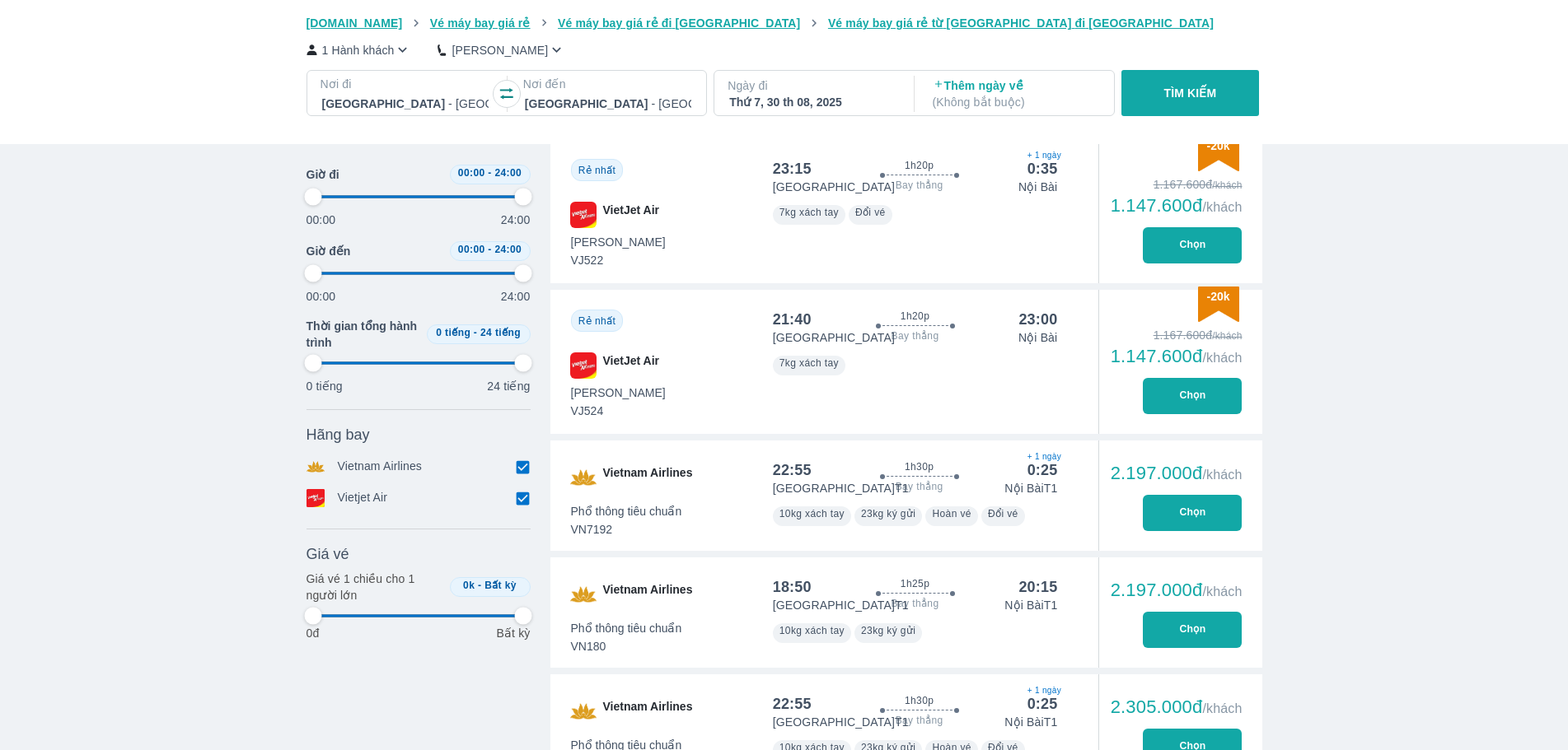
click at [1181, 394] on button "Chọn" at bounding box center [1192, 396] width 99 height 36
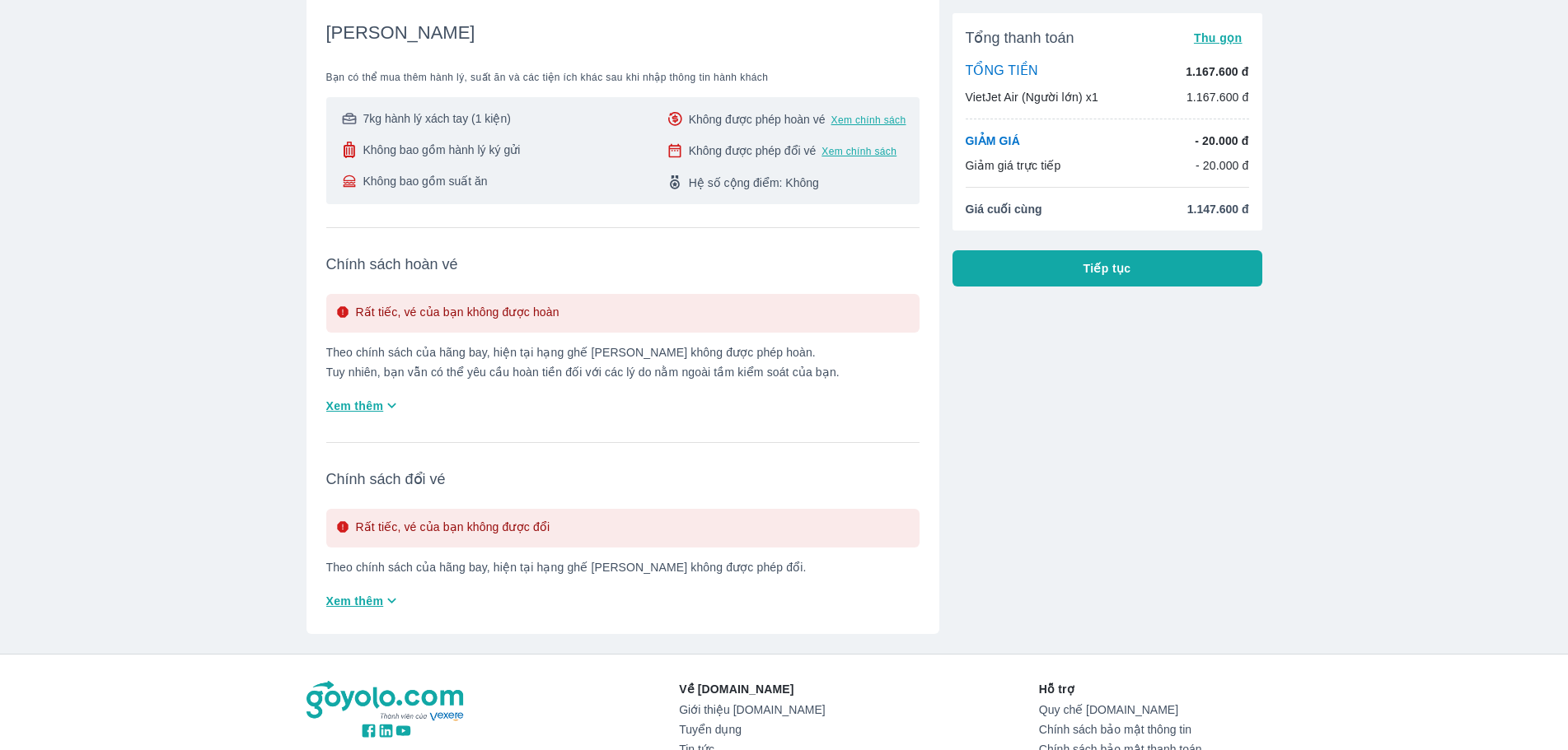
scroll to position [247, 0]
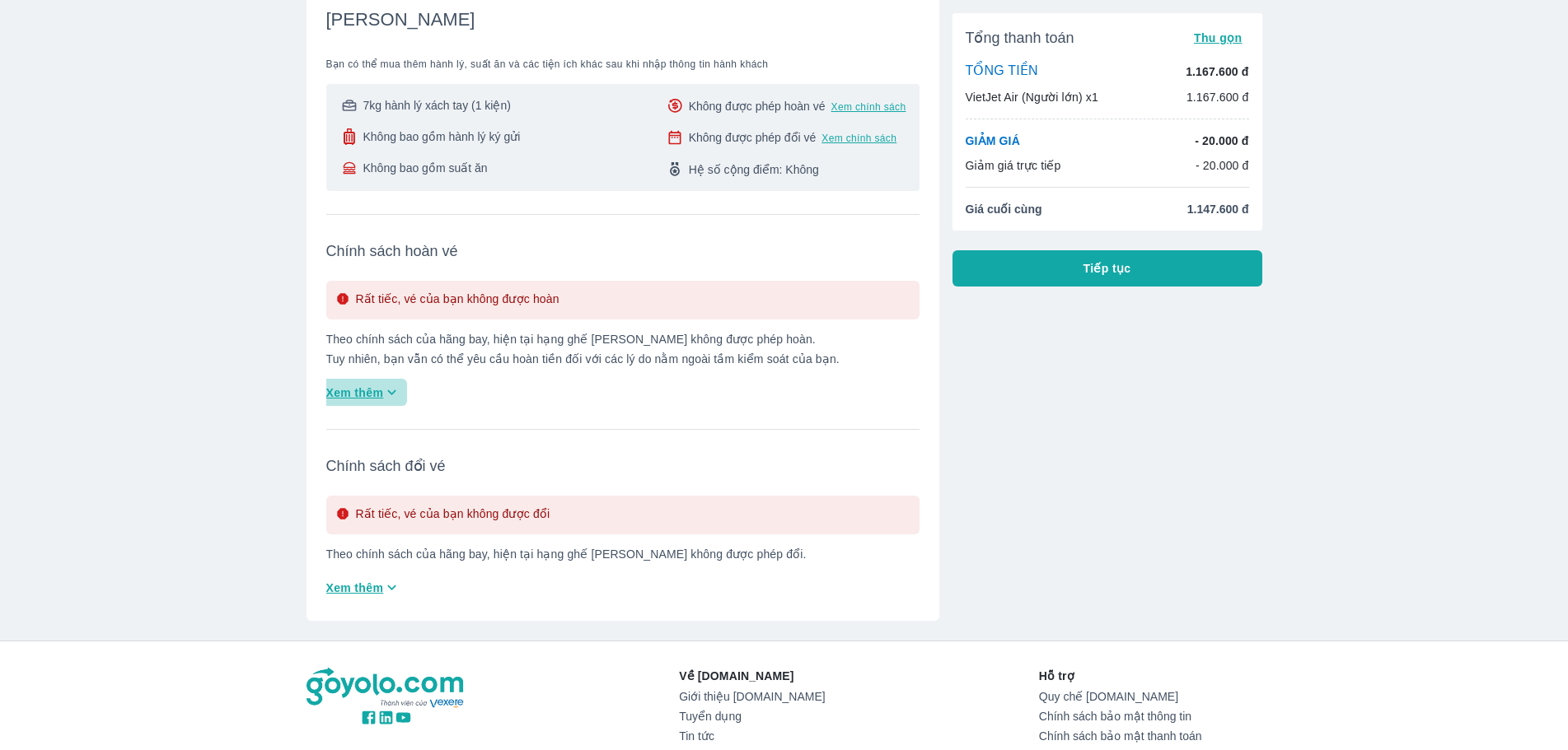
click at [376, 396] on span "Xem thêm" at bounding box center [355, 393] width 58 height 17
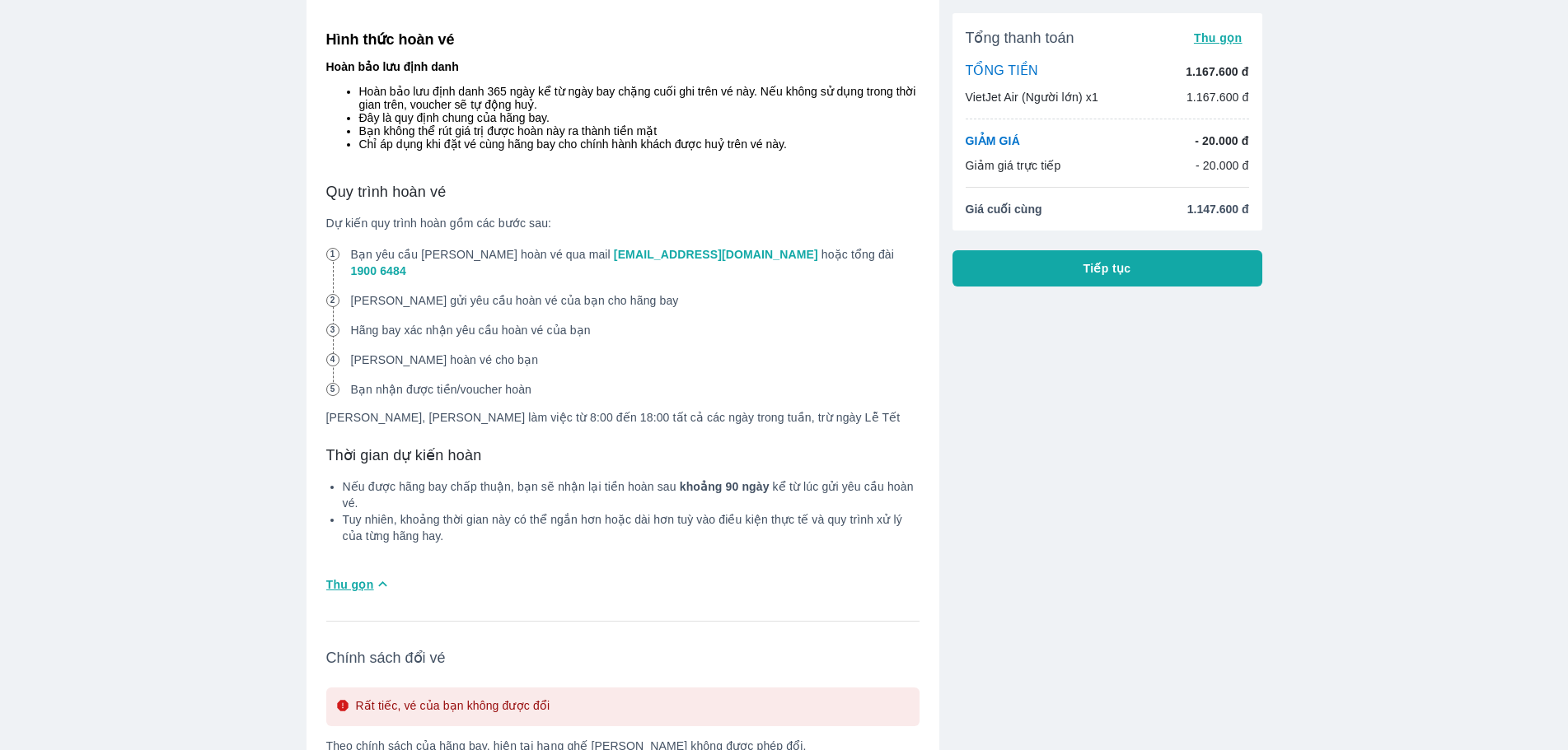
scroll to position [906, 0]
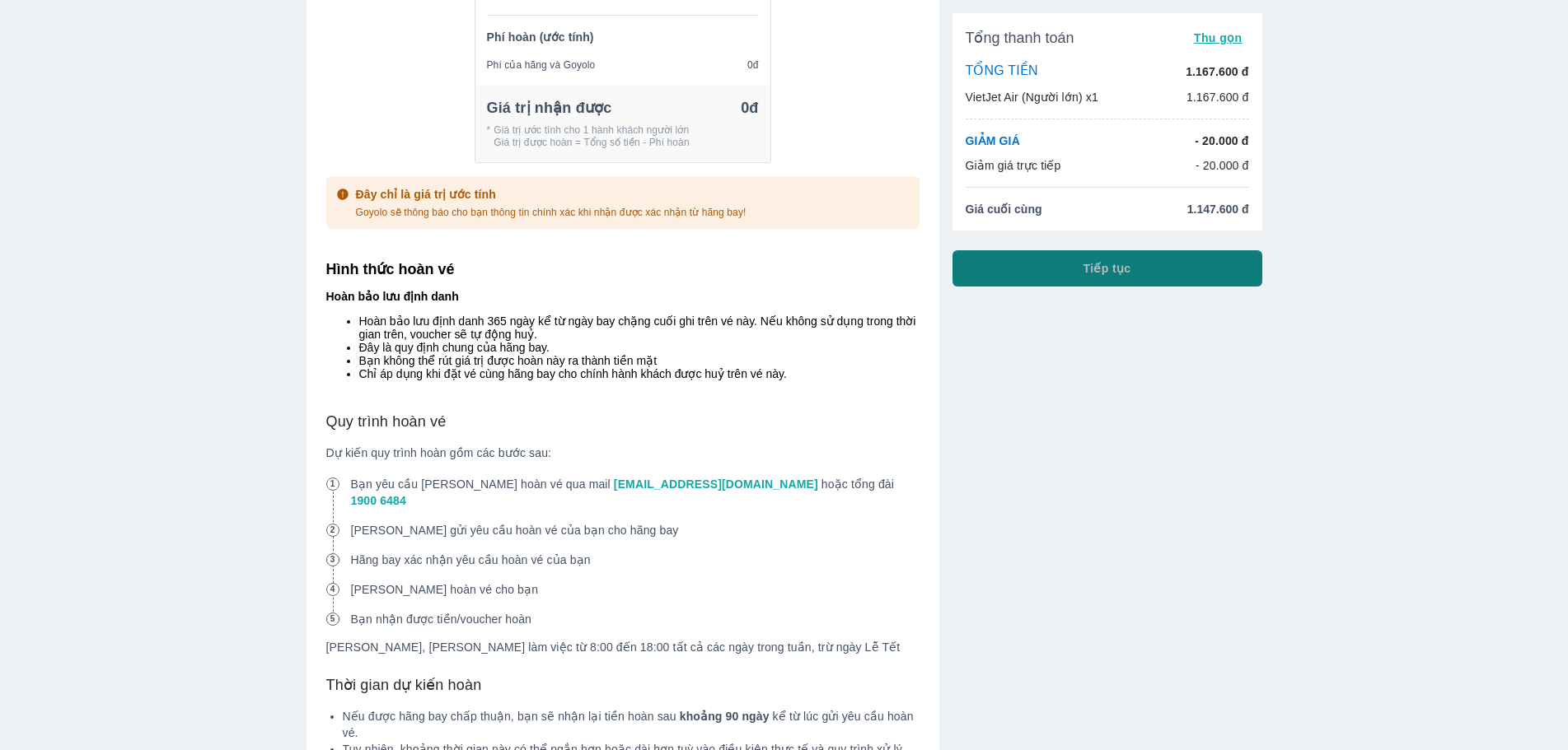
click at [1093, 279] on button "Tiếp tục" at bounding box center [1107, 269] width 309 height 36
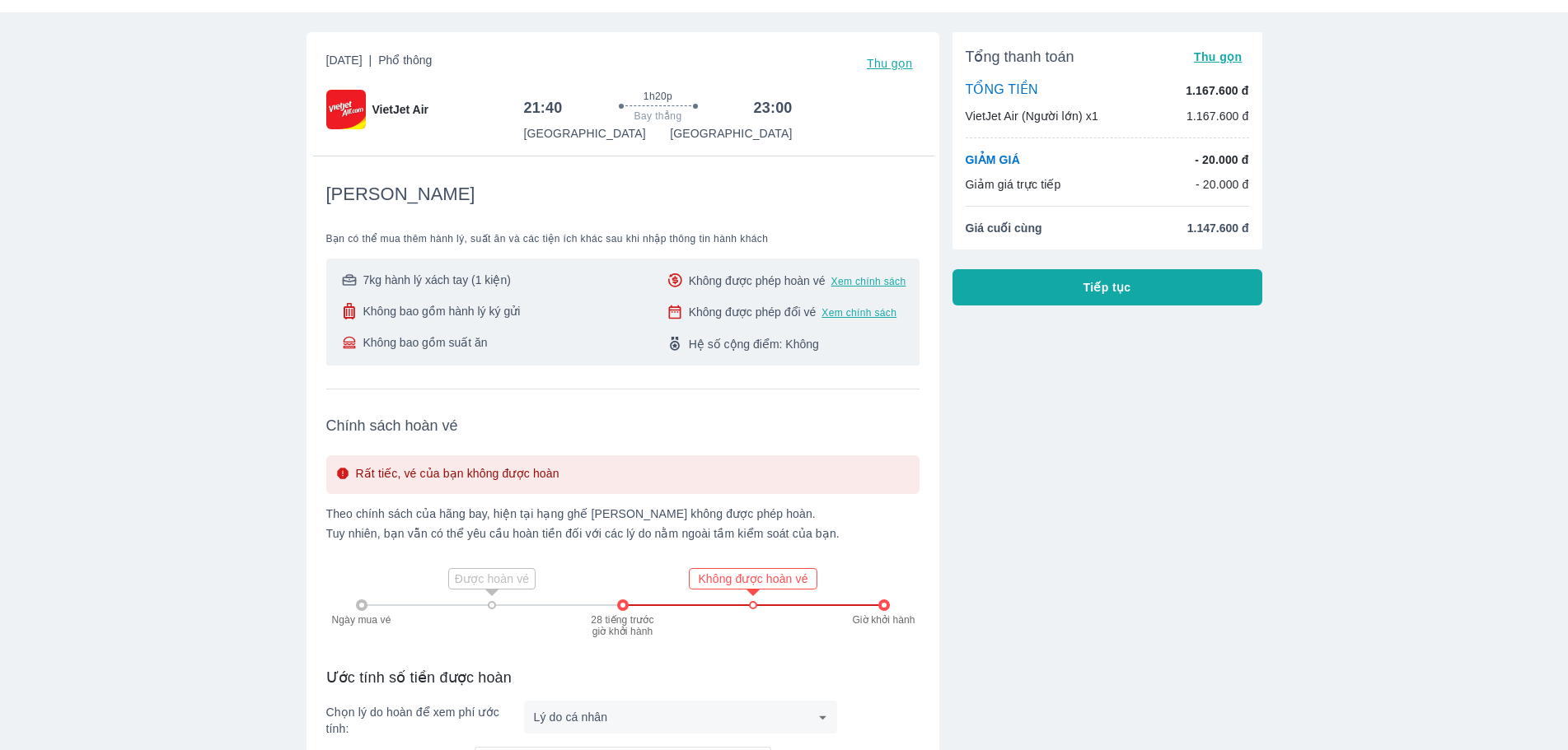
scroll to position [0, 0]
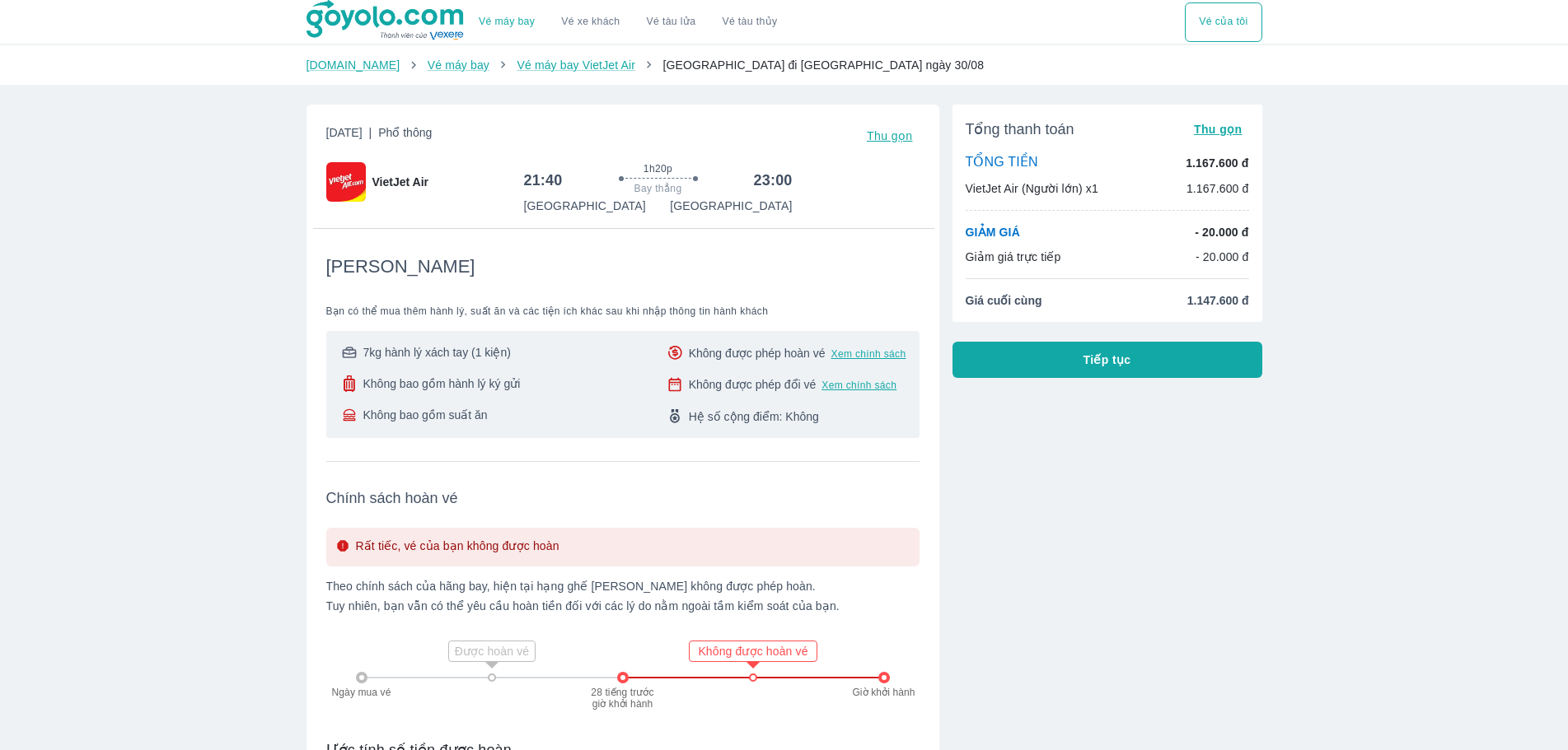
click at [1083, 361] on button "Tiếp tục" at bounding box center [1107, 360] width 309 height 36
click at [891, 139] on span "Thu gọn" at bounding box center [890, 136] width 46 height 13
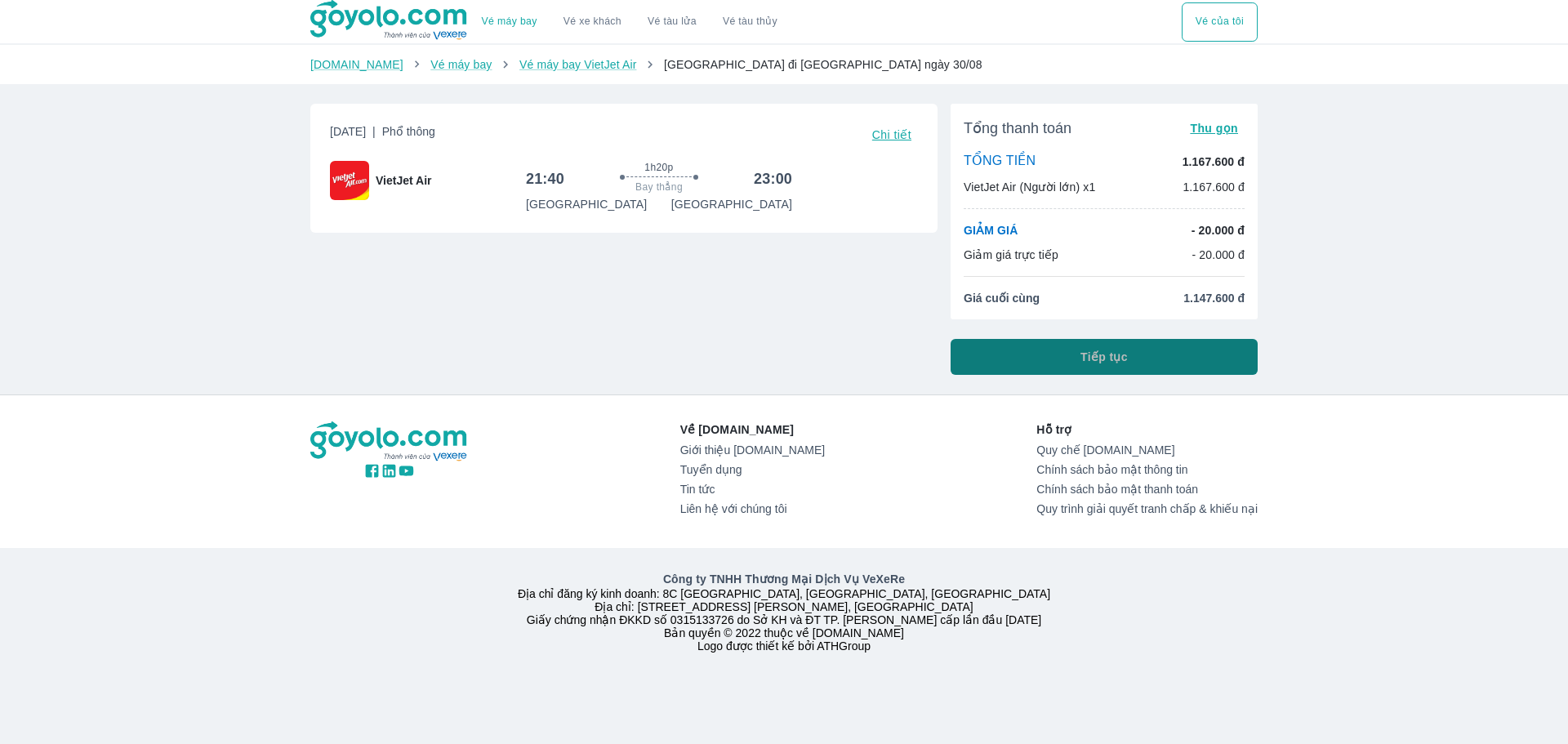
click at [1065, 347] on button "Tiếp tục" at bounding box center [1104, 357] width 307 height 36
click at [1050, 353] on button "Tiếp tục" at bounding box center [1104, 357] width 307 height 36
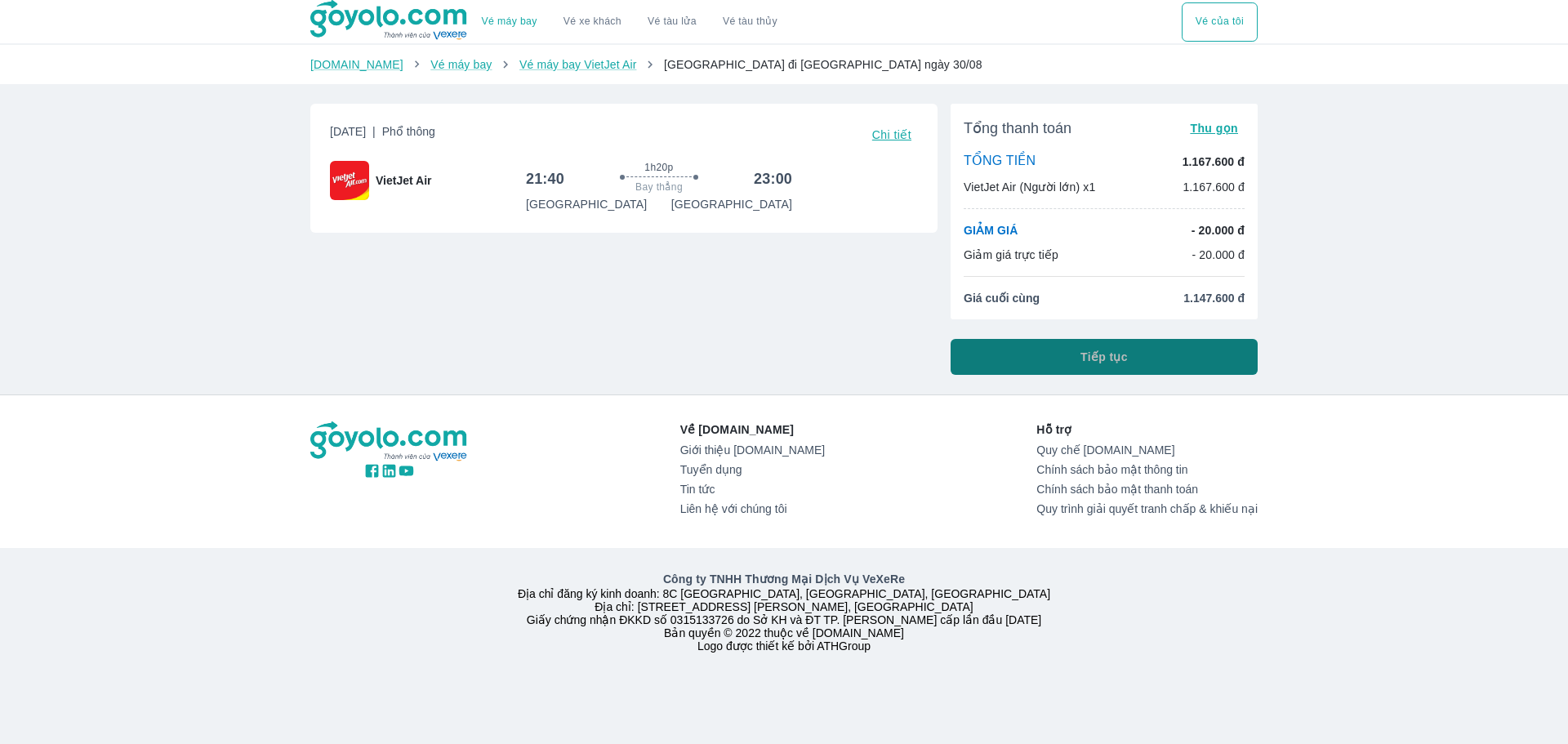
click at [1050, 353] on button "Tiếp tục" at bounding box center [1104, 357] width 307 height 36
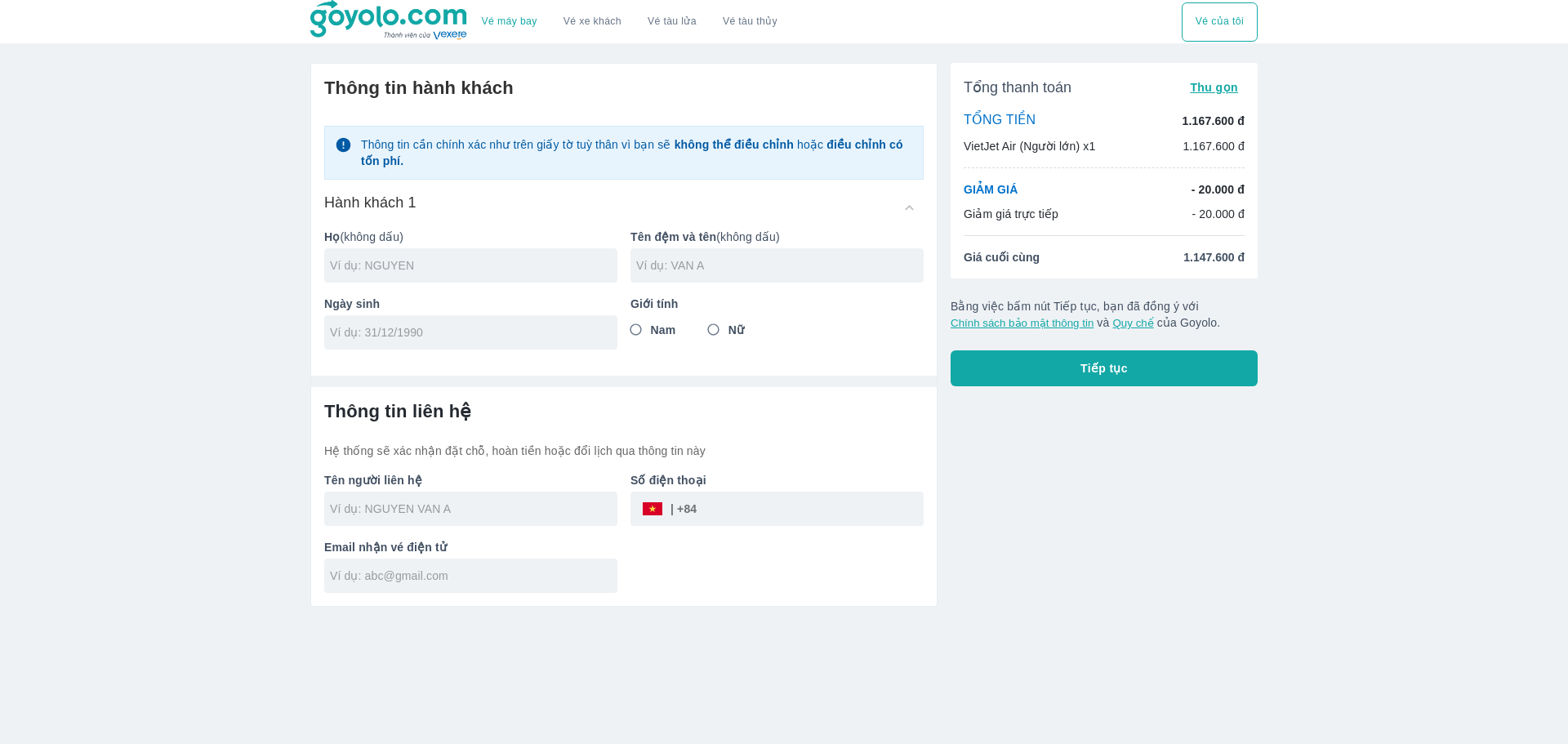
click at [442, 265] on input "text" at bounding box center [473, 266] width 288 height 16
type input "G"
type input "NGUYEN"
type input "VAN TRUNG"
click at [526, 327] on input "tel" at bounding box center [465, 332] width 271 height 16
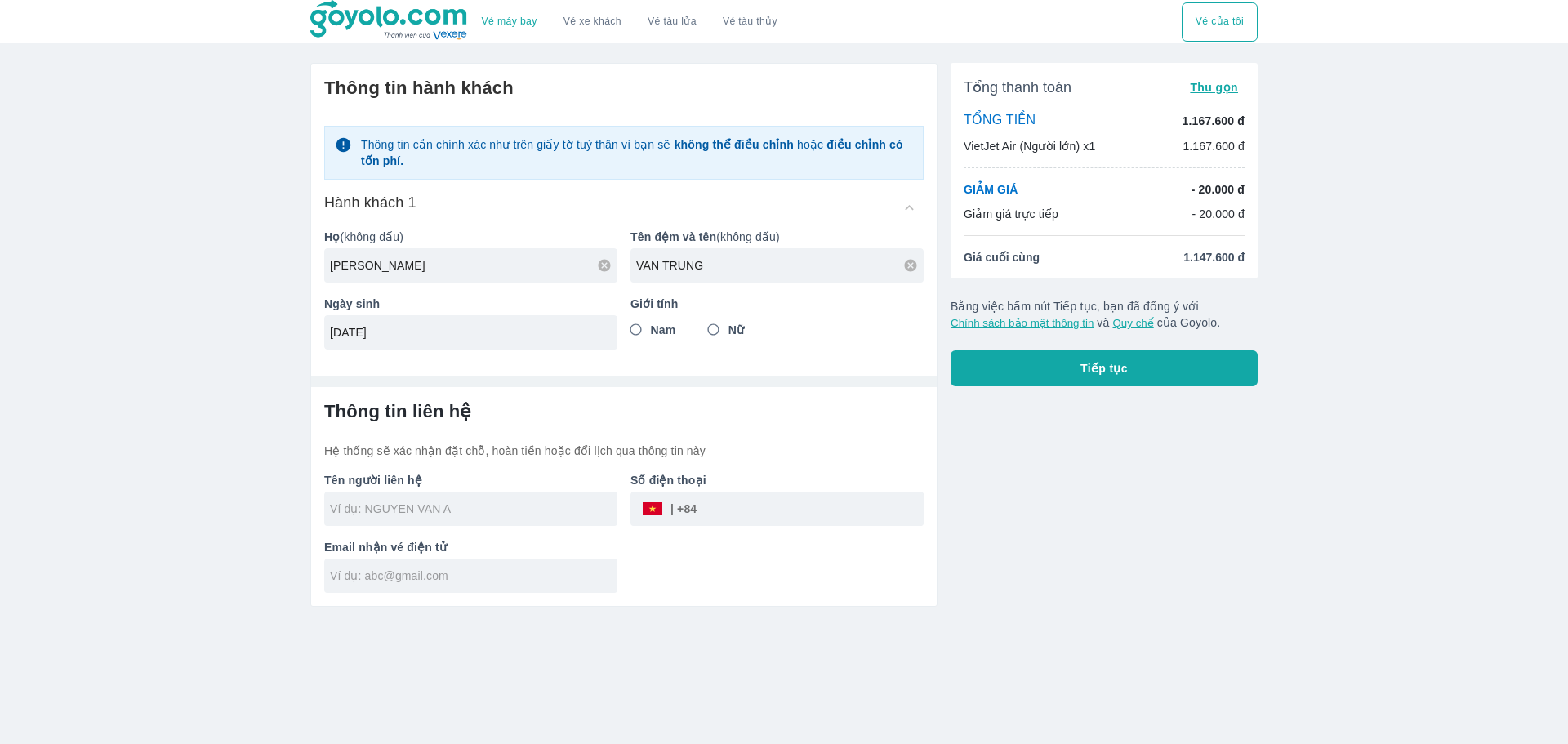
type input "03/11/1997"
click at [637, 336] on input "Nam" at bounding box center [636, 330] width 30 height 30
radio input "true"
click at [508, 521] on div at bounding box center [471, 509] width 294 height 34
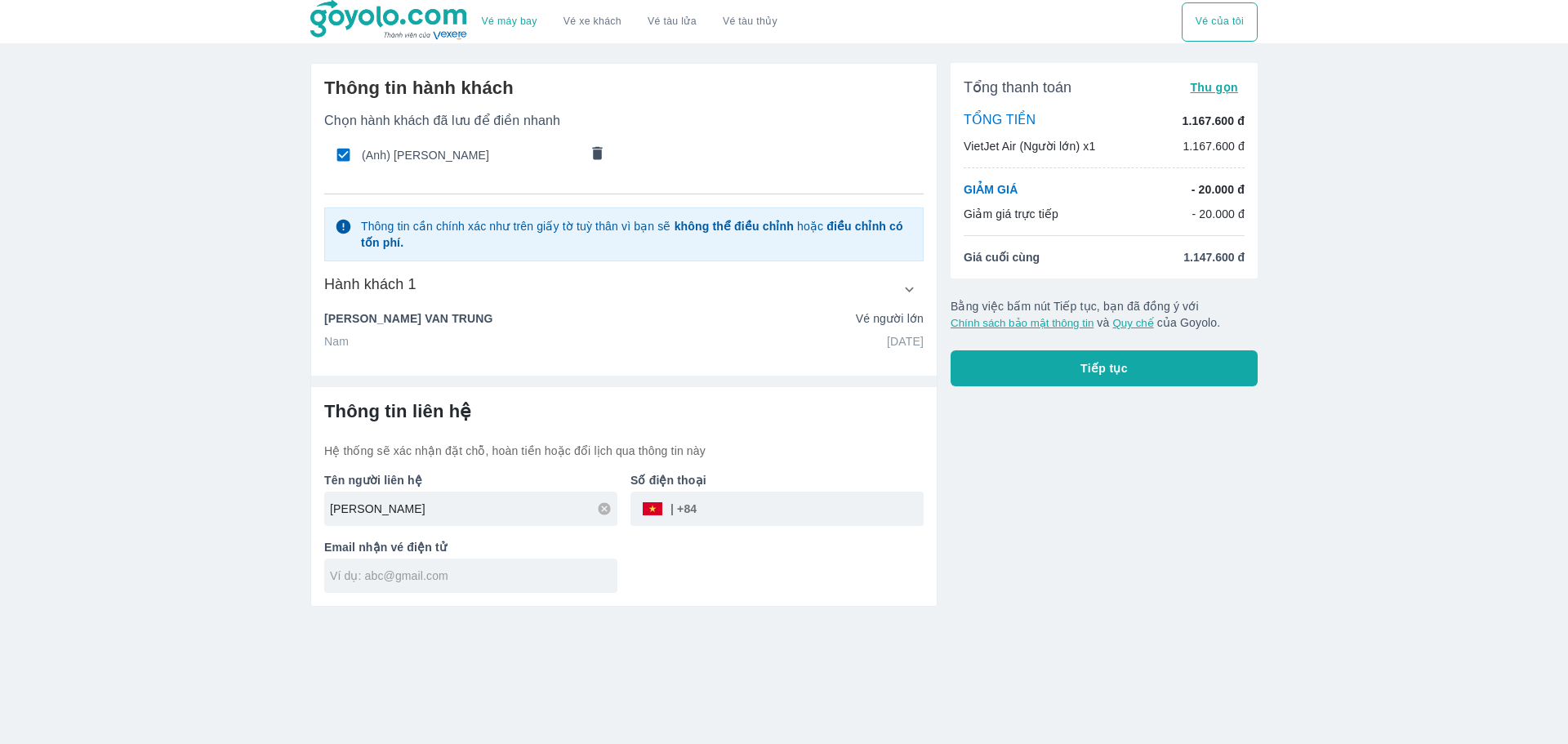
type input "NGUYEN VAN TRUNG"
click at [711, 540] on div "Tên người liên hệ NGUYEN VAN TRUNG Số điện thoại ​ Email nhận vé điện tử" at bounding box center [617, 526] width 613 height 134
click at [472, 568] on input "text" at bounding box center [473, 576] width 288 height 16
type input "trungnv31197@gmail.com"
click at [781, 508] on input "tel" at bounding box center [810, 509] width 227 height 39
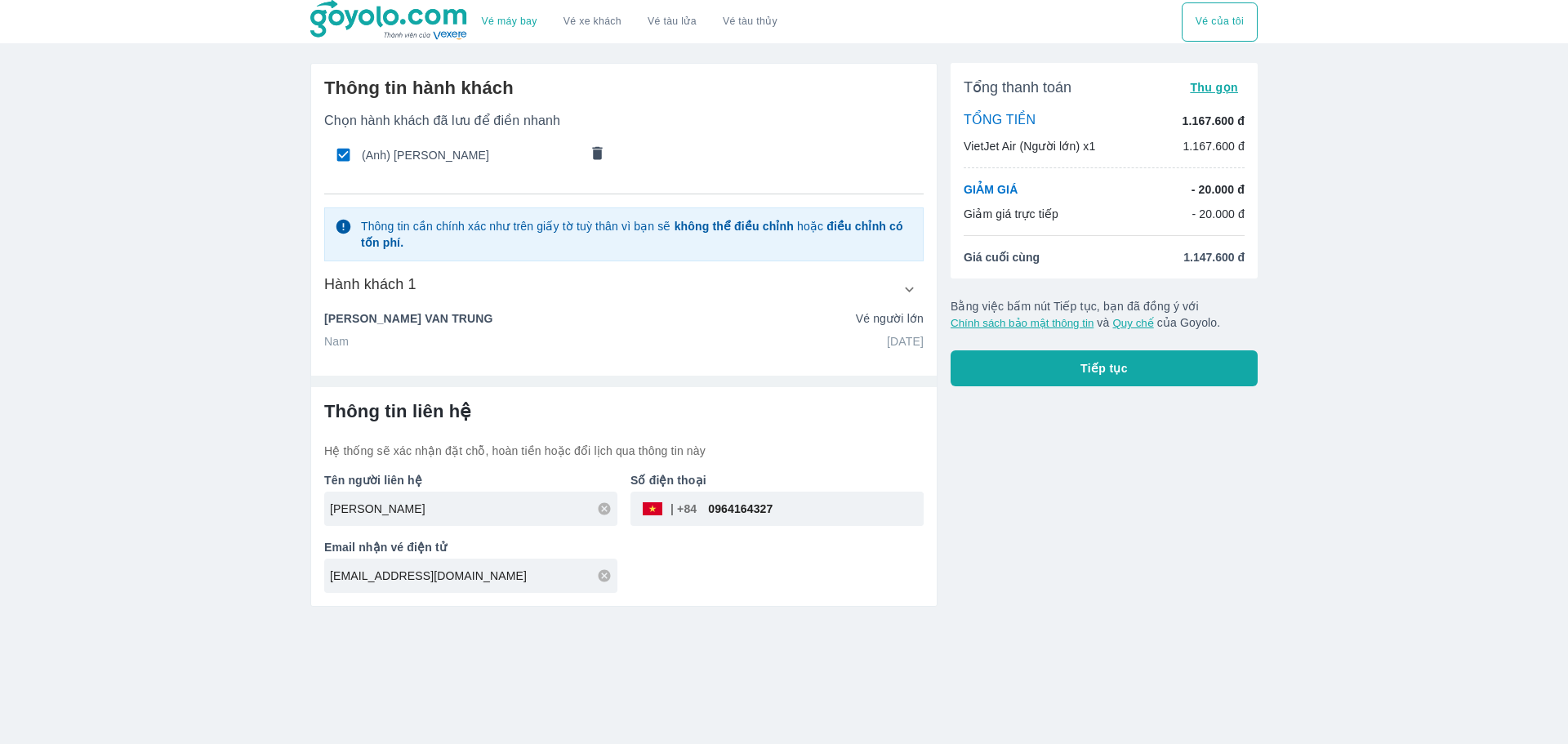
click at [707, 568] on div "Tên người liên hệ NGUYEN VAN TRUNG Số điện thoại ​ 0964164327 Email nhận vé điệ…" at bounding box center [617, 526] width 613 height 134
click at [721, 510] on input "0964164327" at bounding box center [810, 509] width 227 height 39
click at [715, 509] on input "0964164327" at bounding box center [810, 509] width 227 height 39
type input "964164327"
click at [726, 569] on div "Tên người liên hệ NGUYEN VAN TRUNG Số điện thoại ​ 964164327 Email nhận vé điện…" at bounding box center [617, 526] width 613 height 134
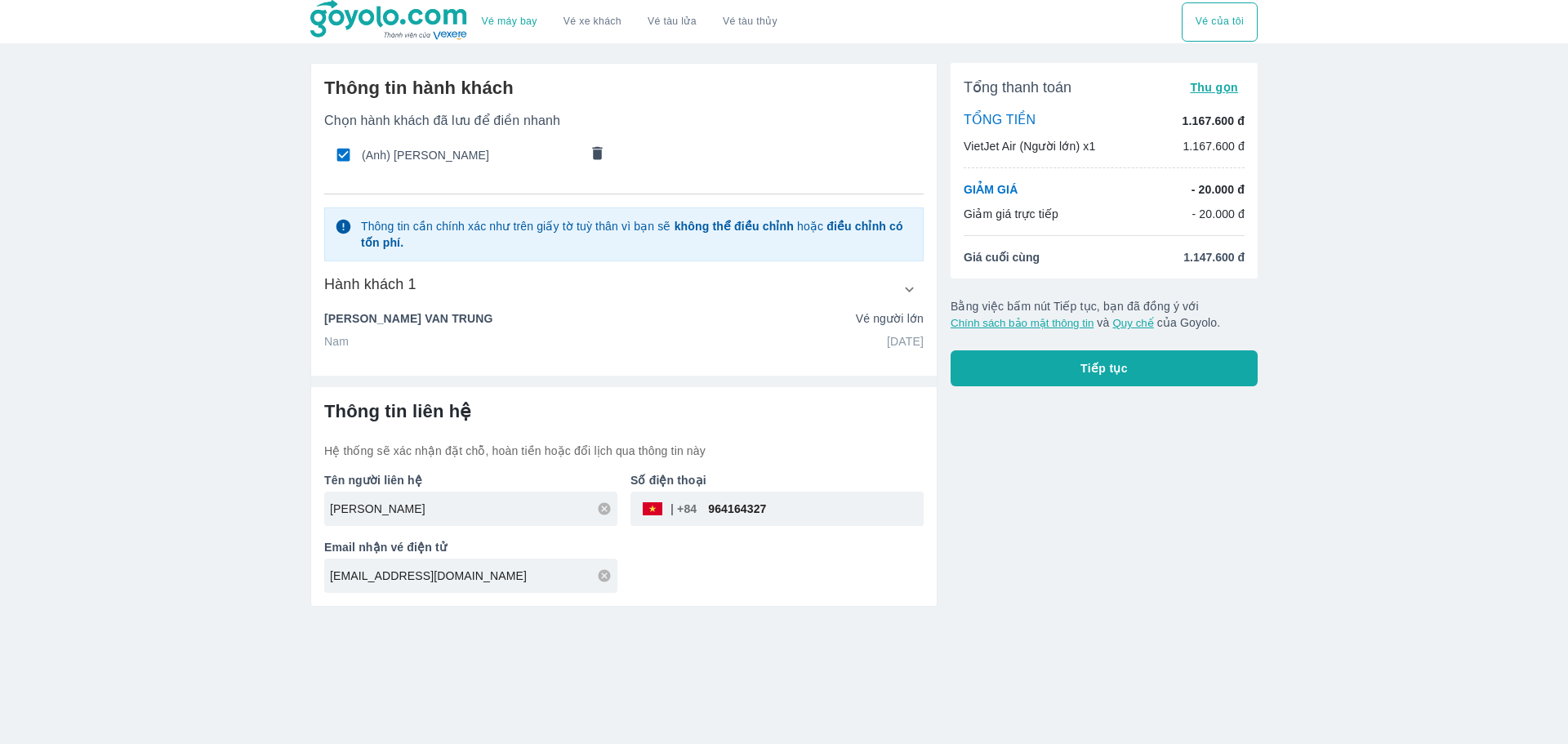
click at [1097, 381] on button "Tiếp tục" at bounding box center [1104, 368] width 307 height 36
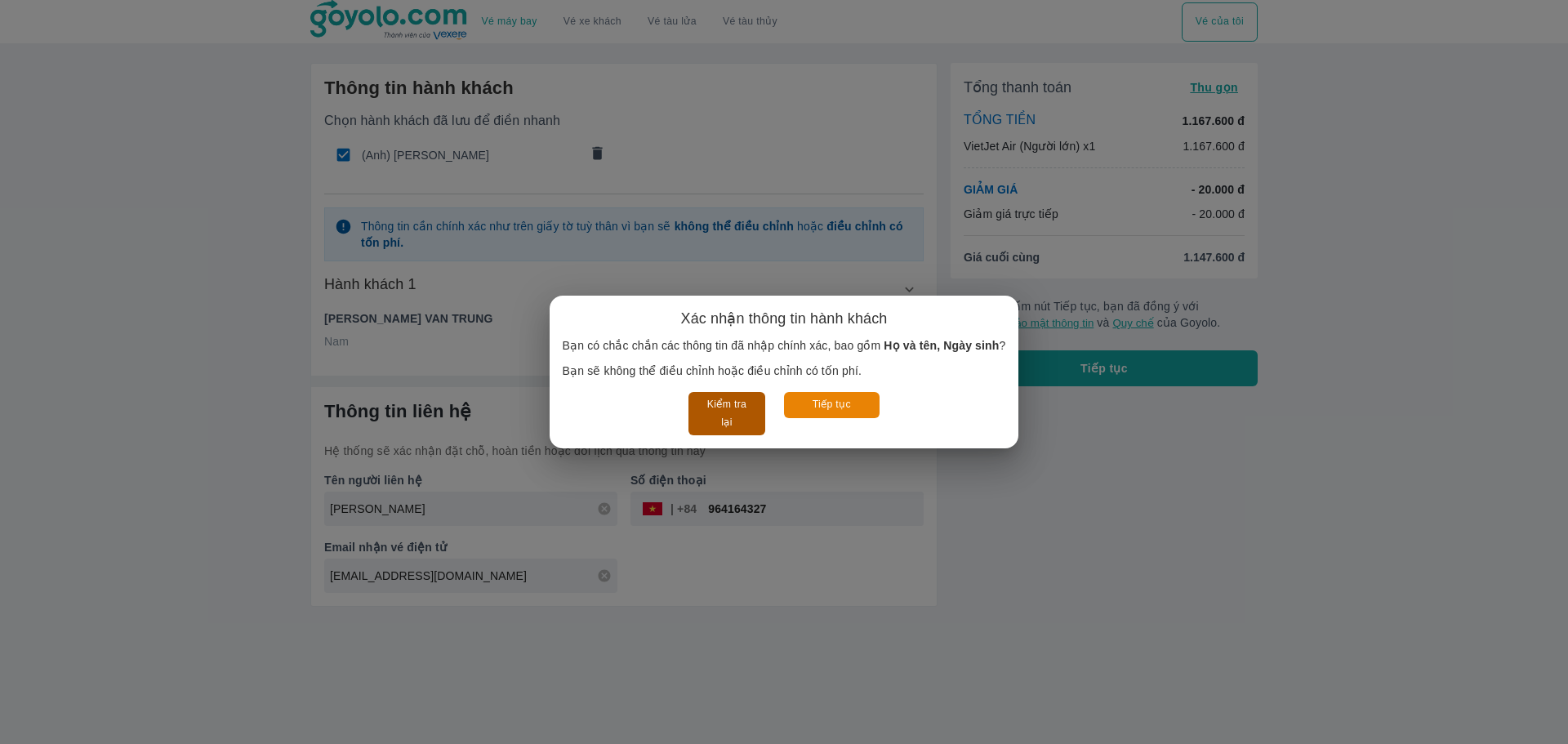
click at [741, 425] on button "Kiểm tra lại" at bounding box center [727, 413] width 76 height 43
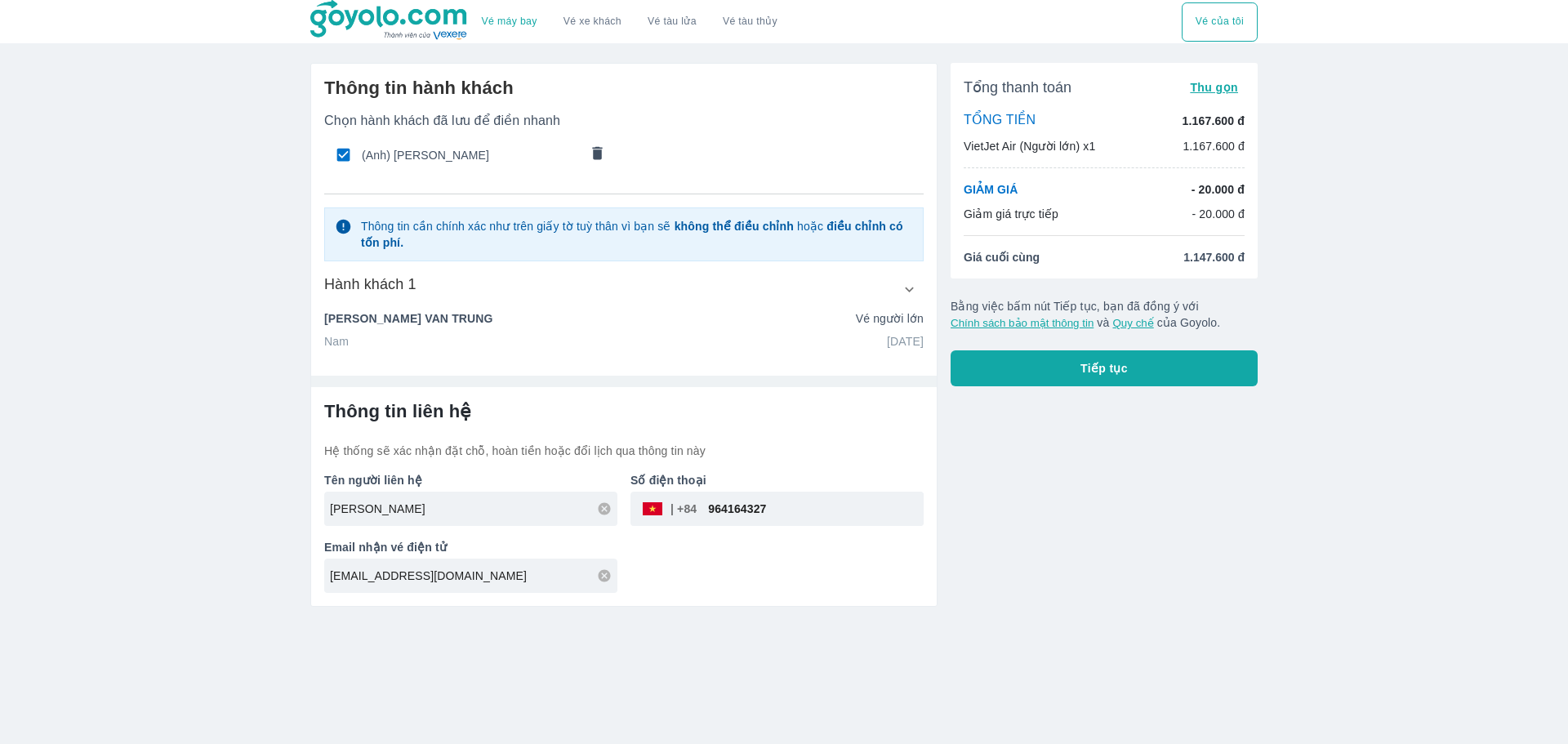
click at [1015, 367] on button "Tiếp tục" at bounding box center [1104, 368] width 307 height 36
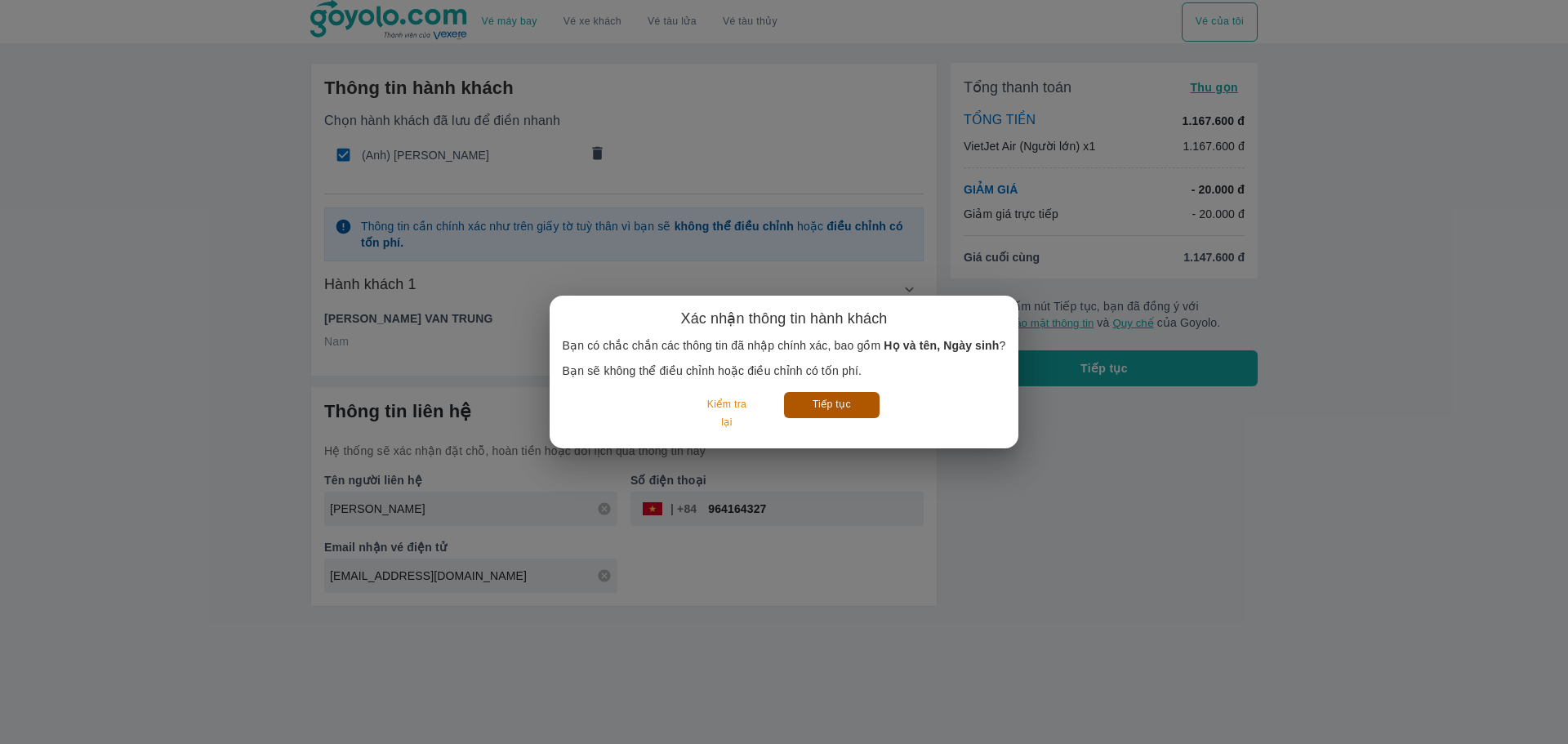
click at [841, 405] on button "Tiếp tục" at bounding box center [832, 404] width 96 height 25
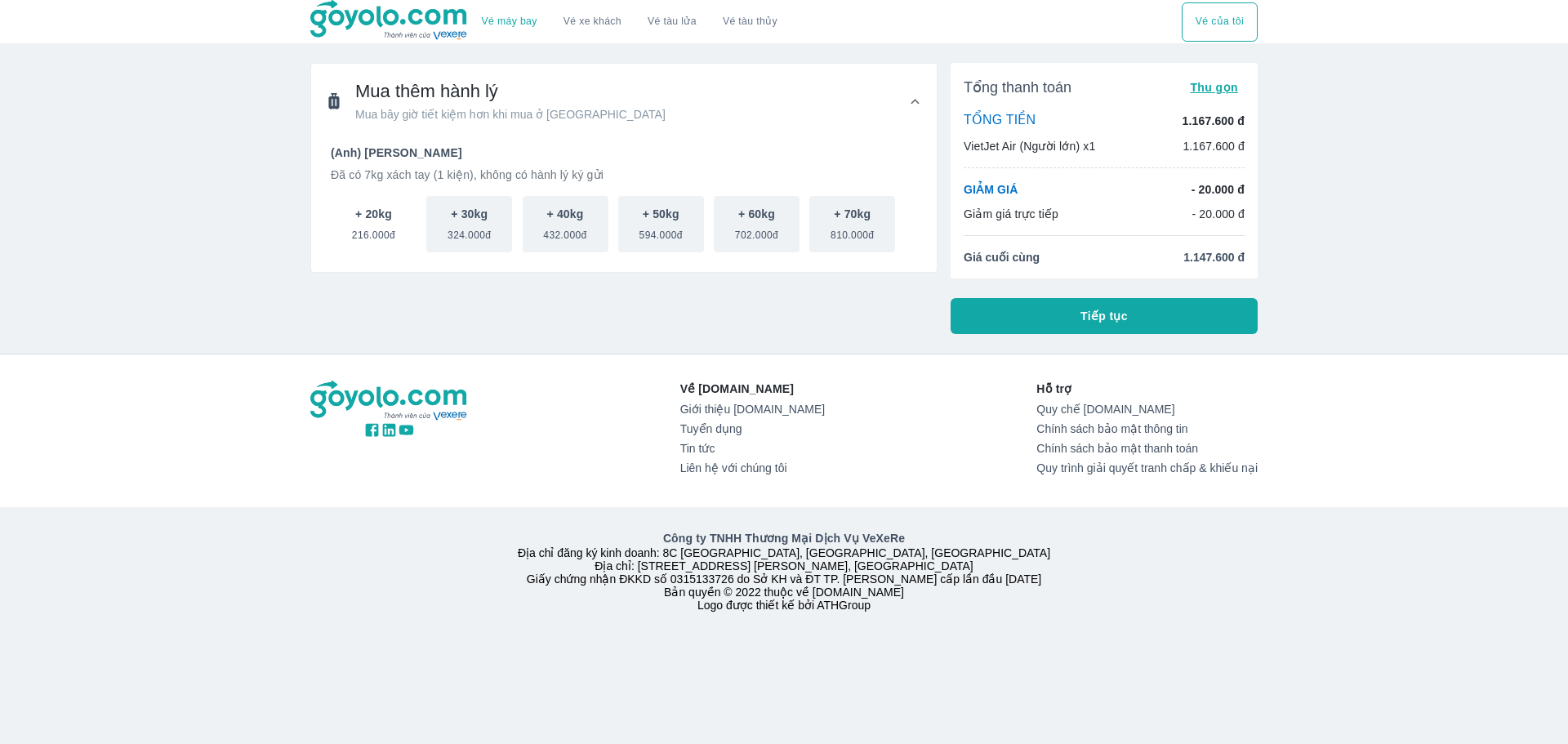
click at [356, 231] on span "216.000đ" at bounding box center [373, 232] width 43 height 20
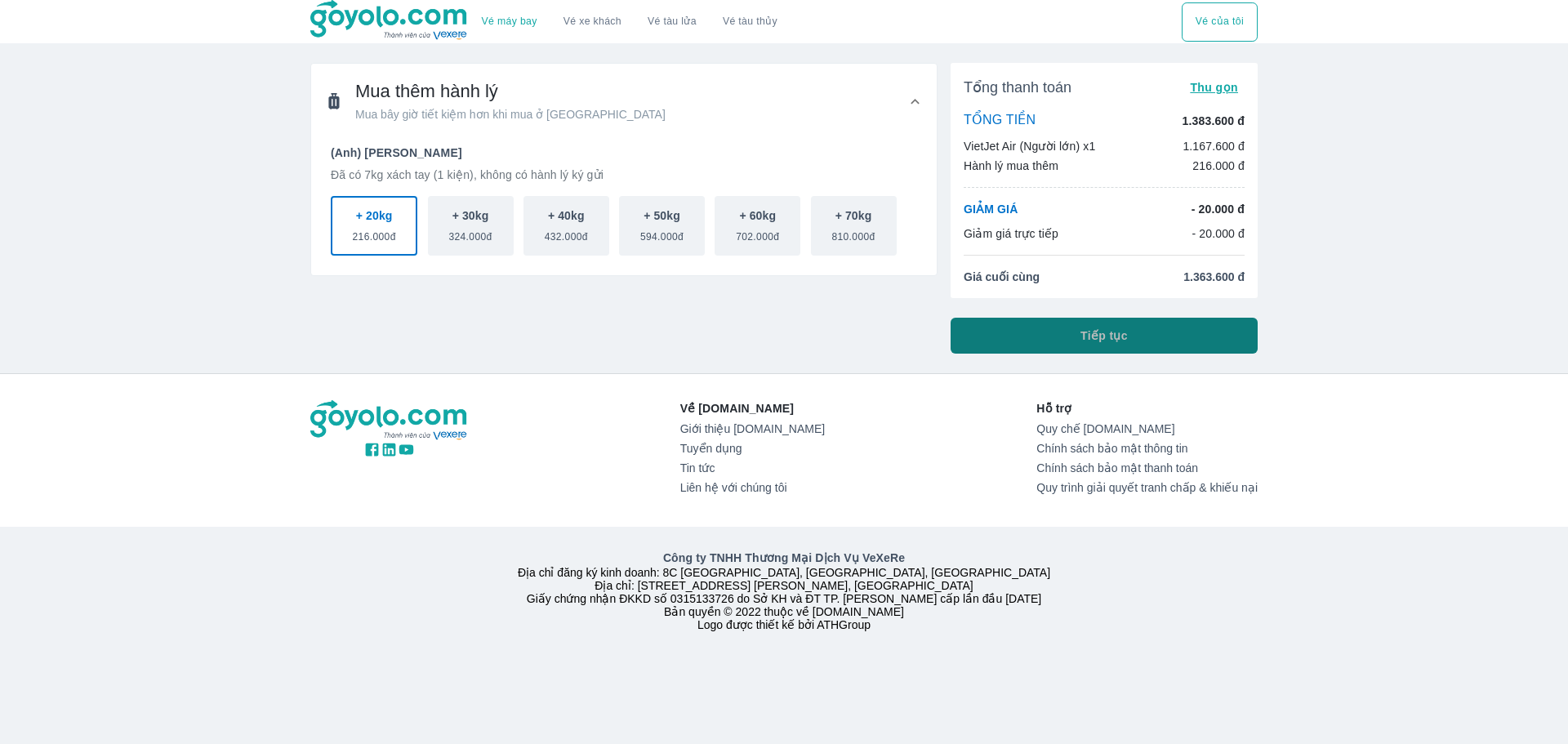
click at [1000, 332] on button "Tiếp tục" at bounding box center [1104, 335] width 307 height 36
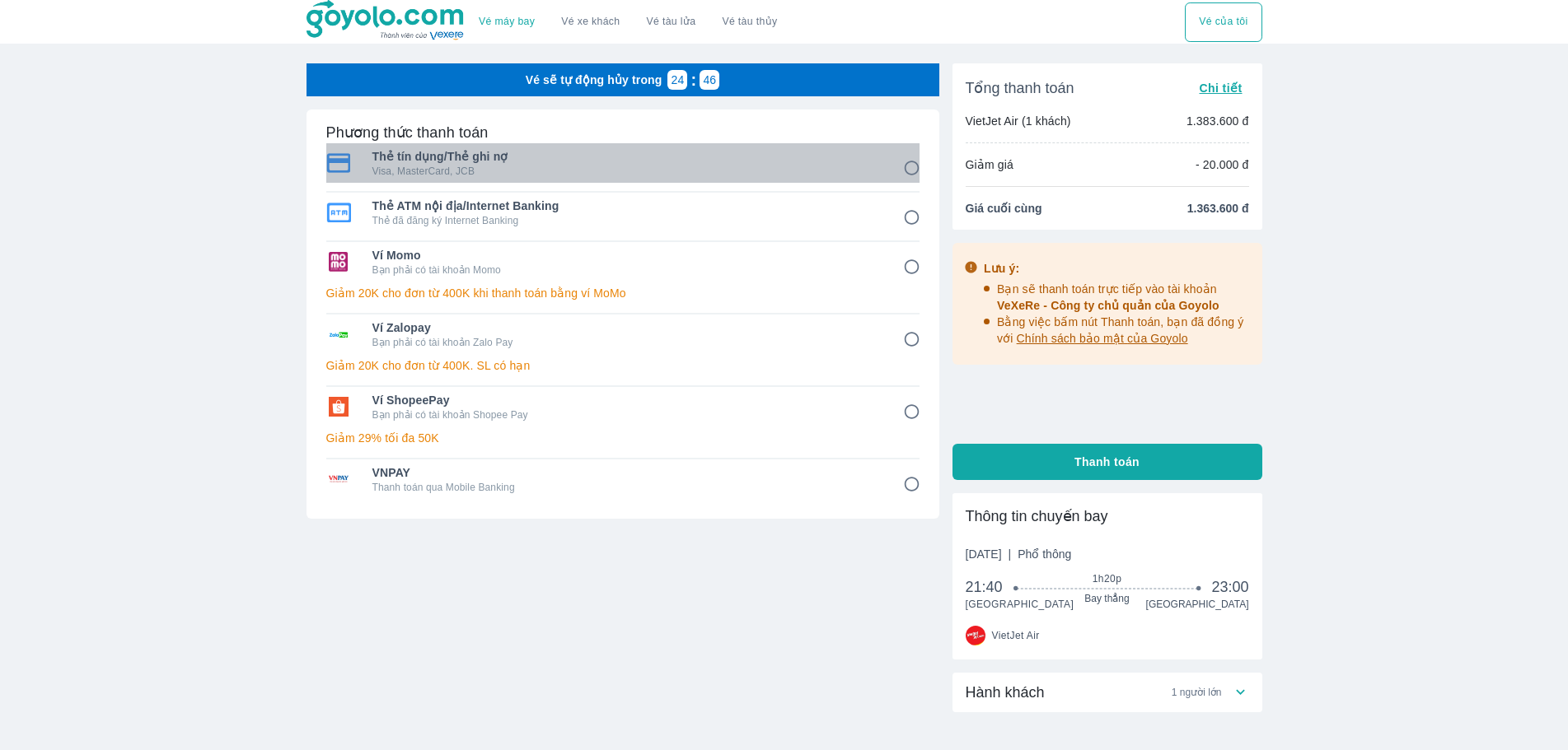
click at [577, 181] on div "Thẻ tín dụng/Thẻ ghi nợ Visa, MasterCard, JCB" at bounding box center [622, 163] width 593 height 40
radio input "true"
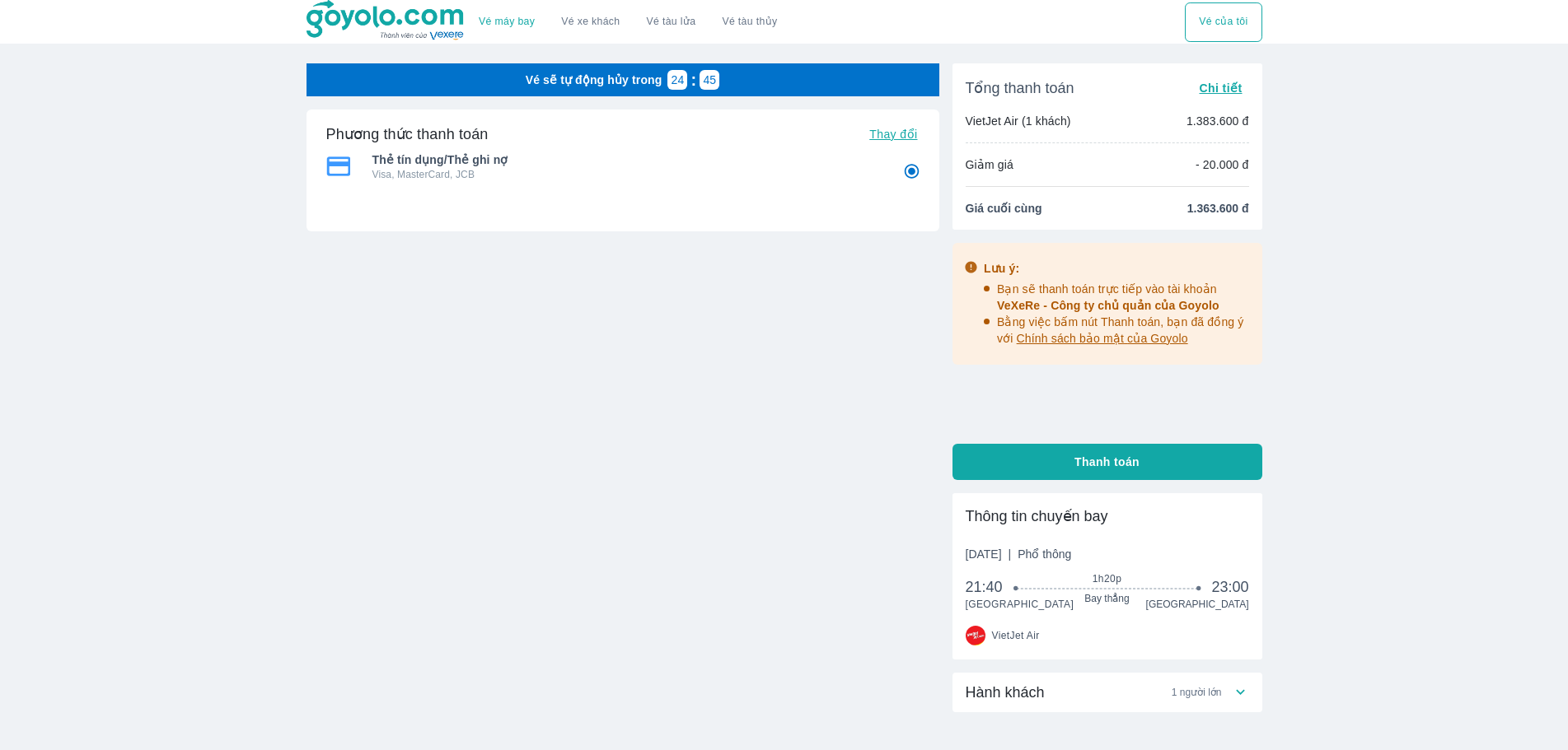
click at [572, 181] on p "Visa, MasterCard, JCB" at bounding box center [626, 174] width 508 height 13
click at [1077, 460] on span "Thanh toán" at bounding box center [1107, 462] width 65 height 17
radio input "false"
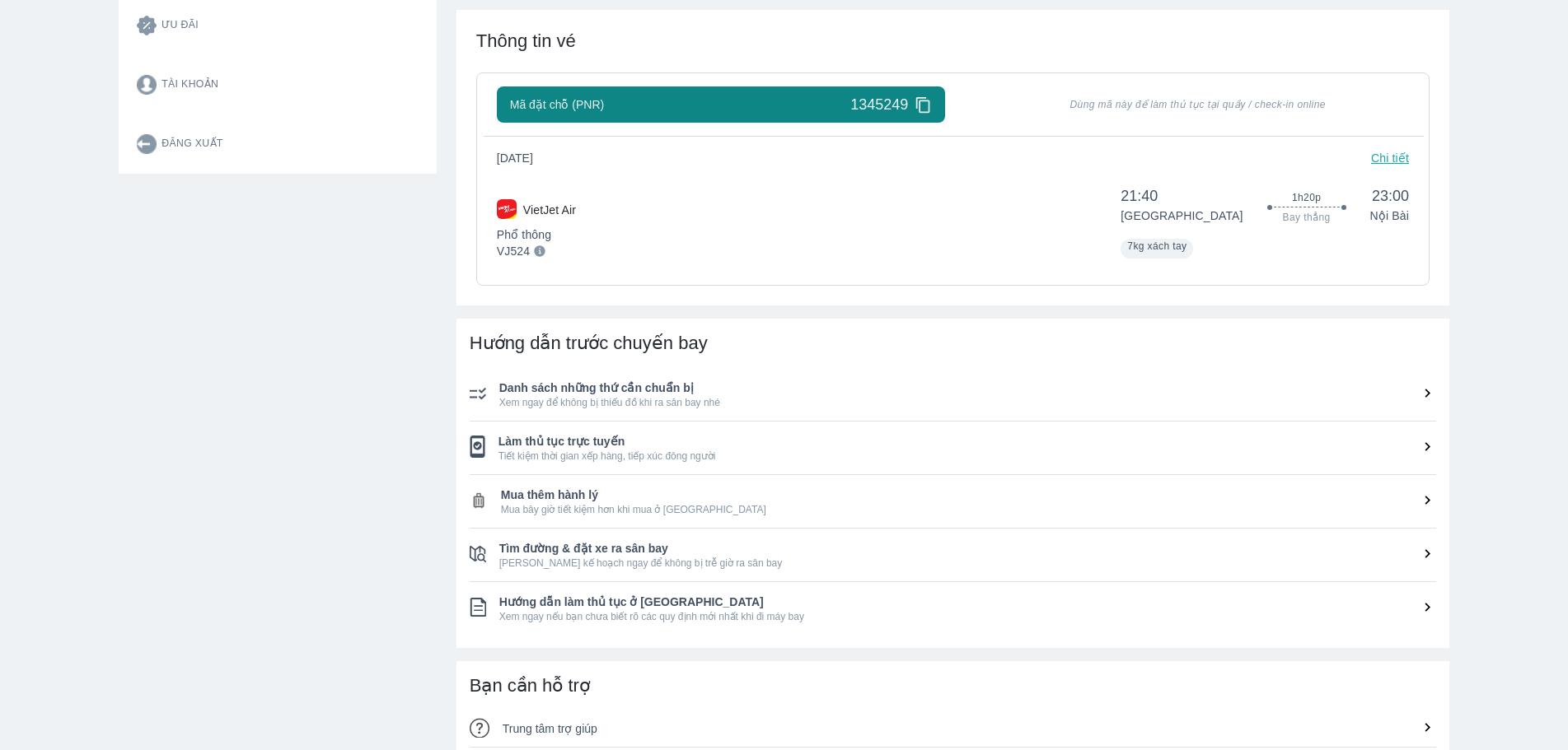
scroll to position [412, 0]
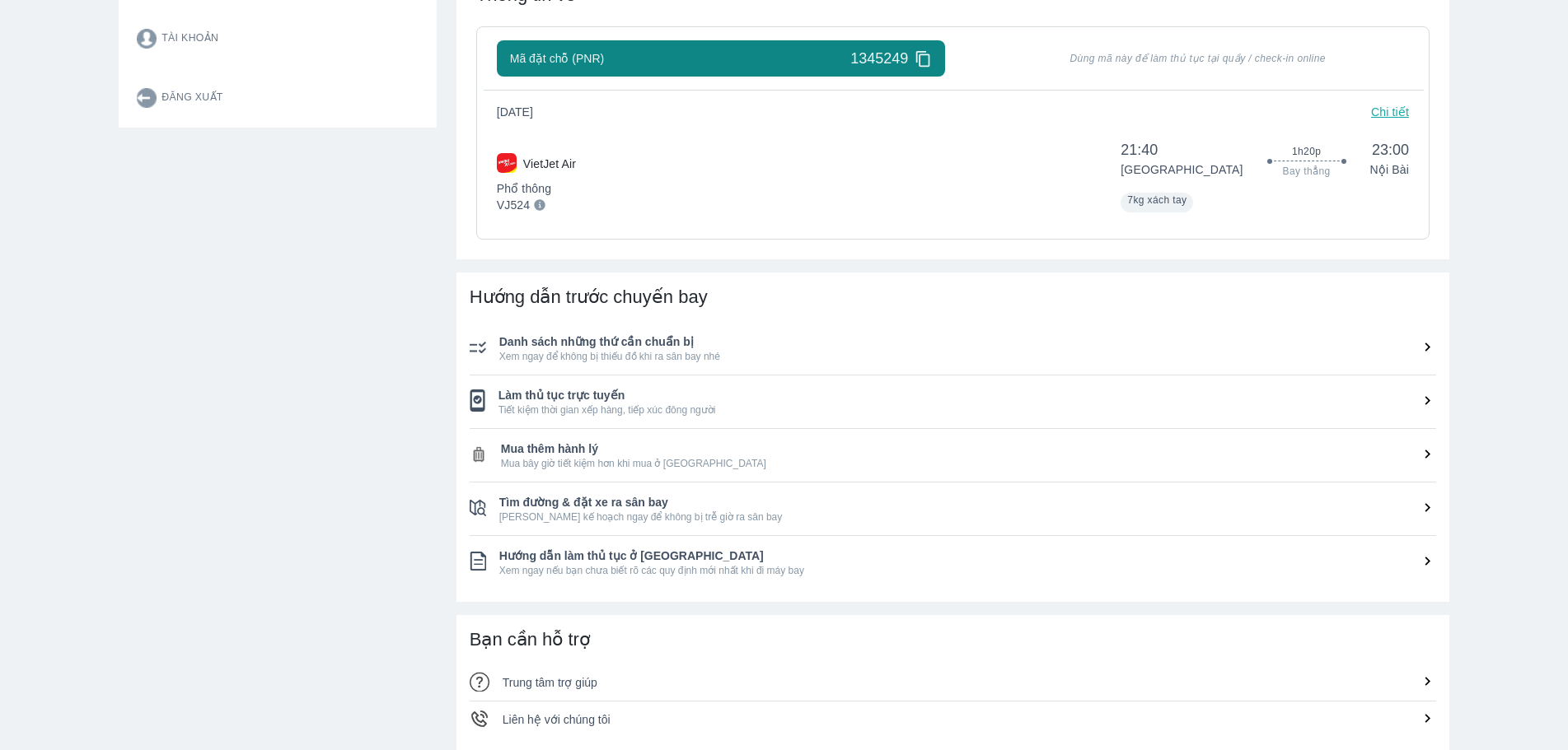
click at [667, 408] on span "Tiết kiệm thời gian xếp hàng, tiếp xúc đông người" at bounding box center [967, 410] width 937 height 13
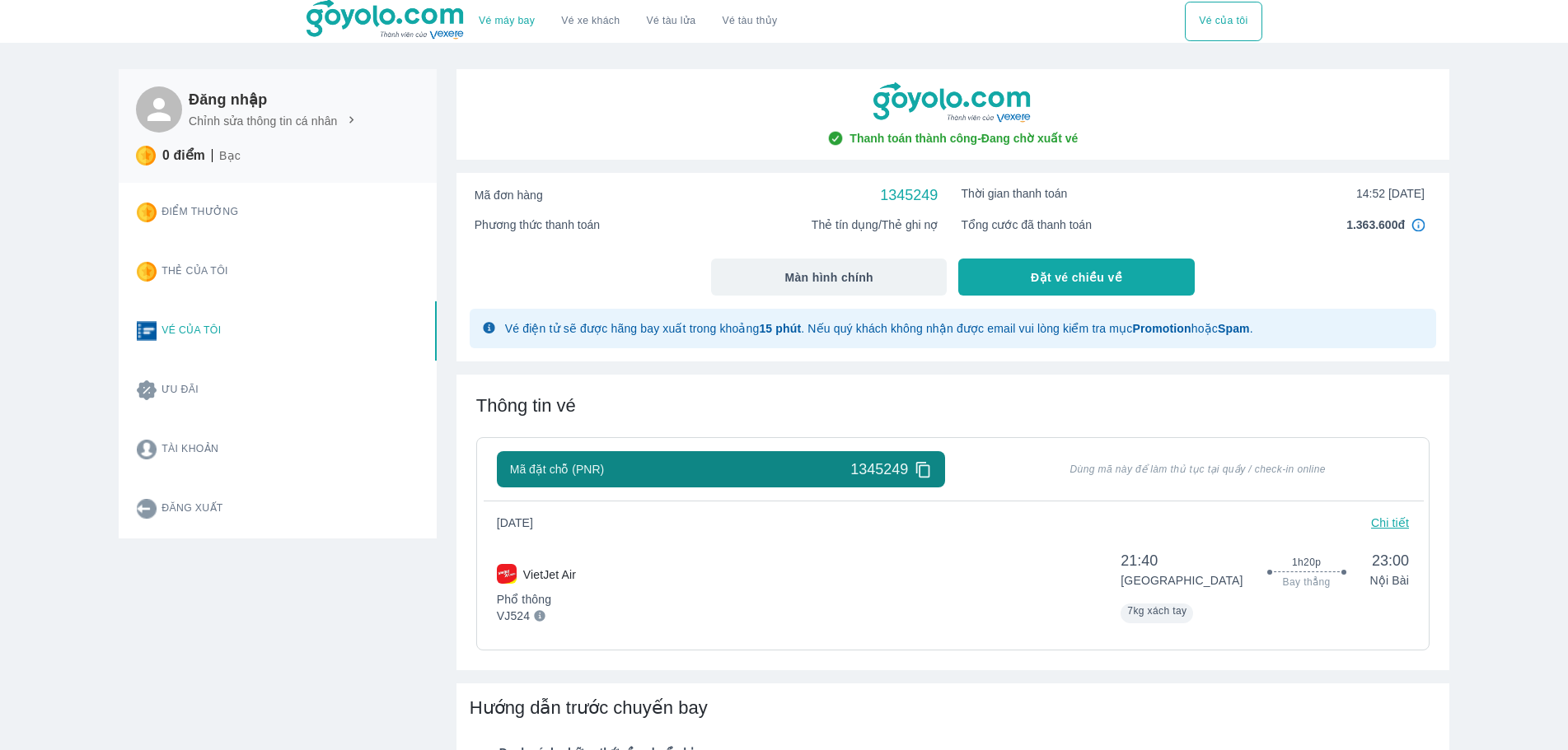
scroll to position [0, 0]
click at [242, 116] on p "Chỉnh sửa thông tin cá nhân" at bounding box center [263, 122] width 149 height 17
click at [195, 103] on h6 "Đăng nhập" at bounding box center [273, 101] width 170 height 20
click at [147, 109] on icon at bounding box center [159, 111] width 35 height 35
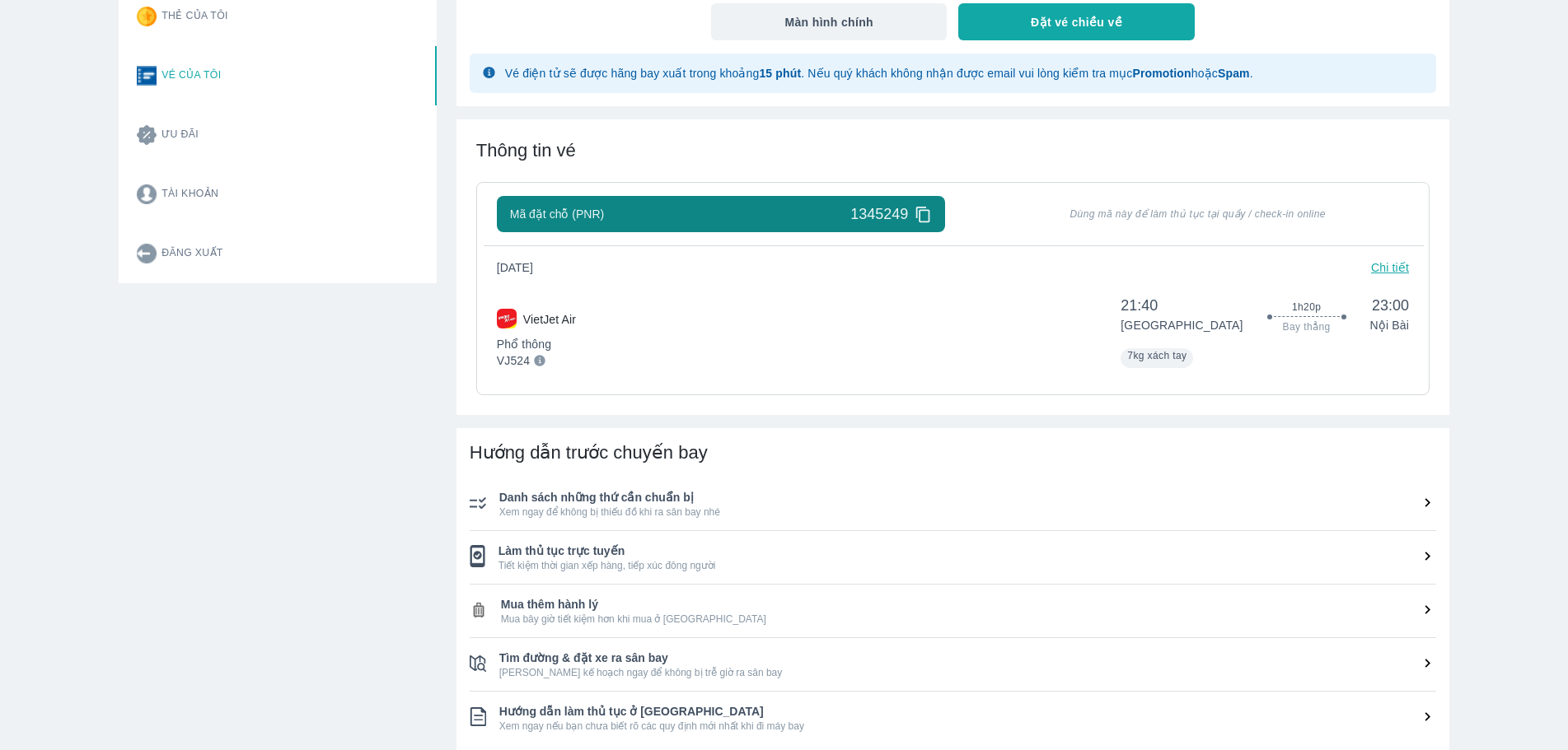
scroll to position [329, 0]
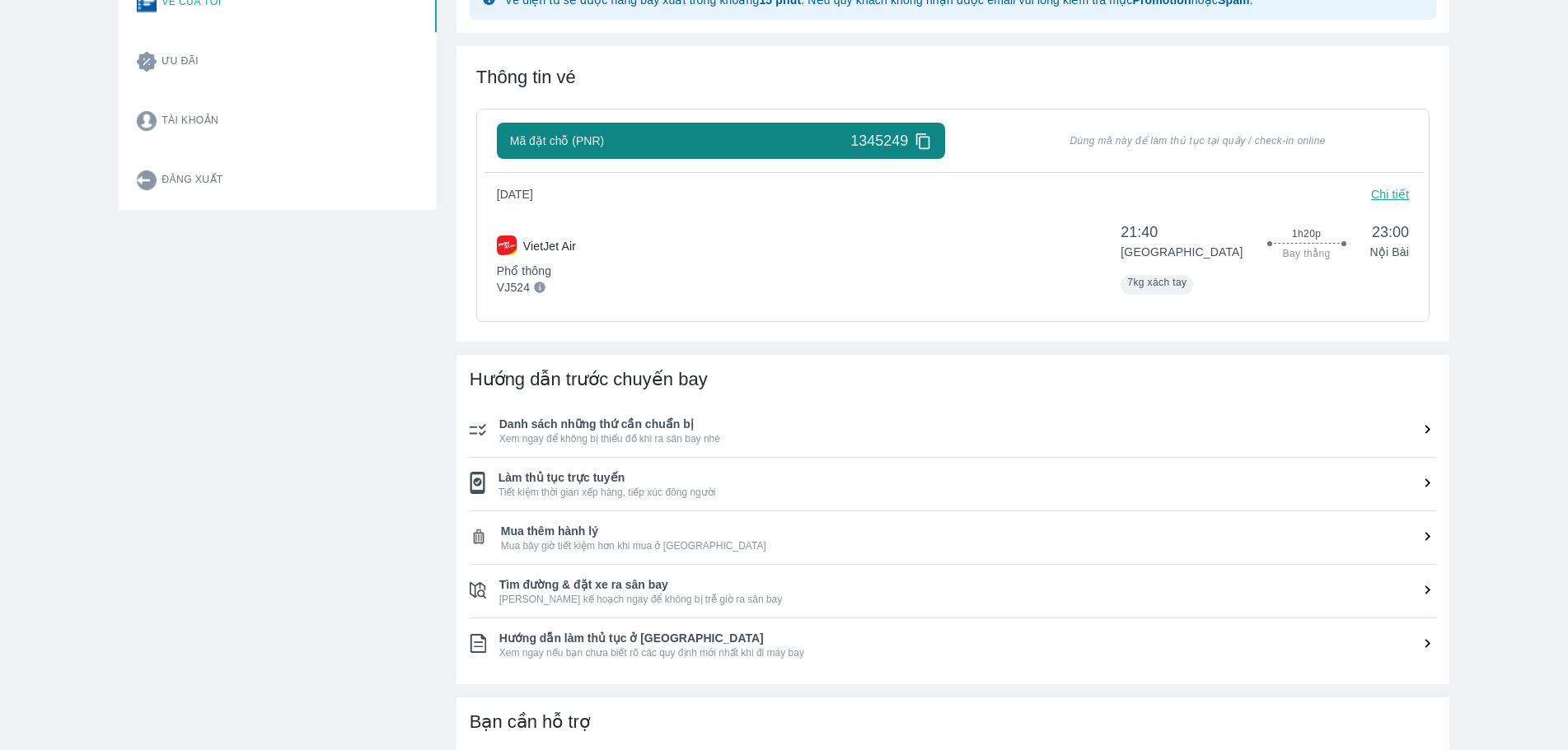
click at [563, 476] on span "Làm thủ tục trực tuyến" at bounding box center [967, 478] width 937 height 17
click at [1430, 490] on icon at bounding box center [1427, 483] width 17 height 17
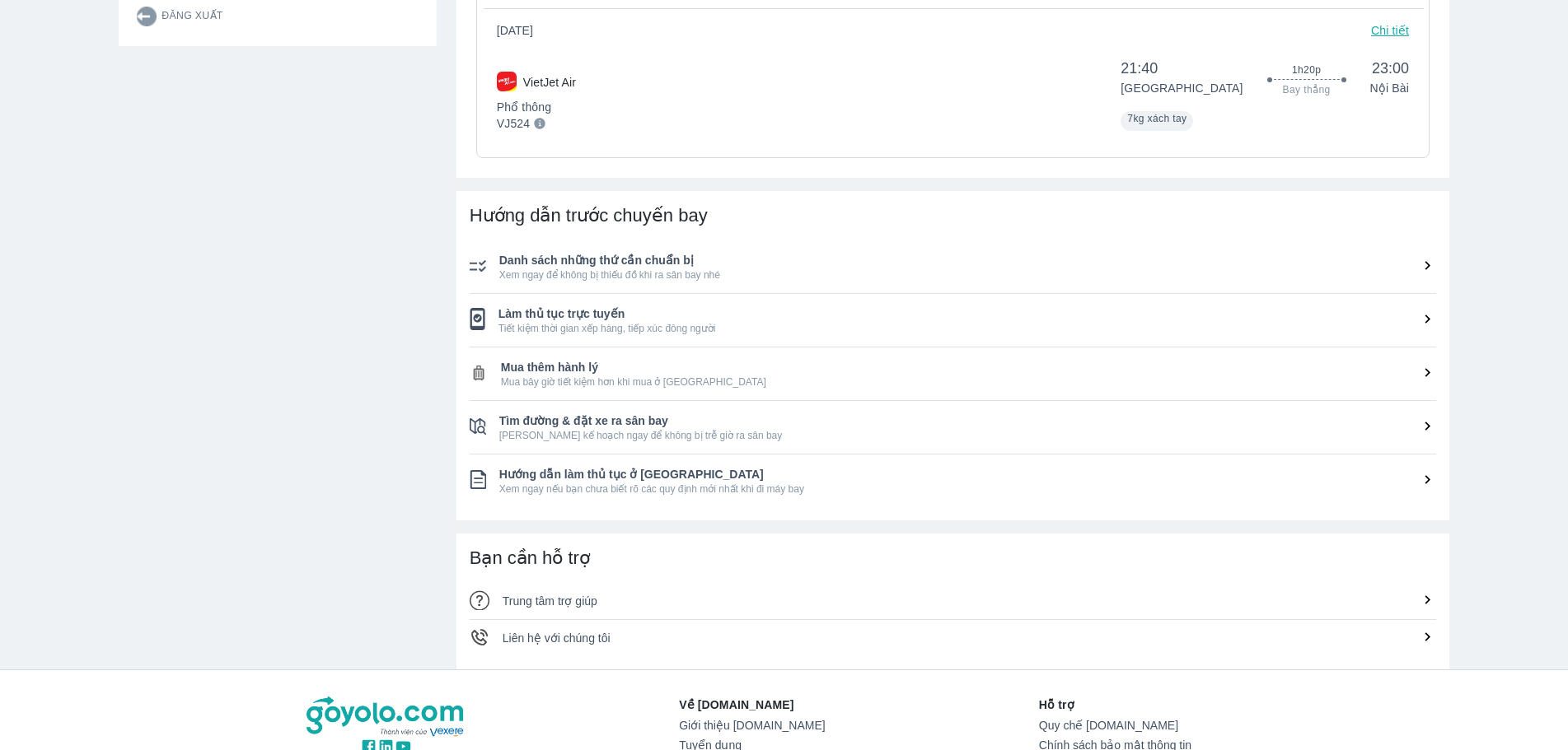
scroll to position [494, 0]
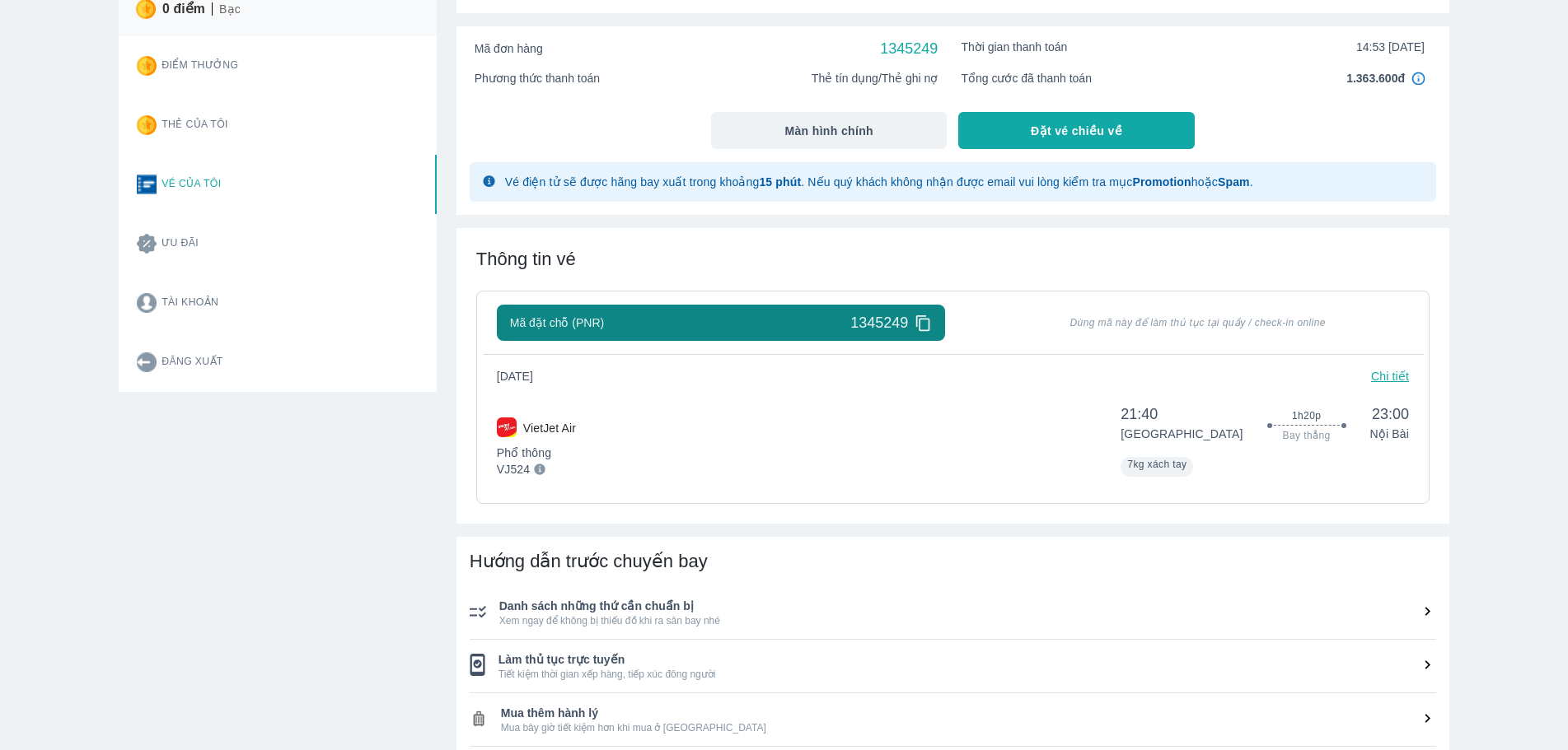
scroll to position [329, 0]
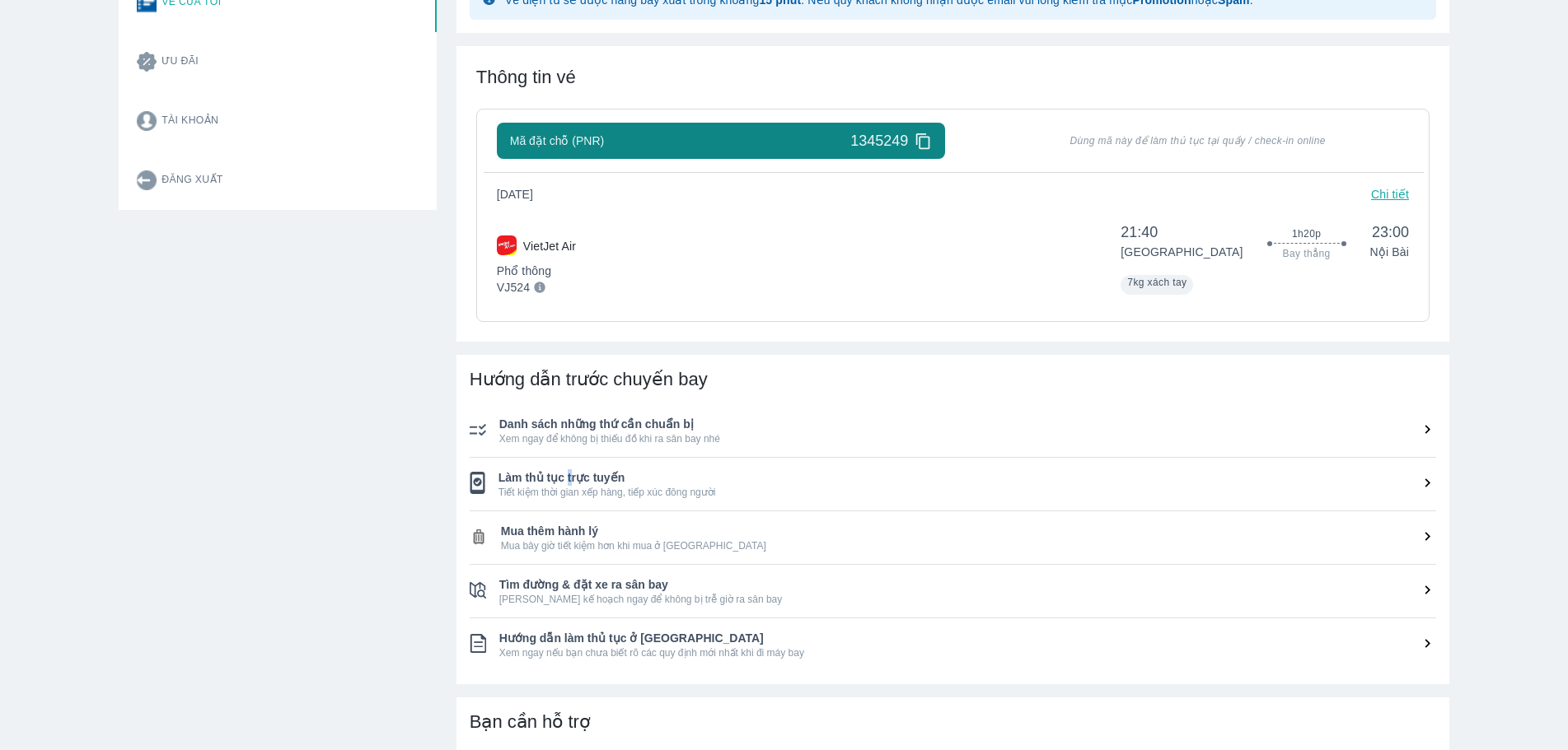
click at [568, 471] on span "Làm thủ tục trực tuyến" at bounding box center [967, 478] width 937 height 17
click at [562, 480] on span "Làm thủ tục trực tuyến" at bounding box center [967, 478] width 937 height 17
click at [562, 481] on span "Làm thủ tục trực tuyến" at bounding box center [967, 478] width 937 height 17
click at [473, 488] on img at bounding box center [477, 483] width 16 height 22
click at [576, 502] on li "Làm thủ tục trực tuyến Tiết kiệm thời gian xếp hàng, tiếp xúc đông người" at bounding box center [953, 485] width 966 height 53
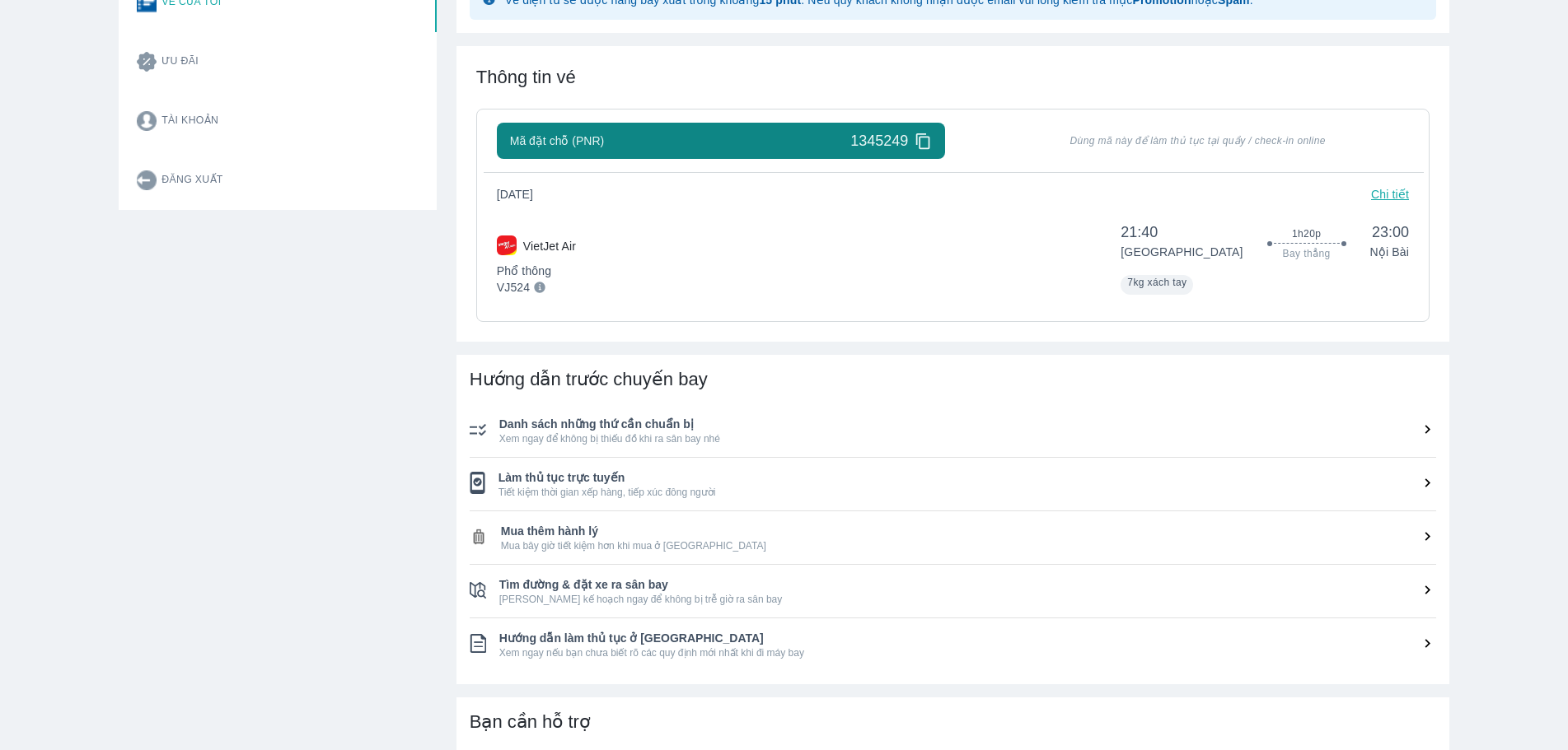
click at [576, 502] on li "Làm thủ tục trực tuyến Tiết kiệm thời gian xếp hàng, tiếp xúc đông người" at bounding box center [953, 485] width 966 height 53
click at [660, 420] on span "Danh sách những thứ cần chuẩn bị" at bounding box center [968, 424] width 937 height 17
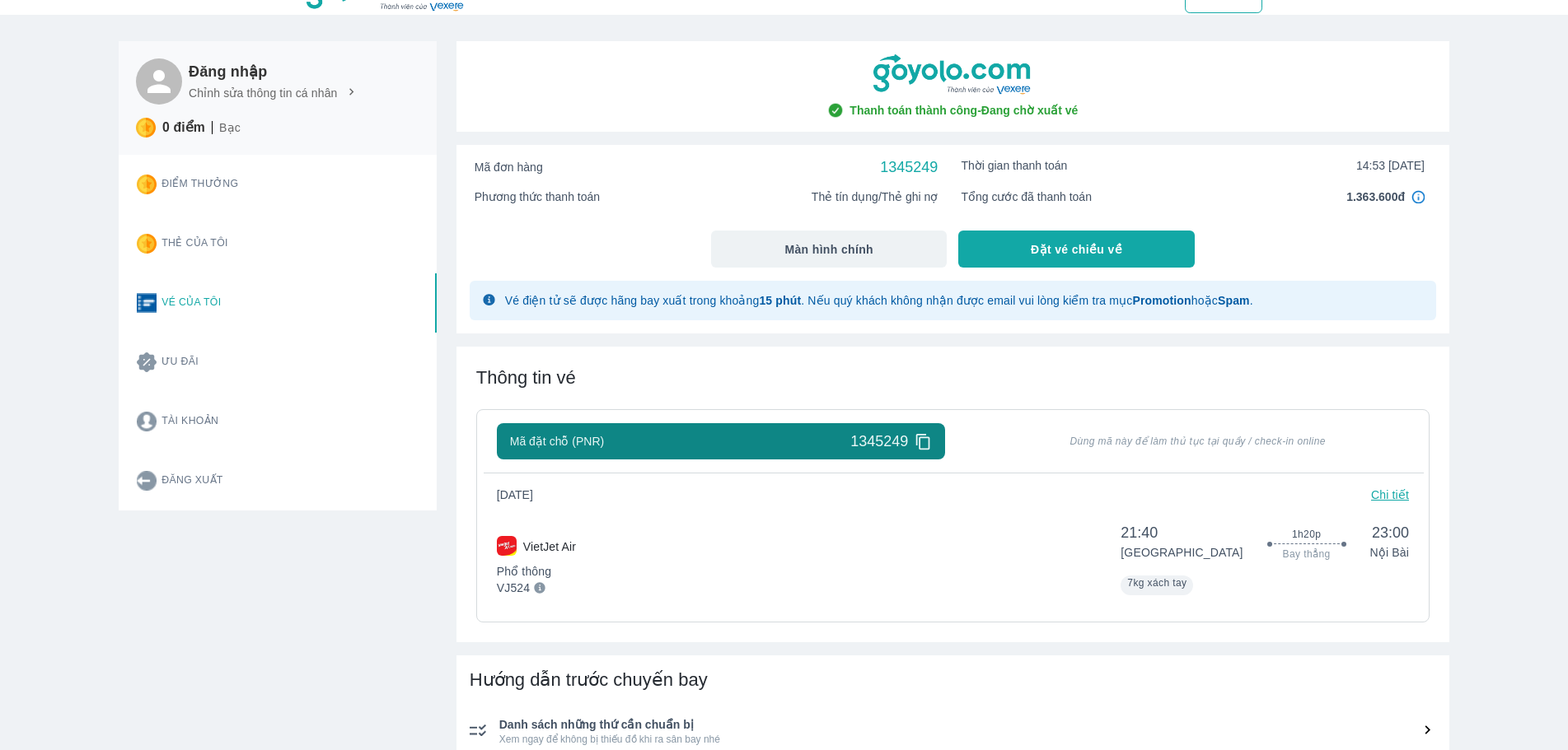
scroll to position [0, 0]
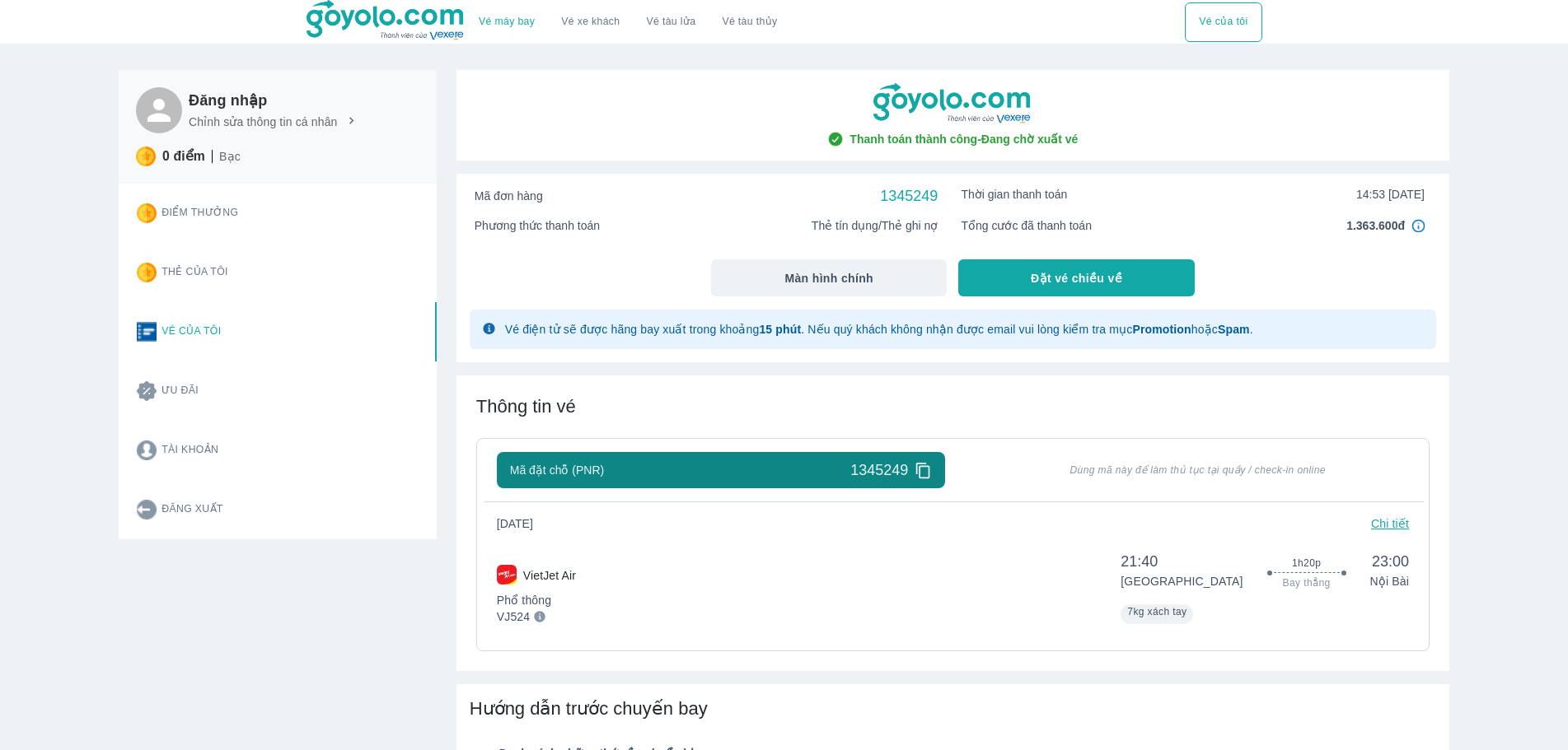
click at [923, 478] on icon at bounding box center [923, 471] width 17 height 17
click at [187, 450] on button "Tài khoản" at bounding box center [271, 451] width 297 height 60
click at [192, 442] on button "Tài khoản" at bounding box center [271, 451] width 297 height 60
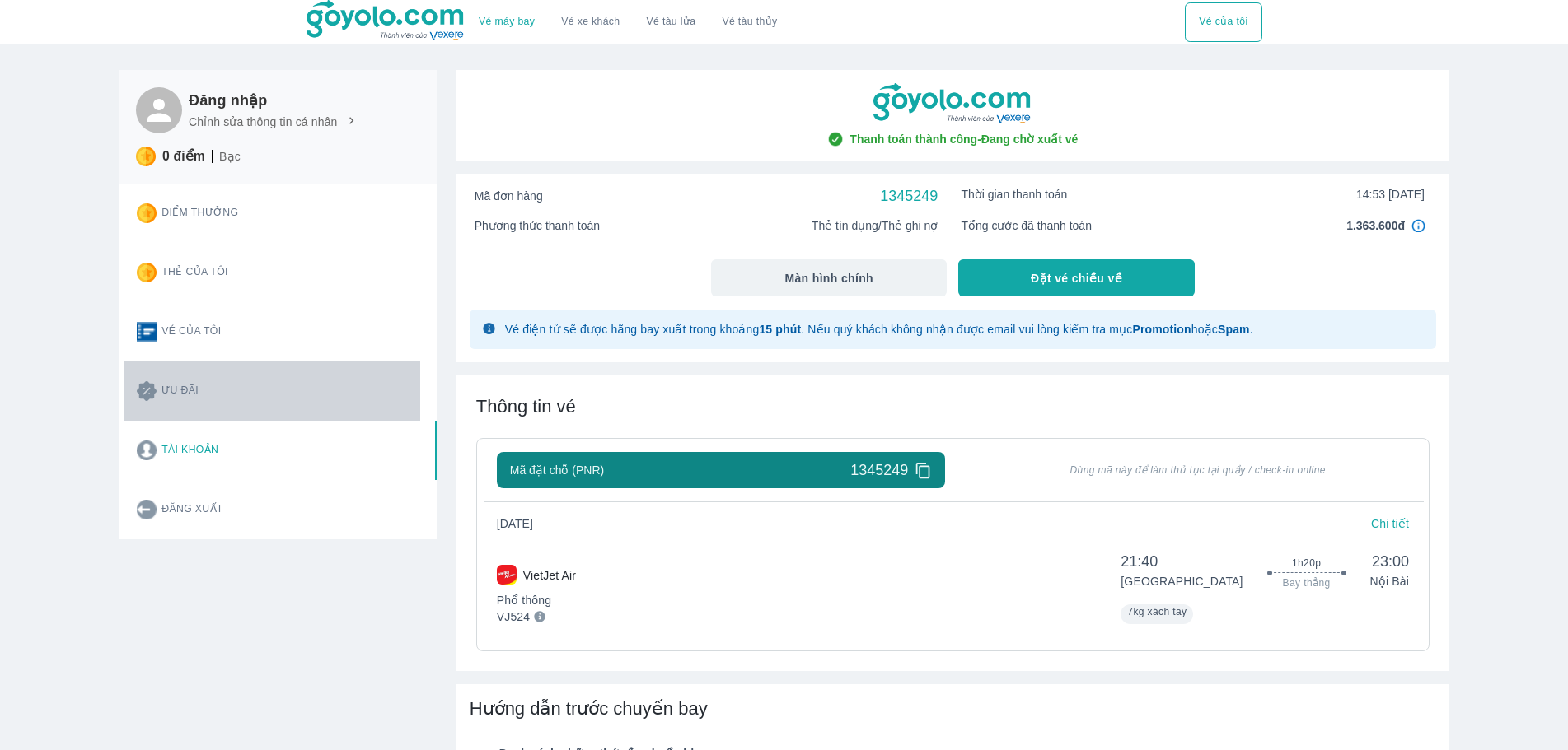
click at [205, 398] on button "Ưu đãi" at bounding box center [271, 391] width 297 height 60
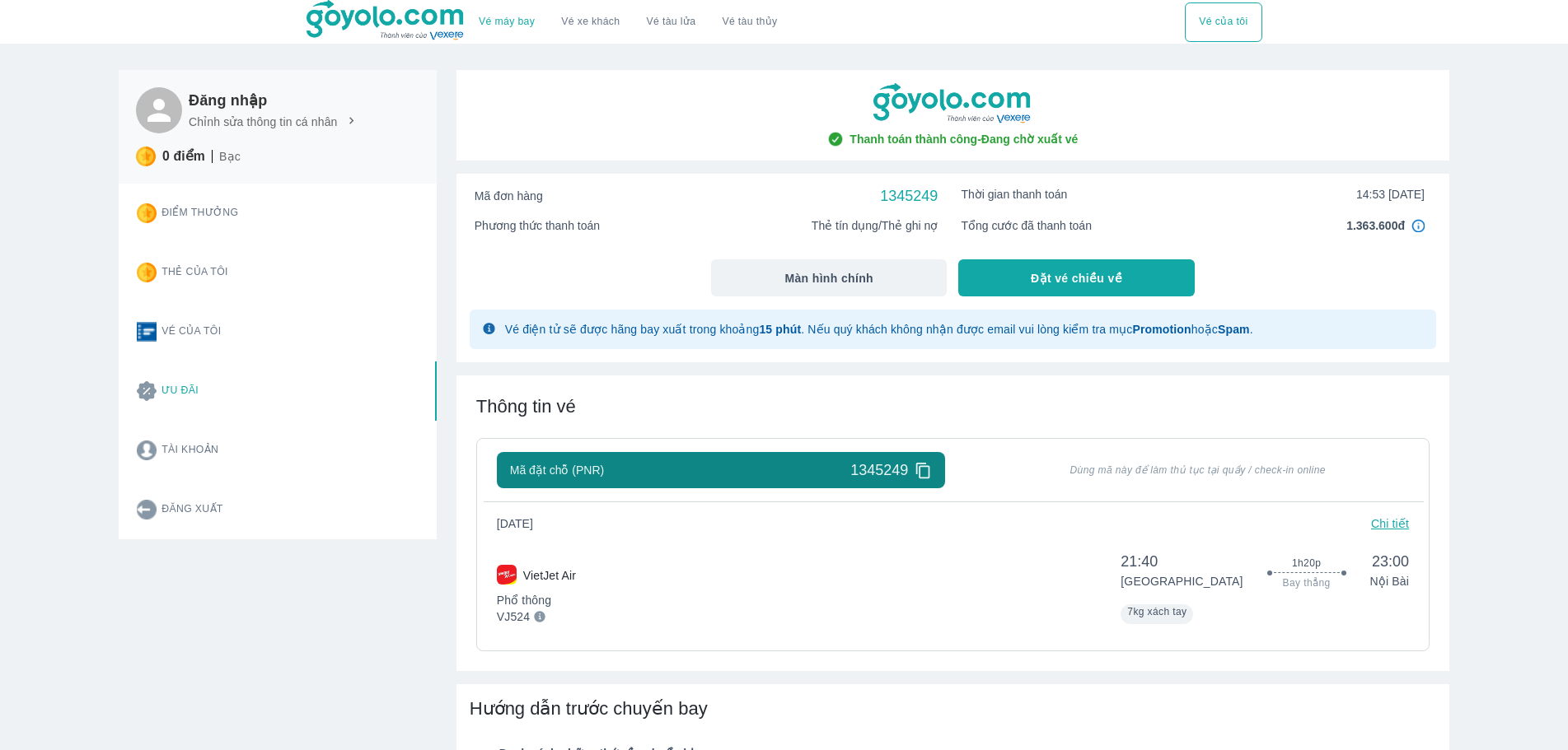
click at [203, 342] on button "Vé của tôi" at bounding box center [271, 332] width 297 height 60
click at [204, 270] on button "Thẻ của tôi" at bounding box center [271, 273] width 297 height 60
click at [220, 208] on button "Điểm thưởng" at bounding box center [271, 213] width 297 height 60
click at [515, 17] on link "Vé máy bay" at bounding box center [507, 21] width 56 height 12
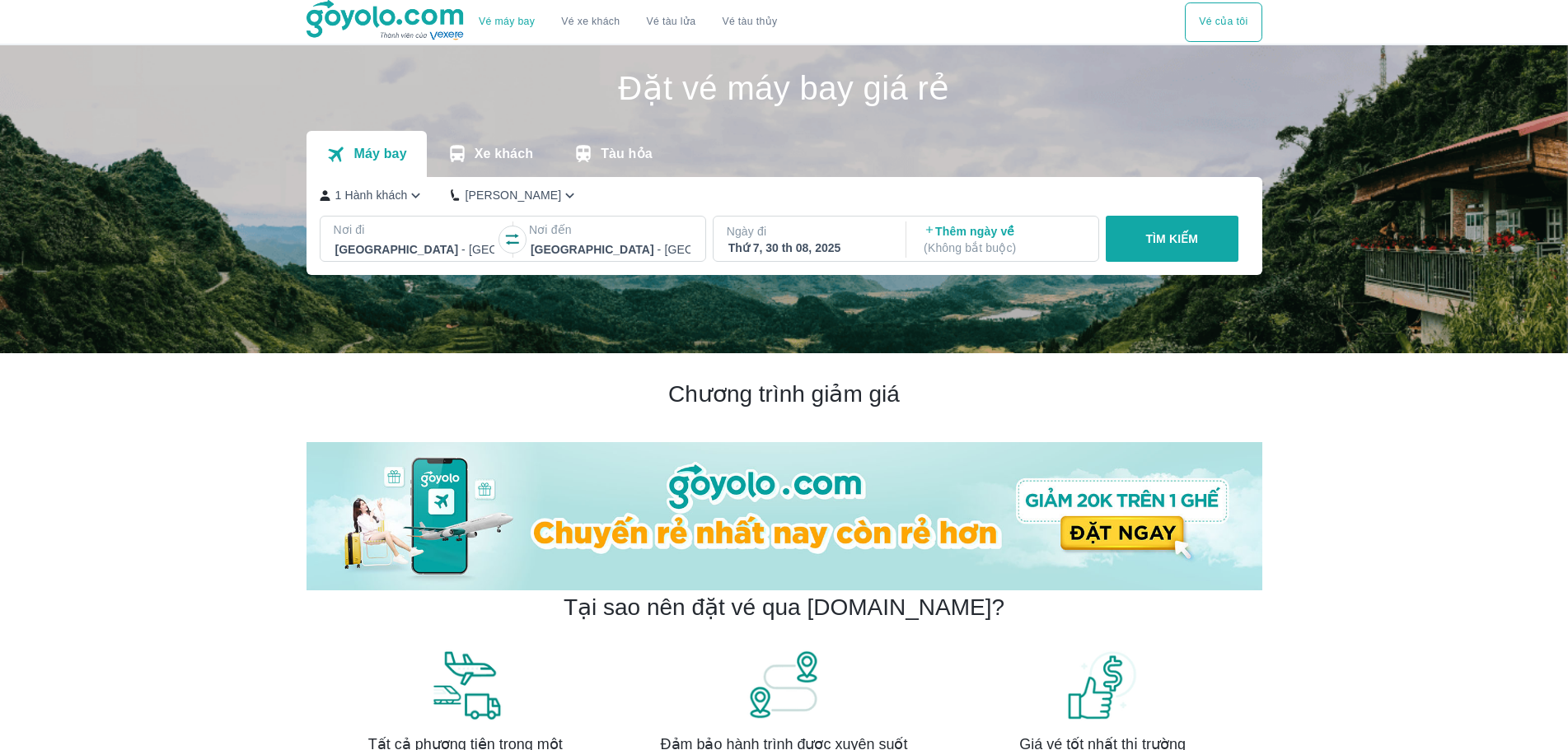
click at [559, 21] on button "Vé xe khách" at bounding box center [590, 22] width 85 height 40
click at [627, 22] on button "Vé xe khách" at bounding box center [590, 22] width 85 height 40
click at [660, 26] on link "Vé tàu lửa" at bounding box center [672, 22] width 76 height 40
click at [736, 20] on button "Vé tàu thủy" at bounding box center [750, 22] width 82 height 40
click at [585, 30] on button "Vé xe khách" at bounding box center [590, 22] width 85 height 40
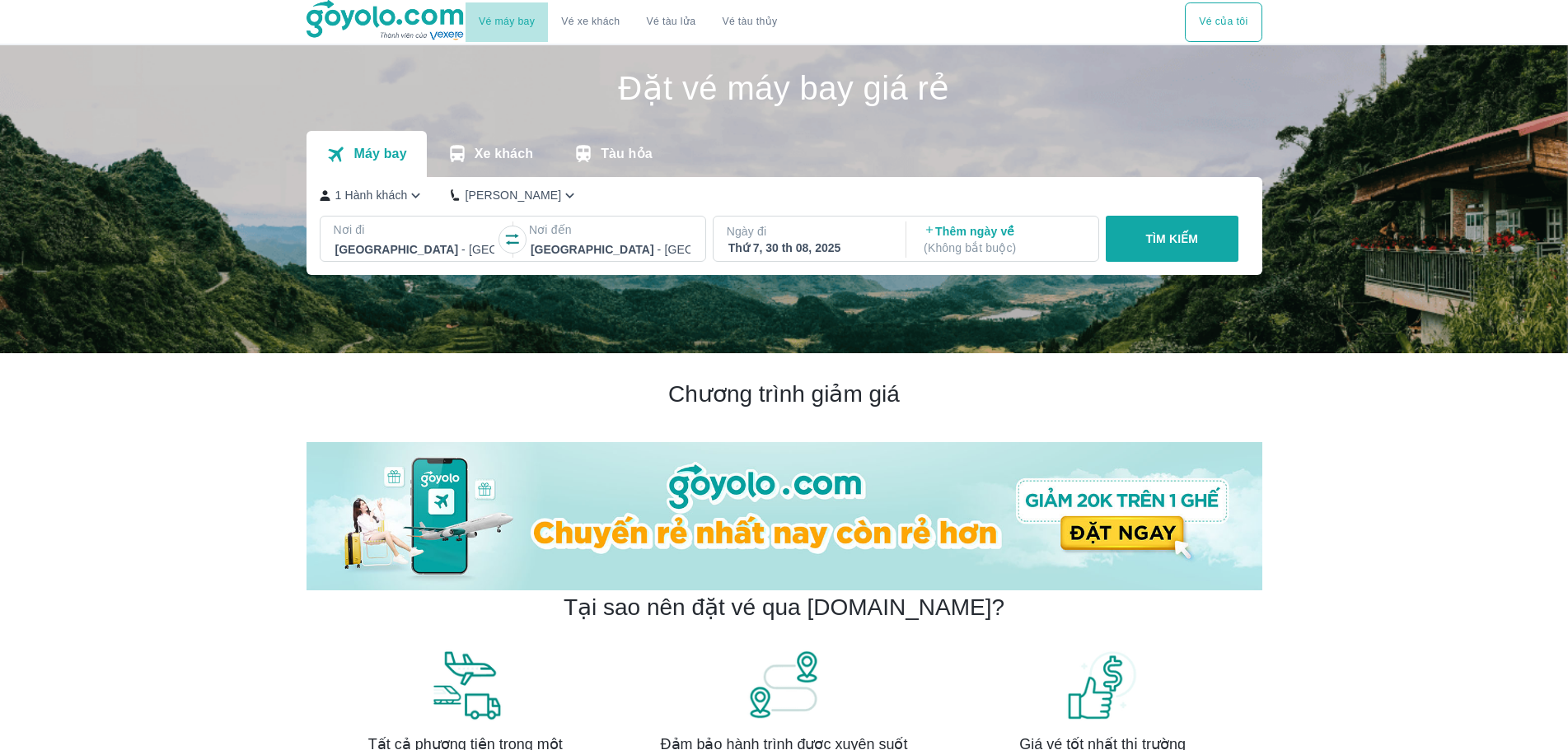
click at [507, 31] on button "Vé máy bay" at bounding box center [507, 22] width 83 height 40
click at [396, 30] on img at bounding box center [386, 21] width 160 height 41
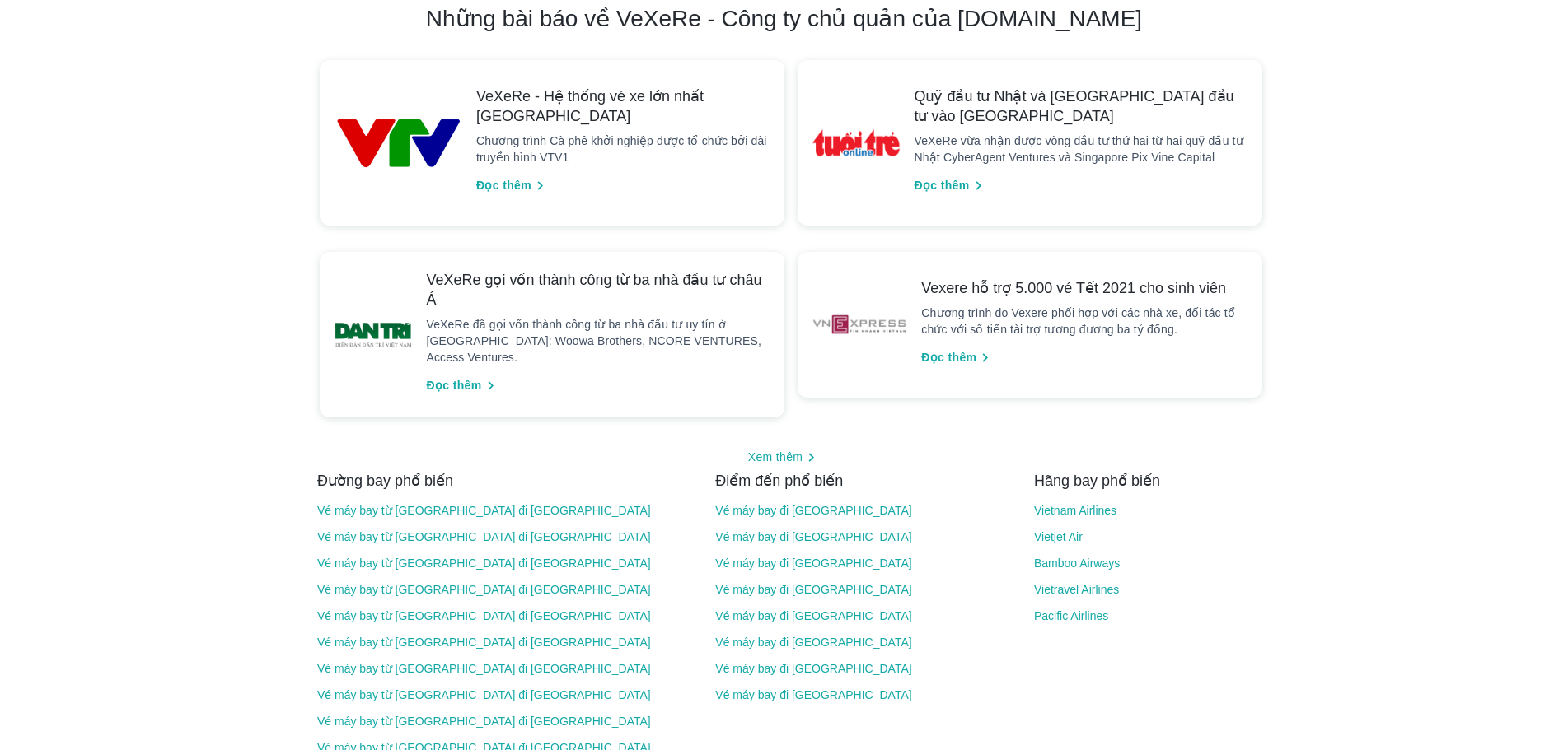
scroll to position [1483, 0]
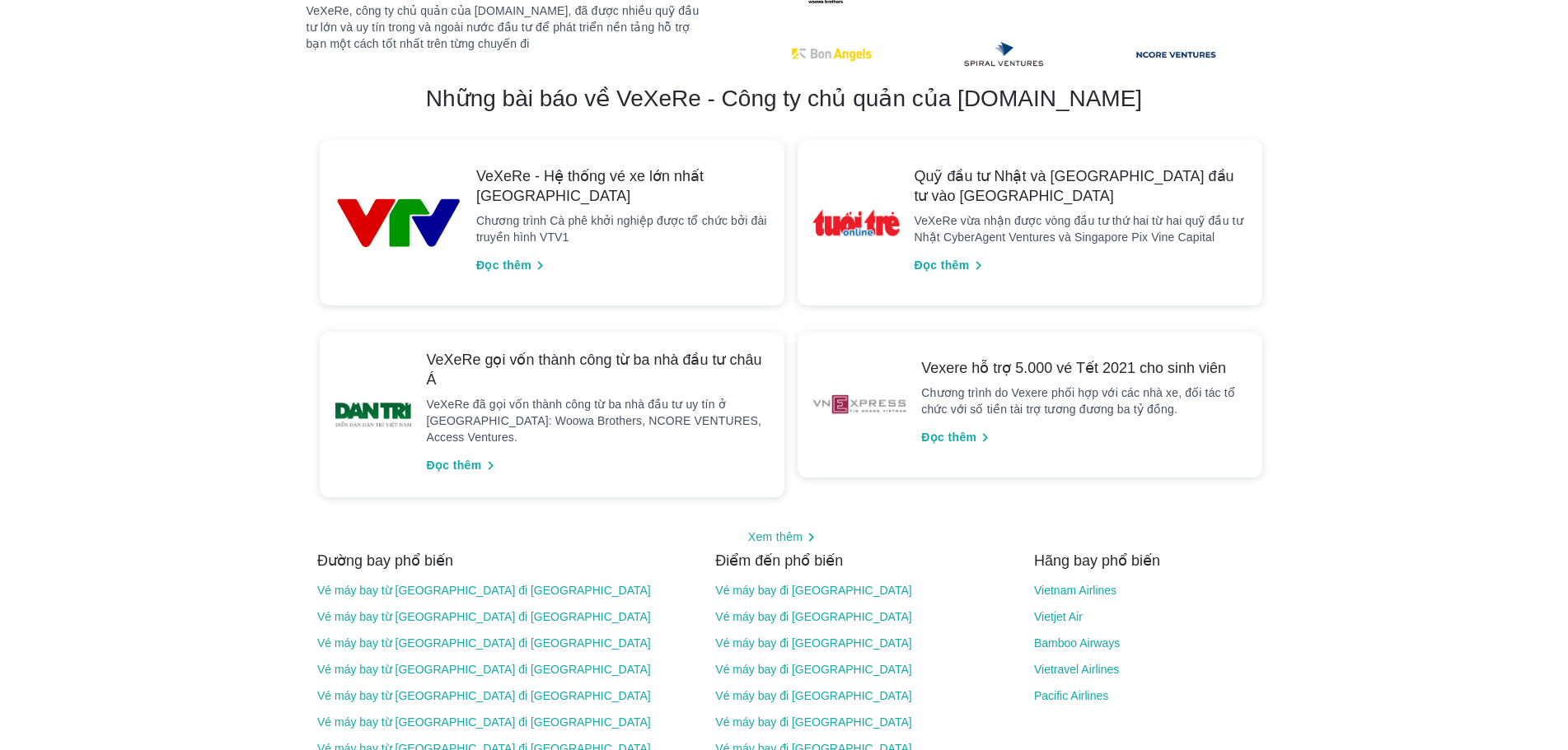
click at [509, 166] on span "VeXeRe - Hệ thống vé xe lớn nhất [GEOGRAPHIC_DATA]" at bounding box center [624, 186] width 295 height 40
click at [509, 203] on div "VeXeRe - Hệ thống vé xe lớn nhất Việt Nam Chương trình Cà phê khởi nghiệp được …" at bounding box center [624, 222] width 295 height 112
click at [509, 252] on button "Đọc thêm" at bounding box center [513, 265] width 86 height 27
click at [509, 257] on span "Đọc thêm" at bounding box center [504, 265] width 55 height 17
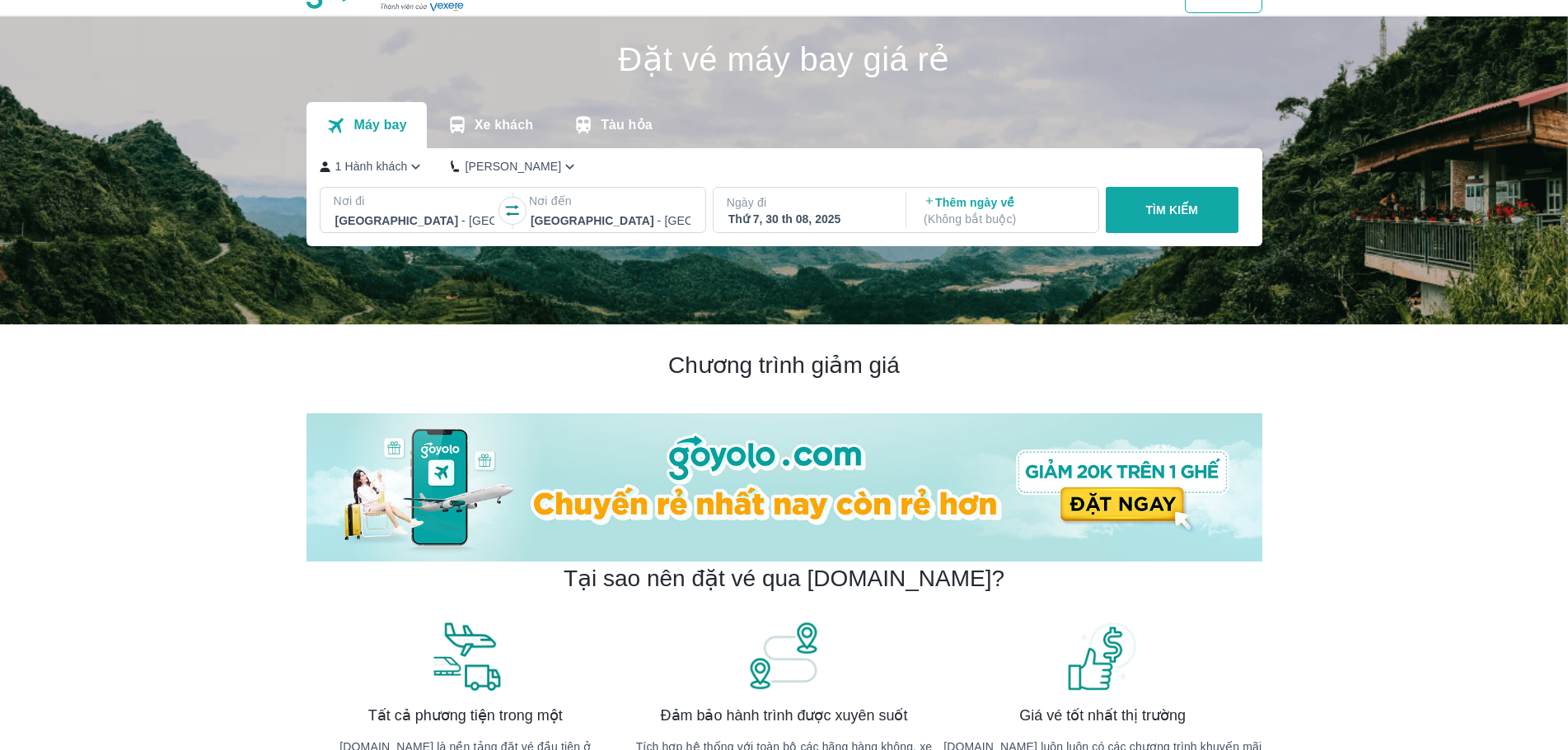
scroll to position [0, 0]
